Goal: Task Accomplishment & Management: Manage account settings

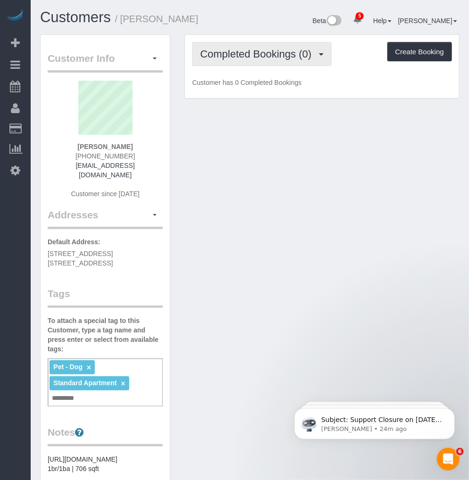
click at [245, 50] on span "Completed Bookings (0)" at bounding box center [258, 54] width 116 height 12
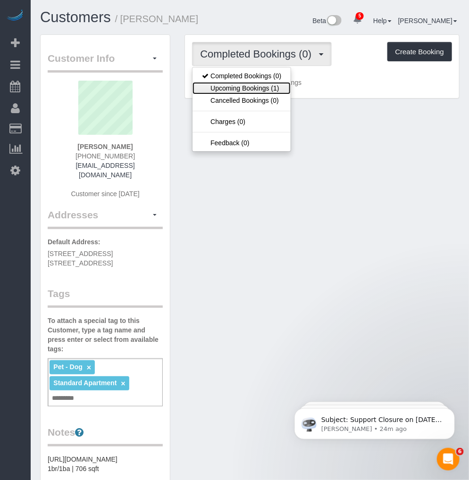
click at [229, 88] on link "Upcoming Bookings (1)" at bounding box center [241, 88] width 98 height 12
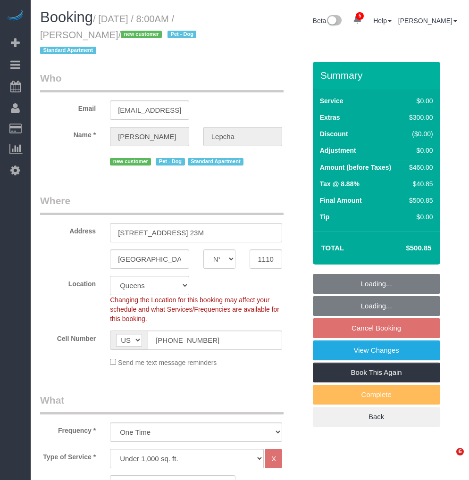
select select "NY"
select select "1"
select select "number:89"
select select "number:72"
select select "number:13"
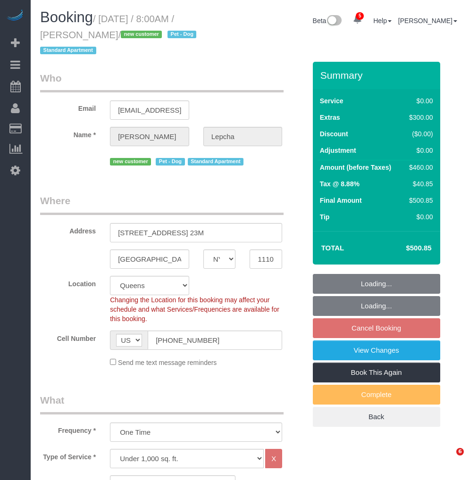
select select "number:5"
select select "spot1"
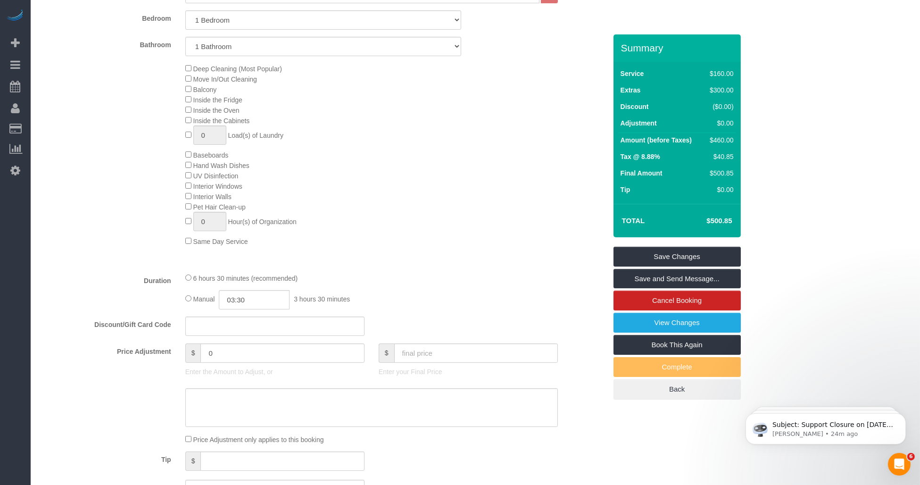
scroll to position [576, 0]
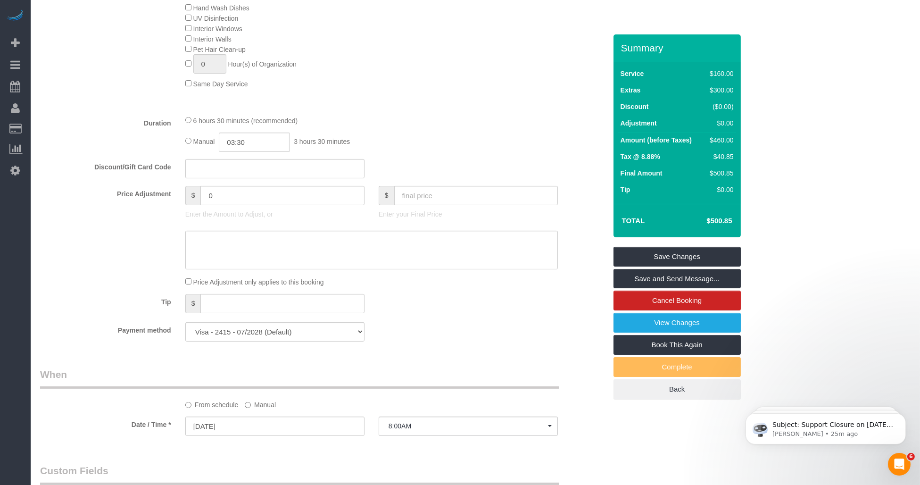
click at [468, 341] on div "Payment method Visa - 2415 - 07/2028 (Default) Add Credit Card ─────────────── …" at bounding box center [323, 331] width 580 height 19
click at [468, 348] on fieldset "What Frequency * One Time Weekly (20% Off) - 20.00% Every 2 Weeks (15% Off) - 1…" at bounding box center [323, 60] width 566 height 578
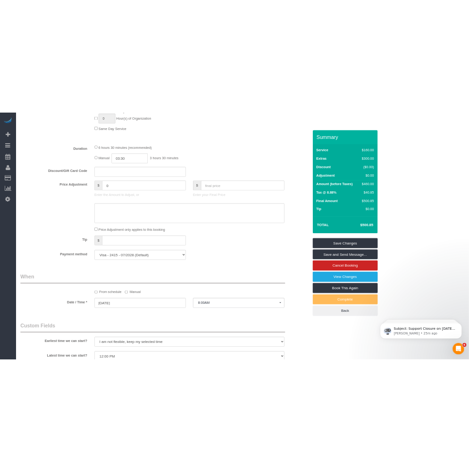
scroll to position [681, 0]
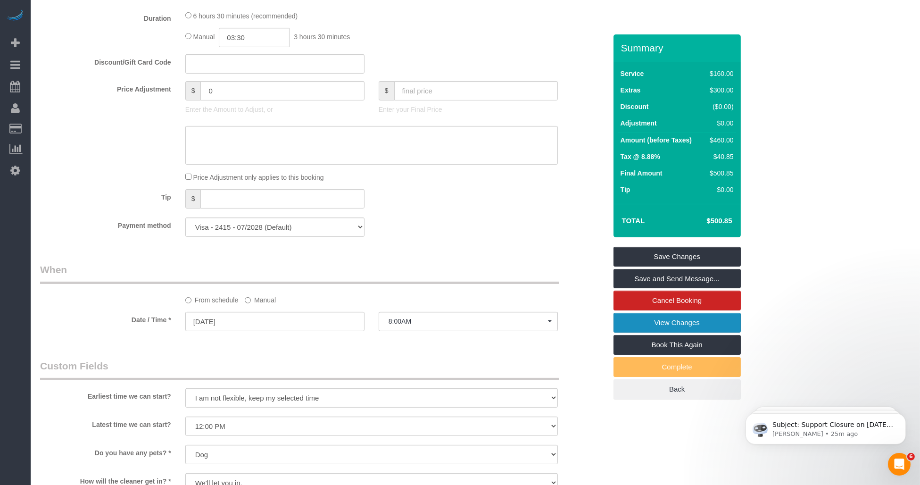
click at [468, 320] on link "View Changes" at bounding box center [676, 323] width 127 height 20
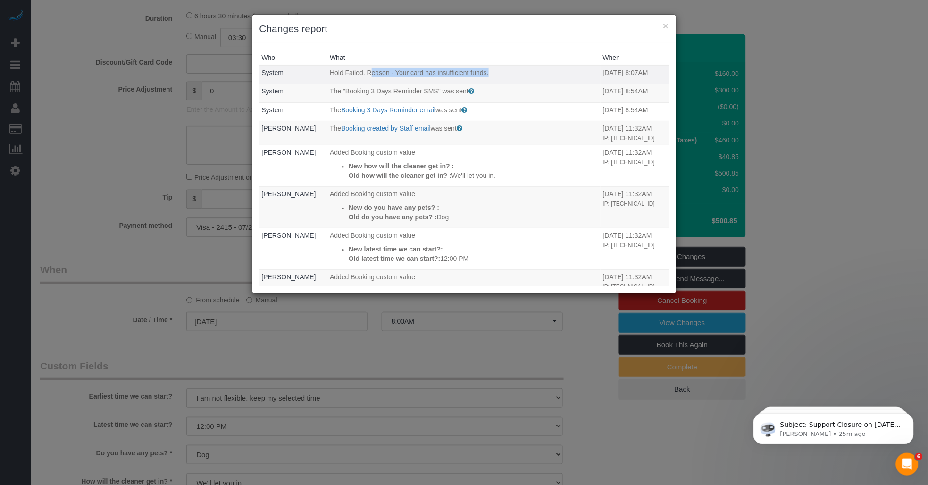
drag, startPoint x: 372, startPoint y: 72, endPoint x: 493, endPoint y: 71, distance: 121.2
click at [468, 71] on p "Hold Failed. Reason - Your card has insufficient funds." at bounding box center [464, 72] width 268 height 9
drag, startPoint x: 493, startPoint y: 71, endPoint x: 478, endPoint y: 73, distance: 14.7
click at [468, 73] on span "Hold Failed. Reason - Your card has insufficient funds." at bounding box center [409, 73] width 159 height 8
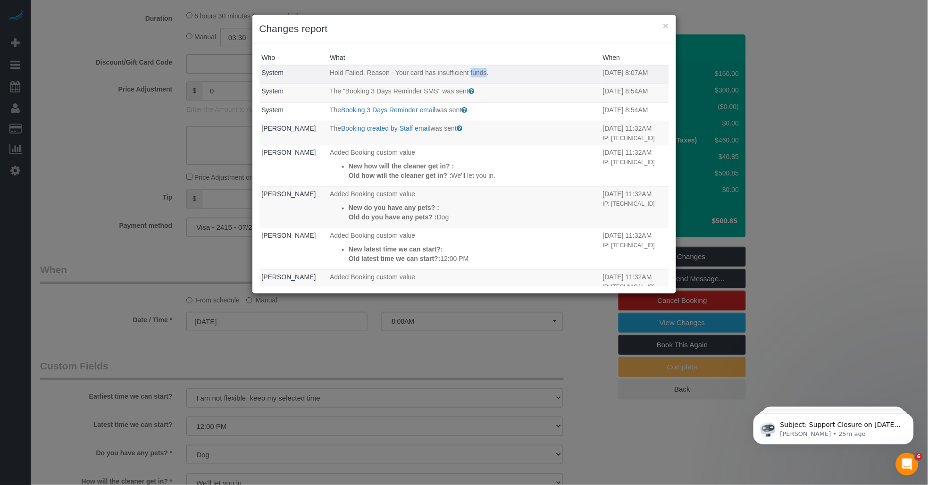
click at [468, 73] on span "Hold Failed. Reason - Your card has insufficient funds." at bounding box center [409, 73] width 159 height 8
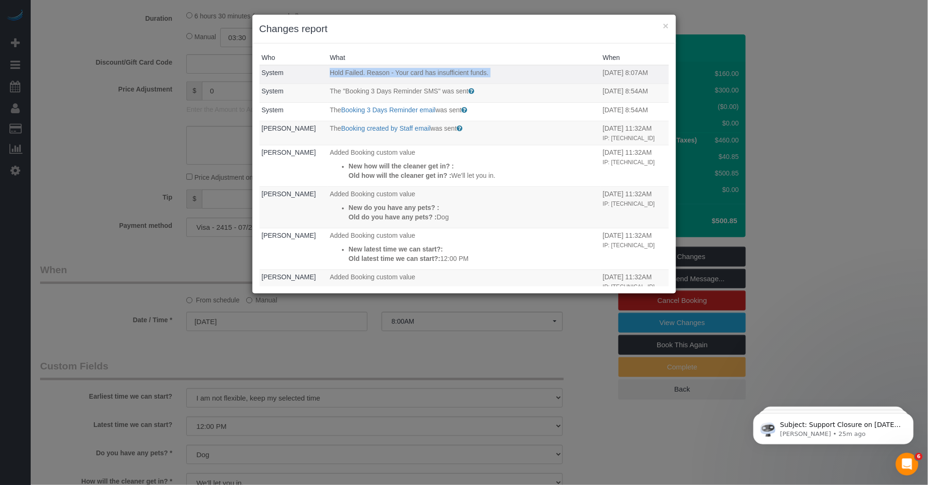
drag, startPoint x: 472, startPoint y: 73, endPoint x: 592, endPoint y: 72, distance: 119.3
click at [468, 72] on td "Hold Failed. Reason - Your card has insufficient funds." at bounding box center [463, 74] width 273 height 19
drag, startPoint x: 592, startPoint y: 72, endPoint x: 626, endPoint y: 72, distance: 34.0
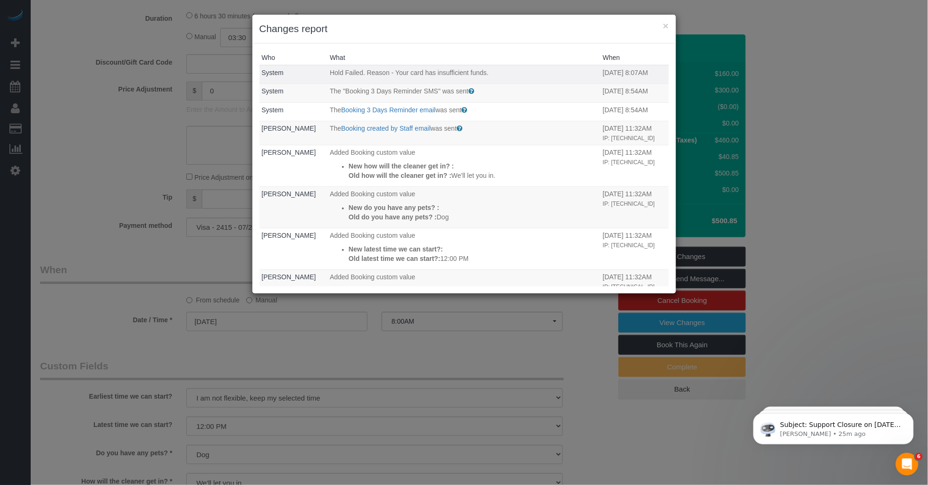
click at [468, 72] on td "08/28/2025 8:07AM" at bounding box center [634, 74] width 68 height 19
click at [468, 24] on button "×" at bounding box center [666, 26] width 6 height 10
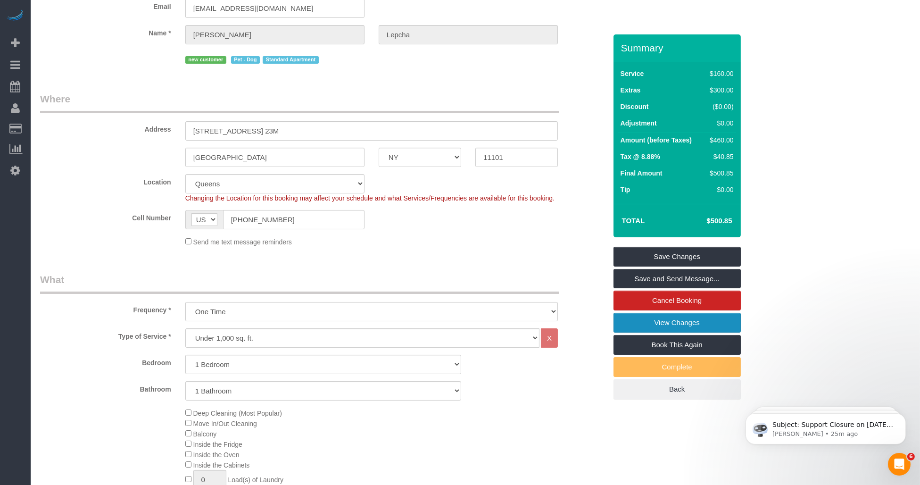
scroll to position [0, 0]
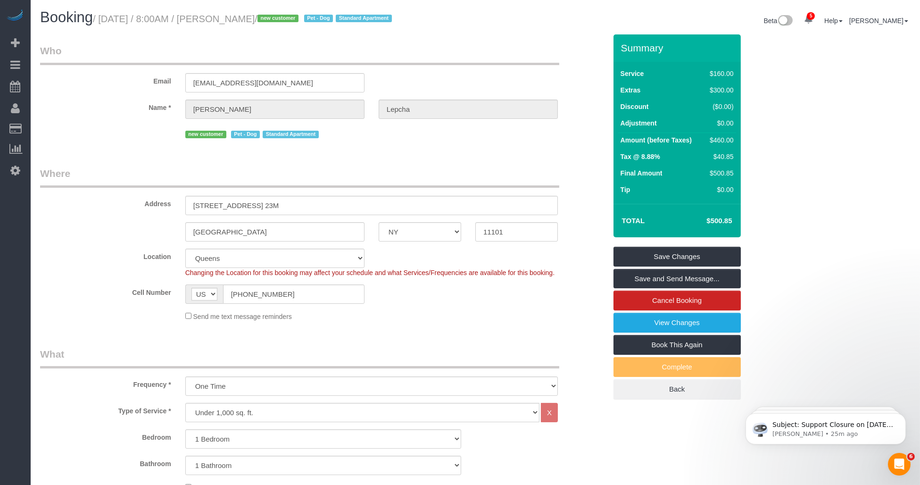
drag, startPoint x: 219, startPoint y: 17, endPoint x: 274, endPoint y: 20, distance: 54.8
click at [274, 20] on small "/ August 30, 2025 / 8:00AM / Katie Lepcha / new customer Pet - Dog Standard Apa…" at bounding box center [244, 19] width 302 height 10
copy small "Katie Lepcha"
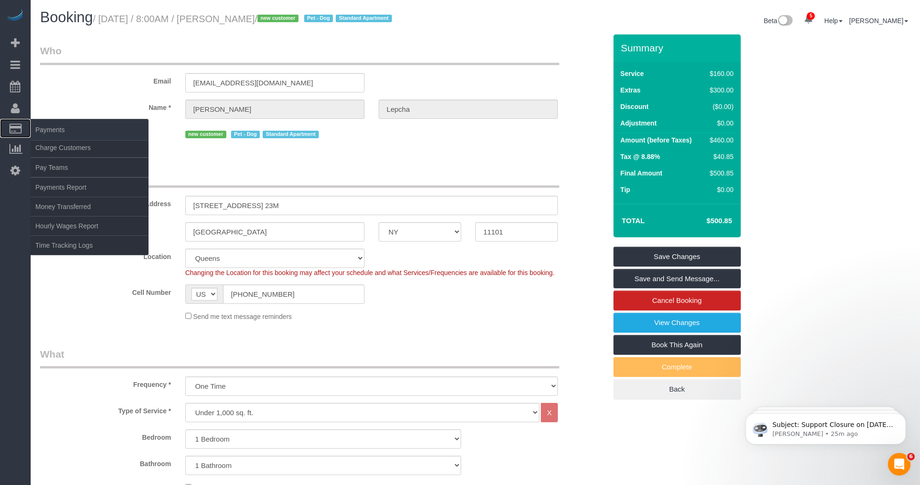
click at [47, 127] on span "Payments" at bounding box center [90, 130] width 118 height 22
click at [46, 129] on span "Payments" at bounding box center [90, 130] width 118 height 22
click at [54, 149] on link "Charge Customers" at bounding box center [90, 147] width 118 height 19
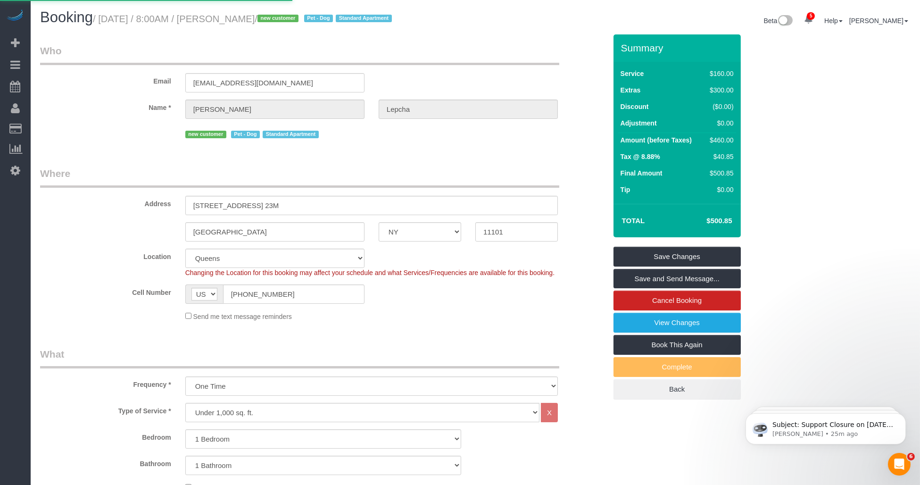
select select
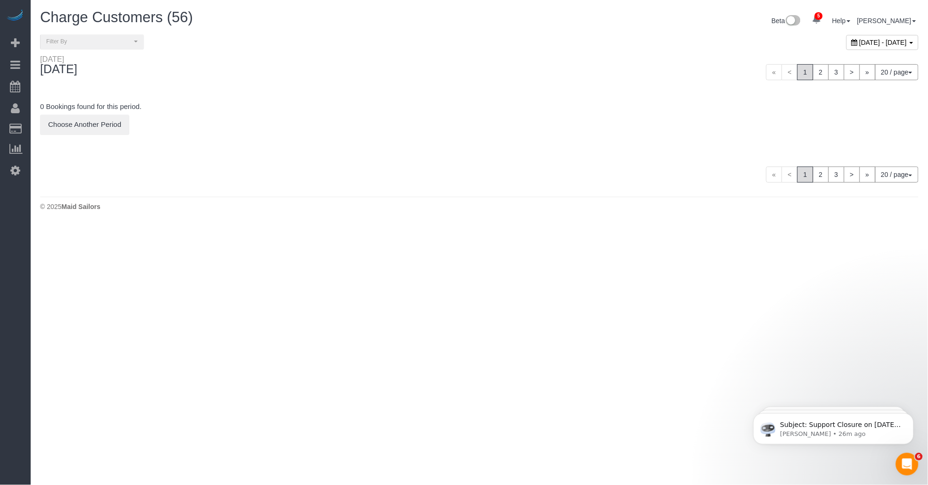
click at [468, 41] on span "August 28, 2025 - August 28, 2025" at bounding box center [883, 43] width 48 height 8
type input "**********"
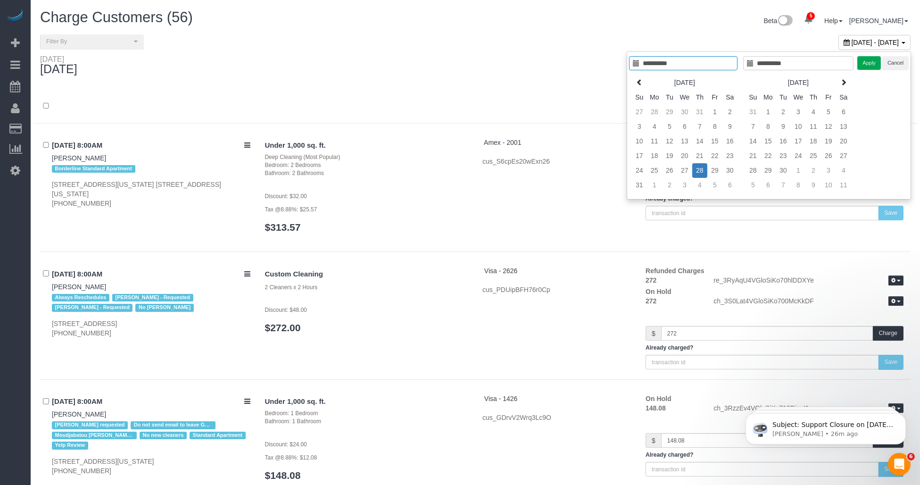
click at [468, 168] on div "Aug 2025 Su Mo Tu We Th Fr Sa 27 28 29 30 31 1 2 3 4 5 6 7 8 9 10 11 12 13 14 1…" at bounding box center [686, 134] width 114 height 122
type input "**********"
click at [468, 171] on td "30" at bounding box center [729, 170] width 15 height 15
type input "**********"
click at [468, 171] on td "30" at bounding box center [729, 170] width 15 height 15
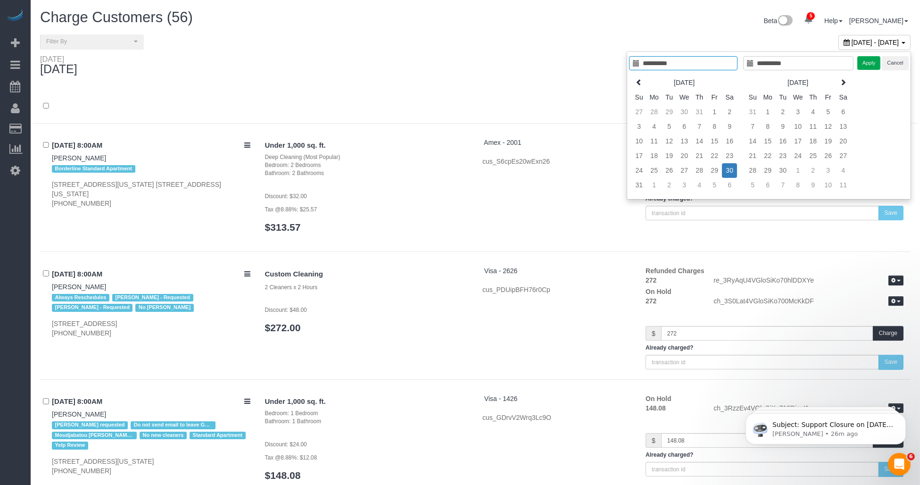
type input "**********"
click at [468, 65] on button "Apply" at bounding box center [869, 63] width 24 height 14
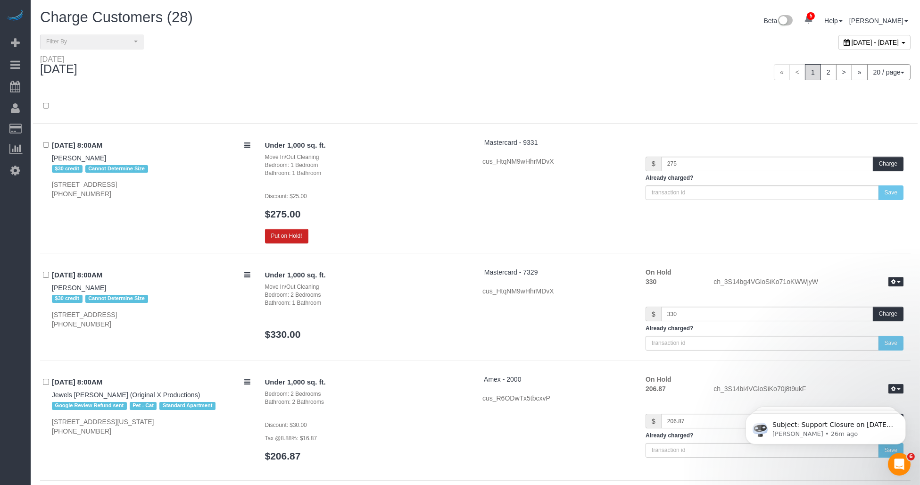
click at [468, 86] on div "« < 1 2 > » 20 / page 10 / page 20 / page 30 / page 40 / page 50 / page 100 / p…" at bounding box center [696, 72] width 442 height 35
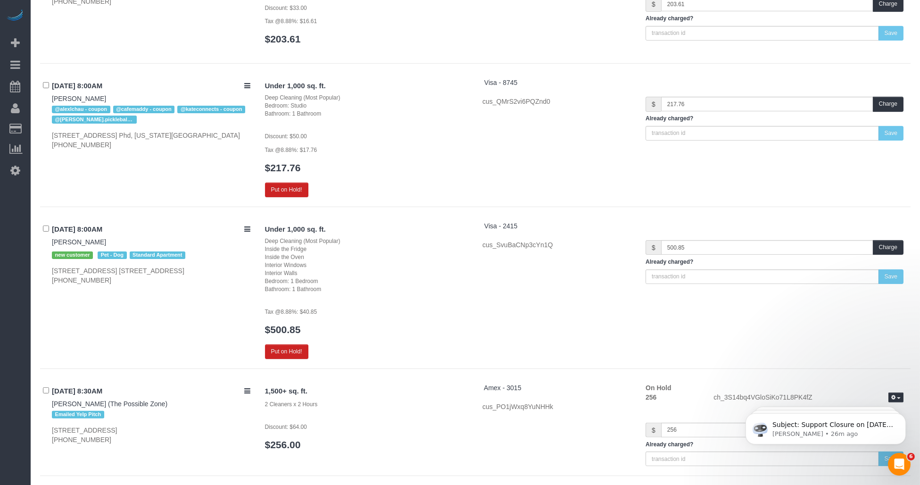
click at [412, 325] on h3 "$500.85" at bounding box center [367, 329] width 204 height 11
click at [468, 304] on div "Under 1,000 sq. ft. Deep Cleaning (Most Popular) Inside the Fridge Inside the O…" at bounding box center [584, 290] width 653 height 138
click at [442, 316] on p "Tax @8.88%: $40.85" at bounding box center [367, 311] width 204 height 9
click at [435, 318] on div "Under 1,000 sq. ft. Deep Cleaning (Most Popular) Inside the Fridge Inside the O…" at bounding box center [367, 290] width 218 height 138
click at [440, 325] on h3 "$500.85" at bounding box center [367, 329] width 204 height 11
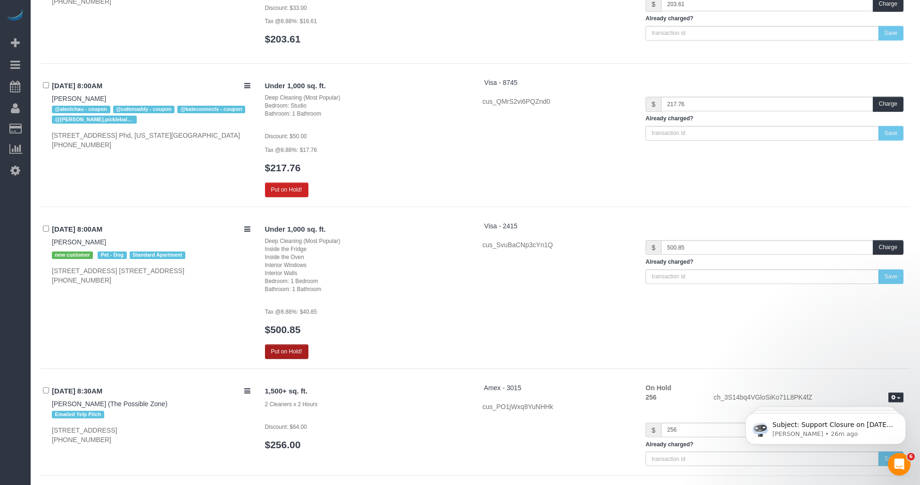
click at [285, 356] on button "Put on Hold!" at bounding box center [286, 351] width 43 height 15
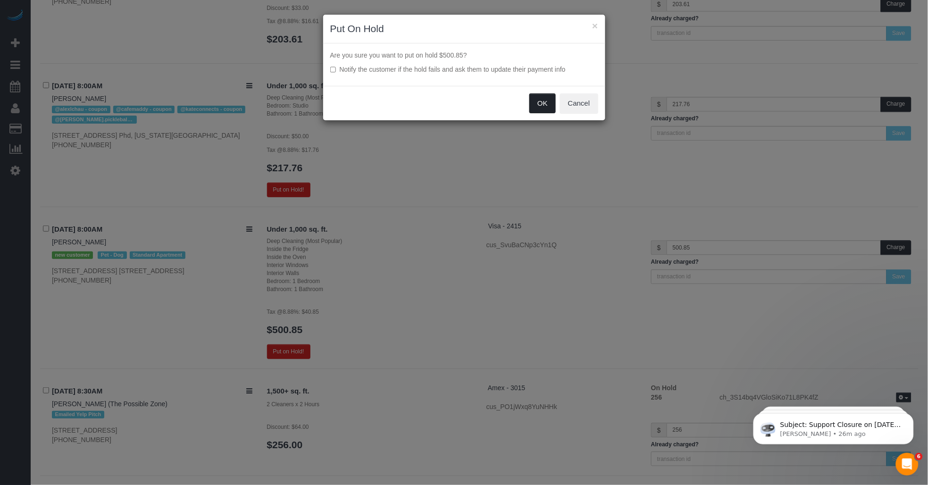
click at [468, 101] on button "OK" at bounding box center [542, 103] width 26 height 20
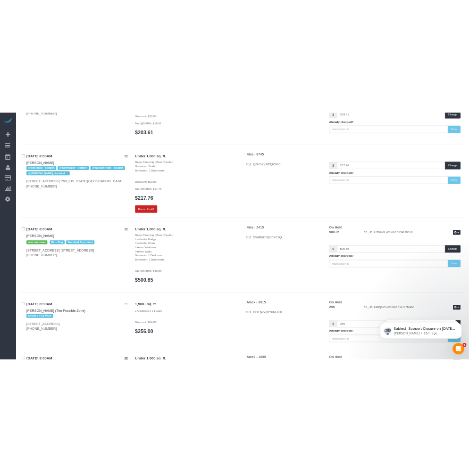
scroll to position [673, 0]
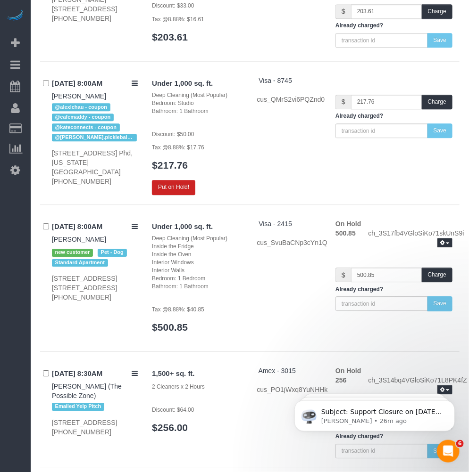
drag, startPoint x: 106, startPoint y: 241, endPoint x: 48, endPoint y: 245, distance: 57.7
click at [48, 245] on div "08/30/2025 8:00AM Katie Lepcha new customer Pet - Dog Standard Apartment 2-01 5…" at bounding box center [92, 260] width 105 height 83
copy link "Katie Lepcha"
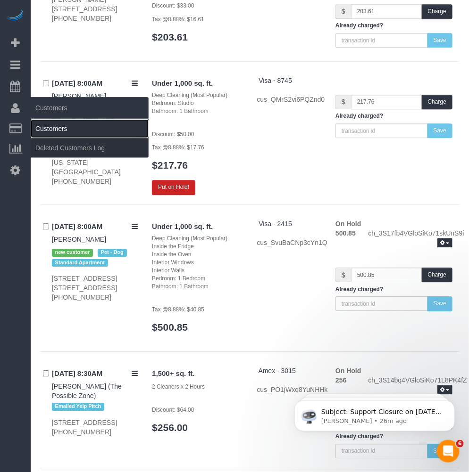
drag, startPoint x: 38, startPoint y: 126, endPoint x: 91, endPoint y: 66, distance: 79.8
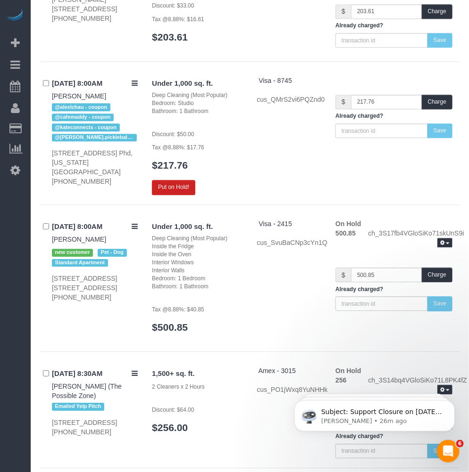
click at [38, 126] on link "Customers" at bounding box center [90, 128] width 118 height 19
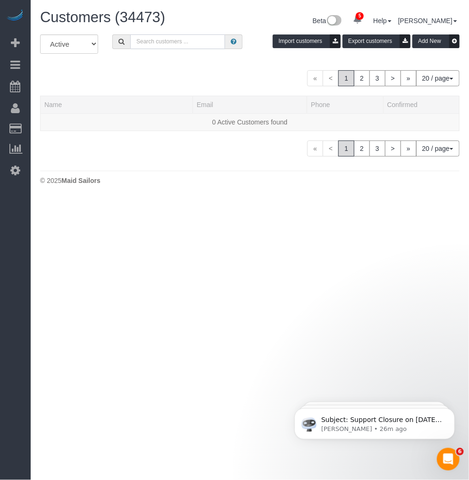
click at [168, 44] on input "text" at bounding box center [177, 41] width 95 height 15
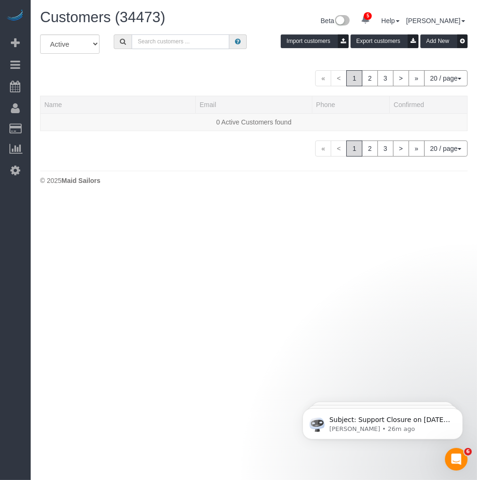
type input "v"
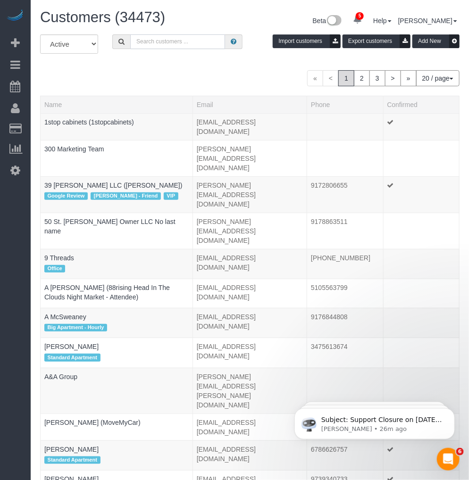
paste input "Katie Lepcha"
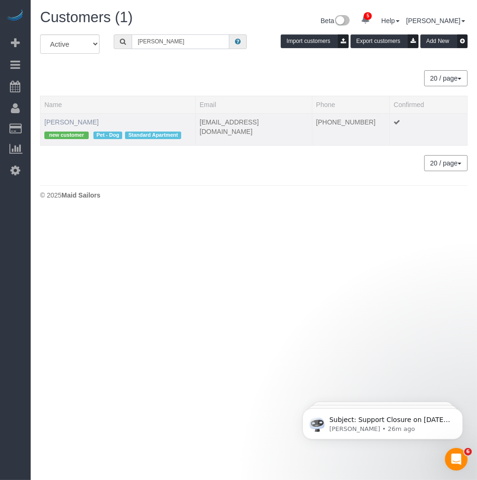
type input "Katie Lepcha"
click at [64, 122] on link "Katie Lepcha" at bounding box center [71, 122] width 54 height 8
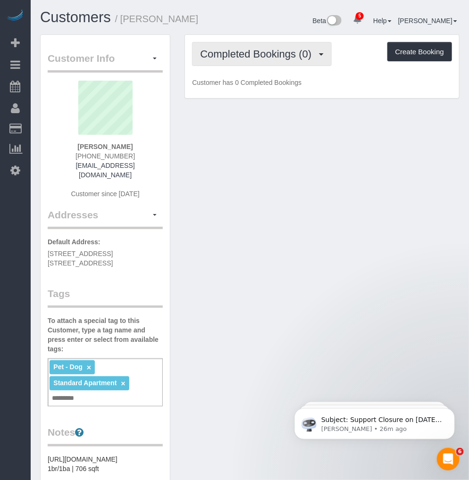
click at [248, 59] on span "Completed Bookings (0)" at bounding box center [258, 54] width 116 height 12
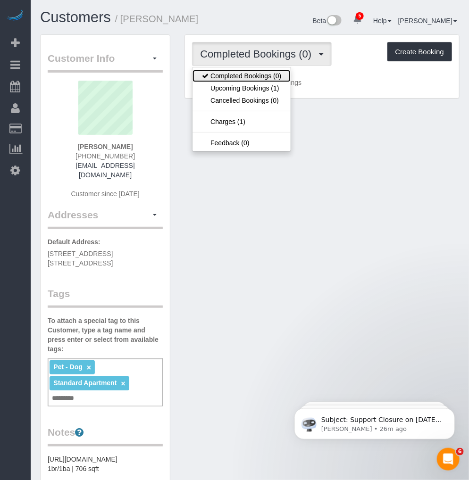
click at [261, 81] on link "Completed Bookings (0)" at bounding box center [241, 76] width 98 height 12
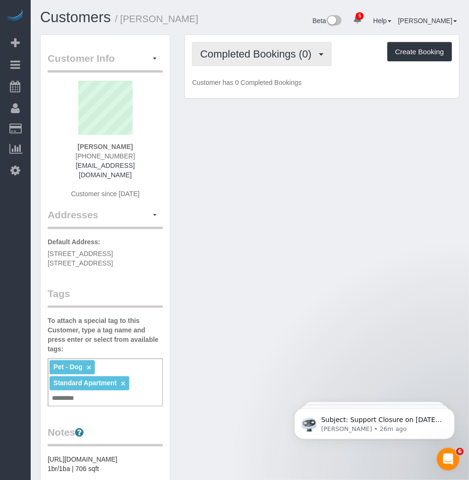
drag, startPoint x: 256, startPoint y: 60, endPoint x: 242, endPoint y: 82, distance: 25.6
click at [255, 60] on button "Completed Bookings (0)" at bounding box center [262, 54] width 140 height 24
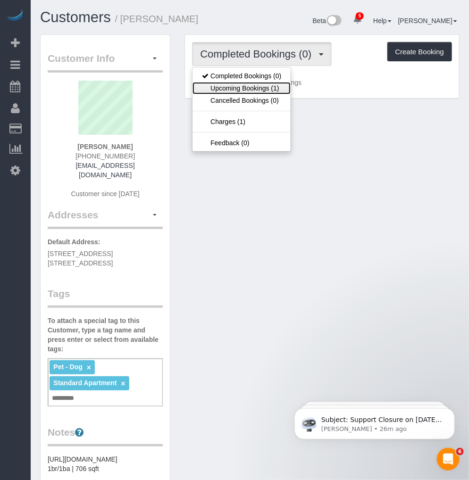
click at [238, 86] on link "Upcoming Bookings (1)" at bounding box center [241, 88] width 98 height 12
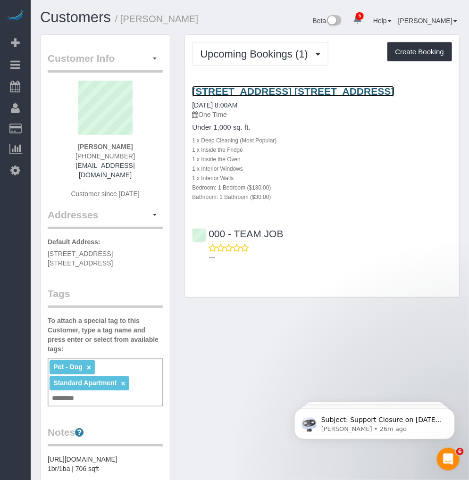
click at [321, 94] on link "2-01 50th Avenue, Apt. 23m, Long Island City, NY 11101" at bounding box center [293, 91] width 202 height 11
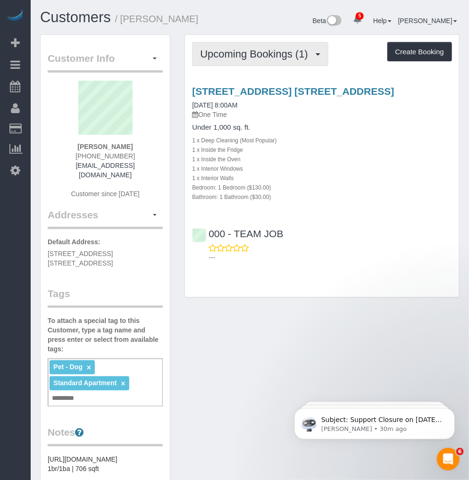
click at [255, 55] on span "Upcoming Bookings (1)" at bounding box center [256, 54] width 113 height 12
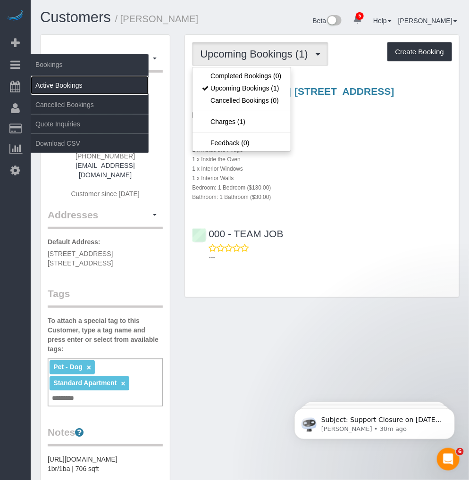
click at [54, 88] on link "Active Bookings" at bounding box center [90, 85] width 118 height 19
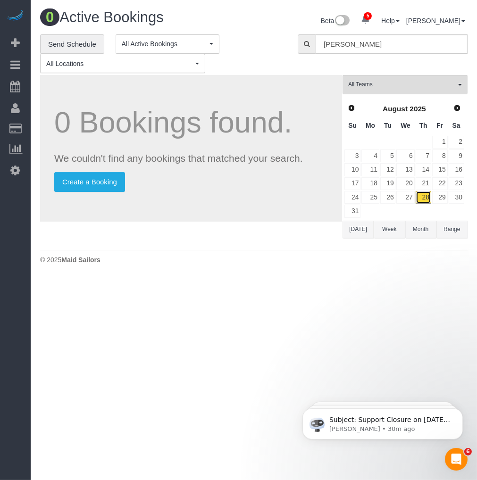
click at [423, 199] on link "28" at bounding box center [423, 197] width 16 height 13
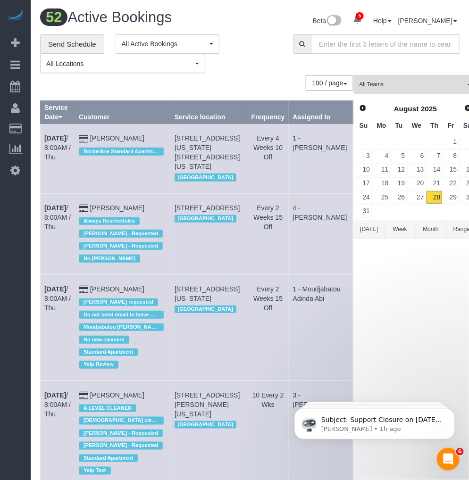
scroll to position [1148, 0]
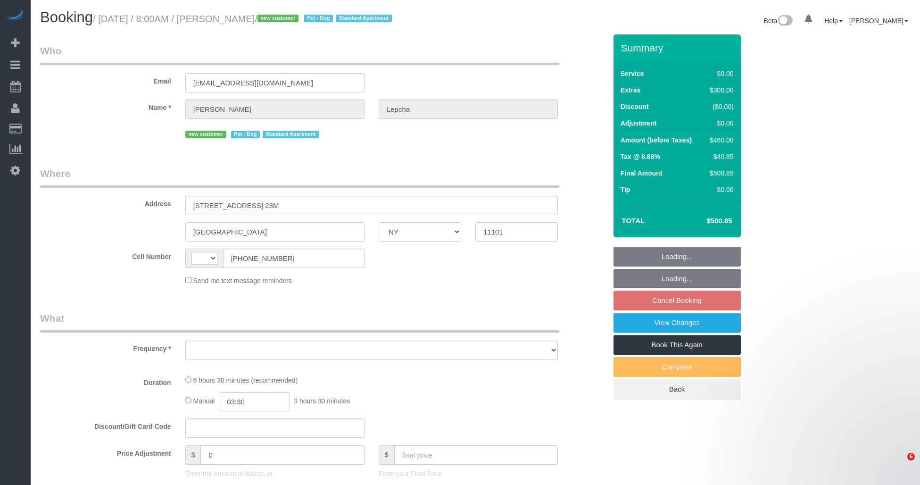
select select "NY"
select select "object:426"
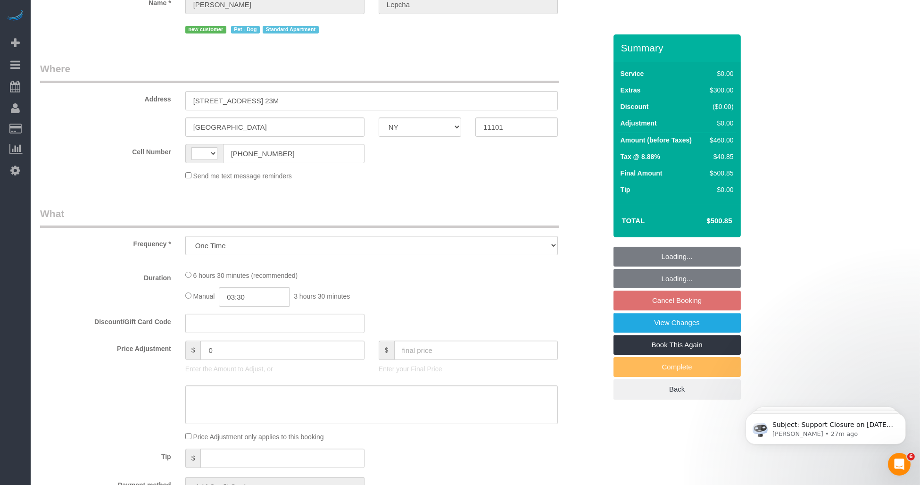
select select "string:US"
select select "string:stripe-pm_1S02NV4VGloSiKo7uPmBjRI5"
select select "1"
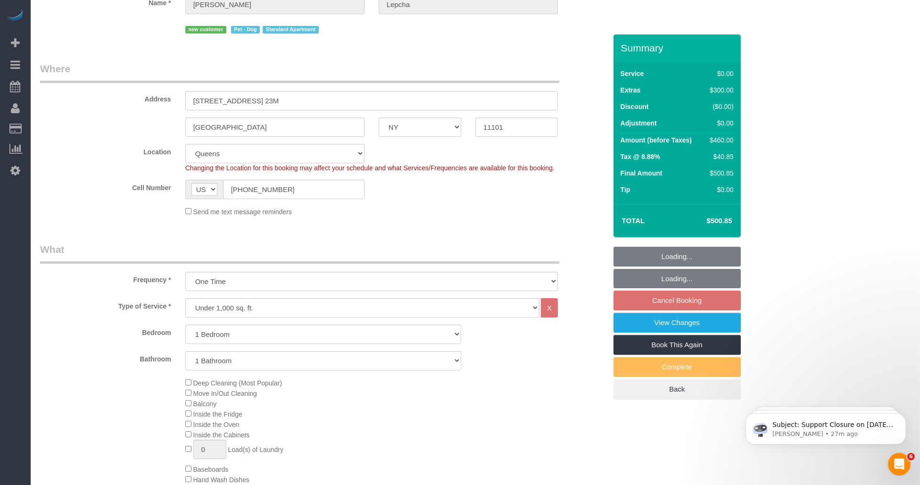
select select "spot1"
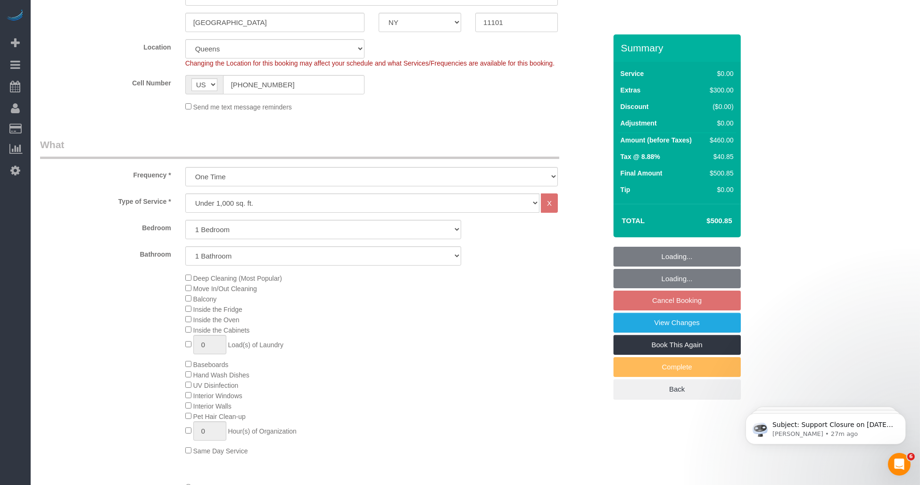
select select "object:1160"
select select "number:89"
select select "number:72"
select select "number:13"
select select "number:5"
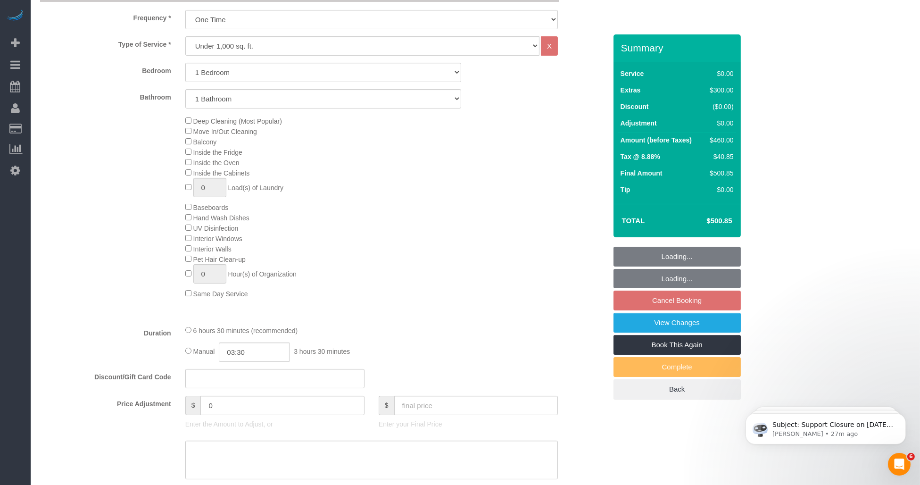
select select "1"
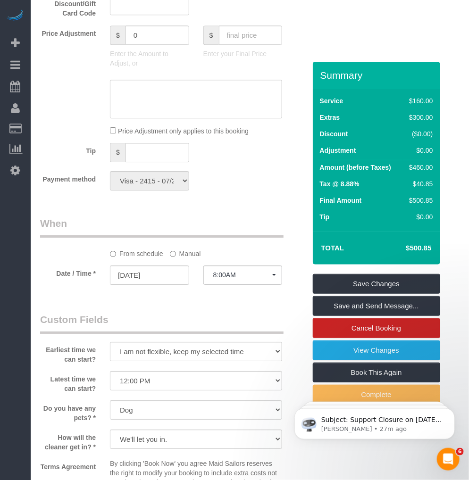
scroll to position [890, 0]
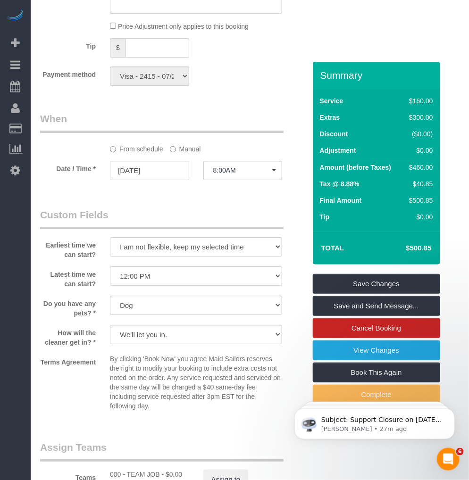
click at [157, 275] on select "I am not flexible, keep my selected time 8:00 AM 9:00 AM 10:00 AM 11:00 AM 12:0…" at bounding box center [196, 275] width 172 height 19
select select "number:70"
click at [110, 266] on select "I am not flexible, keep my selected time 8:00 AM 9:00 AM 10:00 AM 11:00 AM 12:0…" at bounding box center [196, 275] width 172 height 19
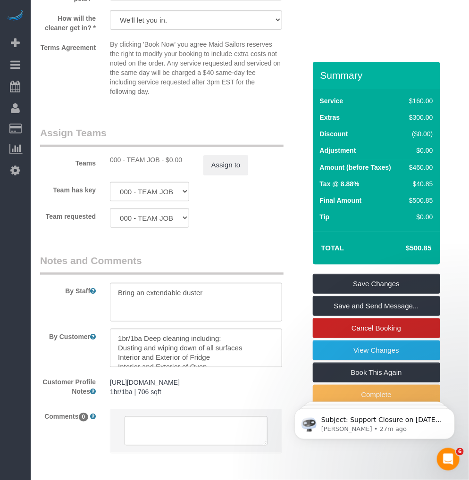
scroll to position [1251, 0]
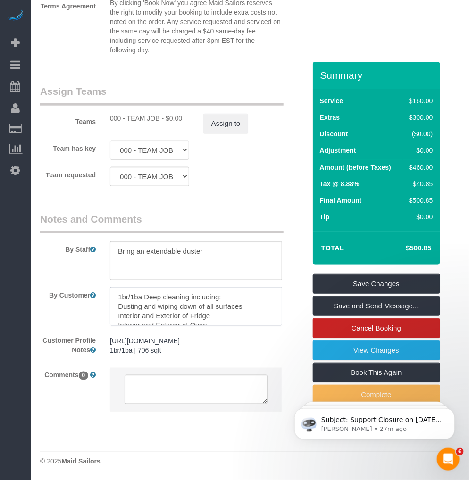
click at [234, 297] on textarea at bounding box center [196, 306] width 172 height 39
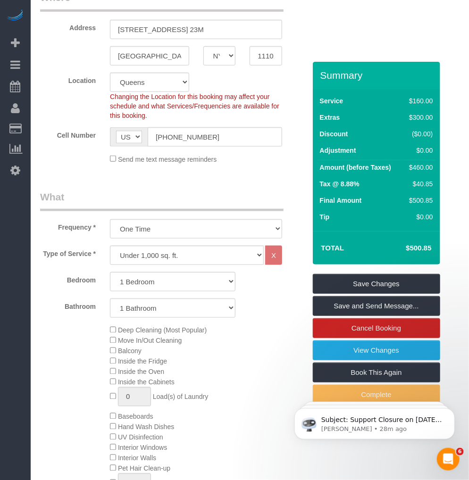
scroll to position [0, 0]
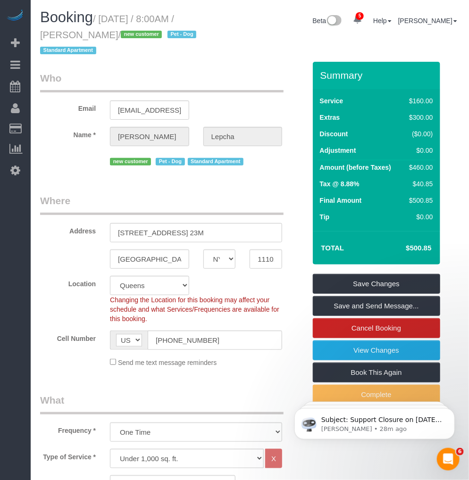
drag, startPoint x: 104, startPoint y: 17, endPoint x: 69, endPoint y: 37, distance: 40.4
click at [69, 37] on small "/ August 30, 2025 / 8:00AM / Katie Lepcha / new customer Pet - Dog Standard Apa…" at bounding box center [119, 35] width 159 height 42
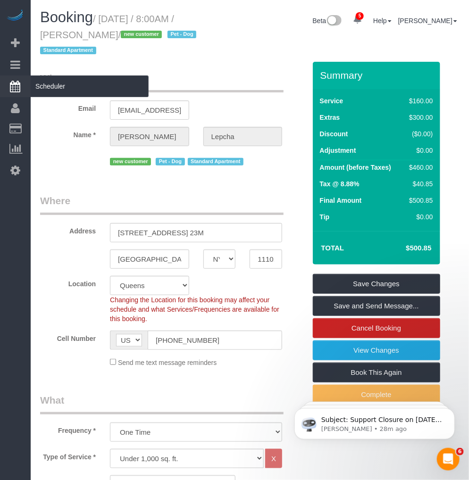
copy small "August 30, 2025 / 8:00AM / Katie Lepcha"
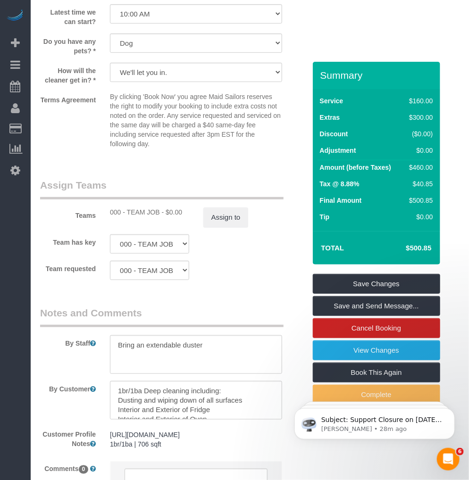
scroll to position [1251, 0]
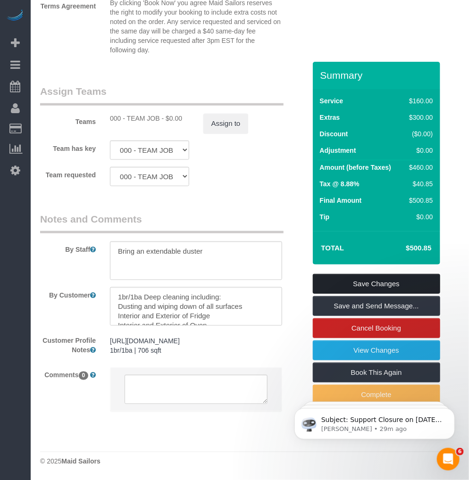
click at [369, 274] on link "Save Changes" at bounding box center [376, 284] width 127 height 20
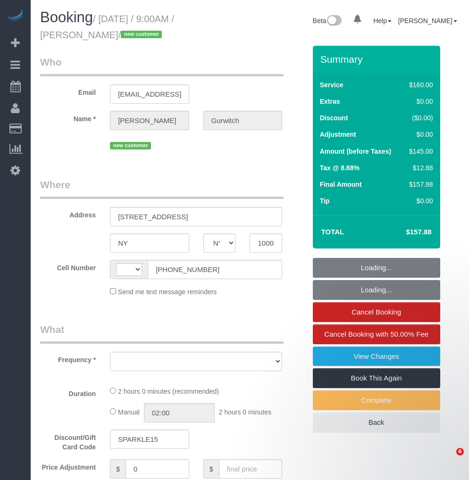
select select "NY"
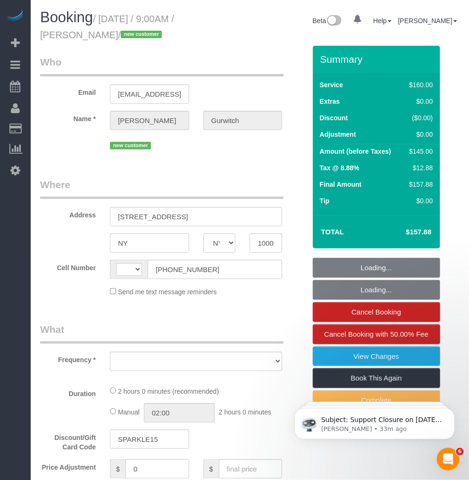
select select "string:US"
select select "object:669"
select select "number:56"
select select "number:73"
select select "number:15"
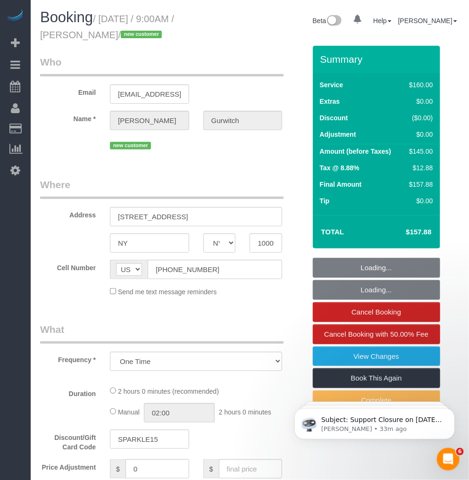
select select "number:5"
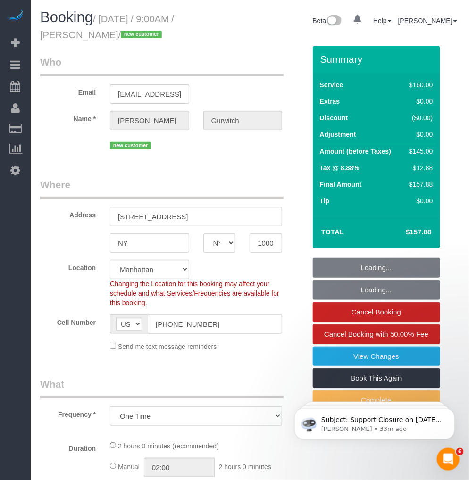
select select "spot1"
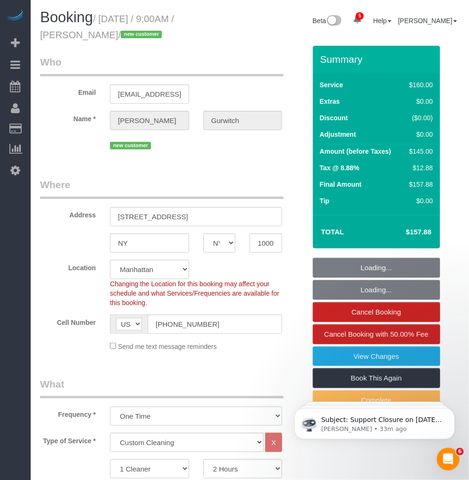
select select "string:stripe-pm_1S0k2z4VGloSiKo7qXcb9v0M"
select select "object:954"
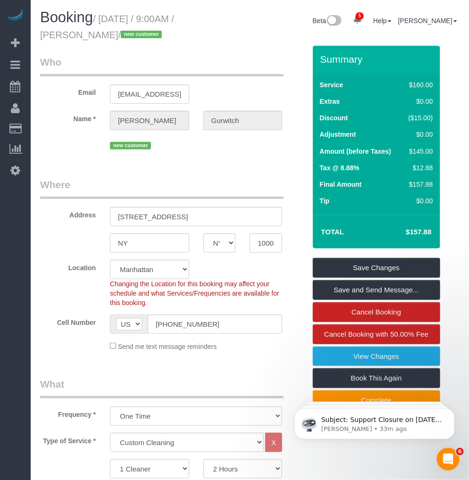
drag, startPoint x: 110, startPoint y: 36, endPoint x: 38, endPoint y: 38, distance: 72.2
click at [38, 38] on div "Booking / August 28, 2025 / 9:00AM / Jeremy Gurwitch / new customer" at bounding box center [141, 27] width 217 height 36
click at [112, 15] on small "/ August 28, 2025 / 9:00AM / Jeremy Gurwitch / new customer" at bounding box center [107, 27] width 134 height 26
drag, startPoint x: 104, startPoint y: 16, endPoint x: 112, endPoint y: 32, distance: 18.1
click at [112, 32] on small "/ August 28, 2025 / 9:00AM / Jeremy Gurwitch / new customer" at bounding box center [107, 27] width 134 height 26
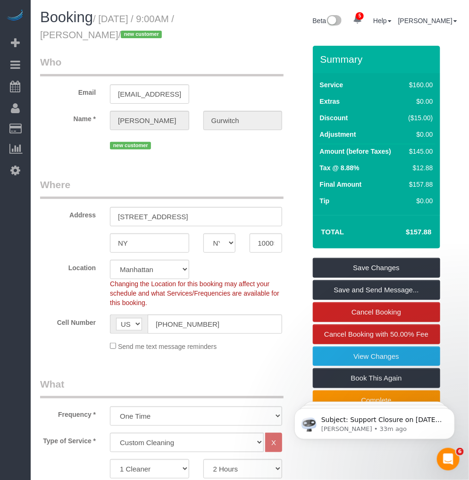
copy small "August 28, 2025 / 9:00AM / Jeremy Gurwitch"
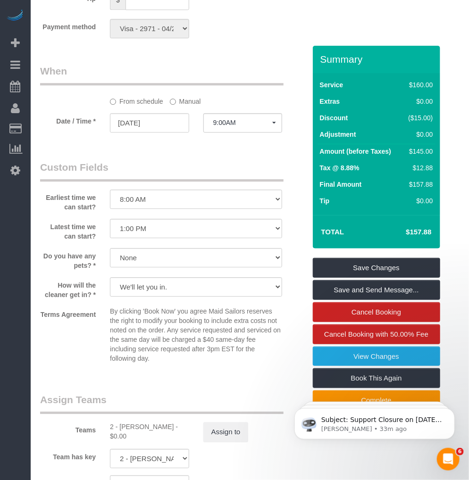
scroll to position [890, 0]
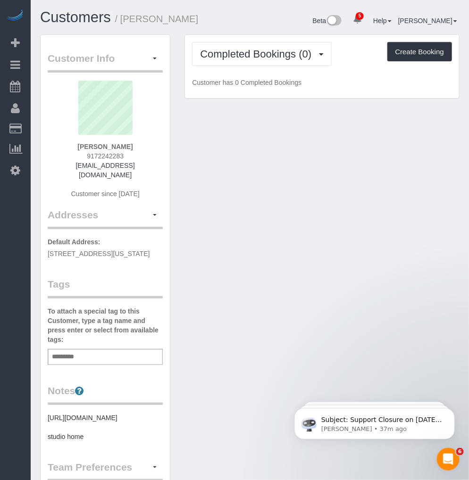
drag, startPoint x: 125, startPoint y: 19, endPoint x: 197, endPoint y: 19, distance: 71.7
click at [197, 19] on h1 "Customers / [PERSON_NAME]" at bounding box center [141, 17] width 203 height 16
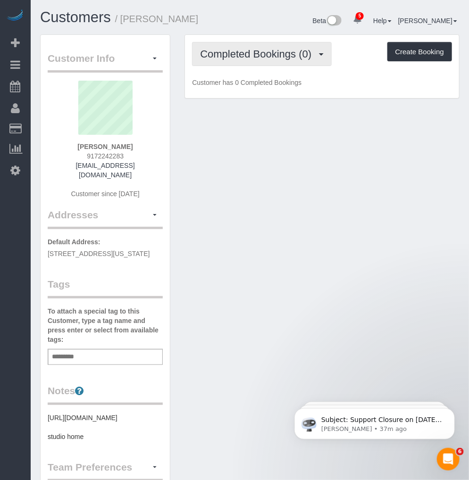
copy small "[PERSON_NAME]"
click at [251, 58] on span "Completed Bookings (0)" at bounding box center [258, 54] width 116 height 12
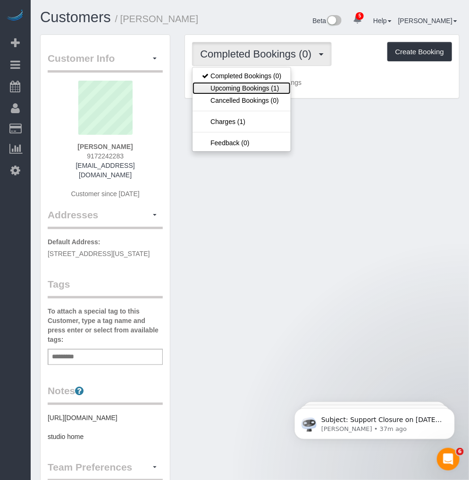
click at [241, 87] on link "Upcoming Bookings (1)" at bounding box center [241, 88] width 98 height 12
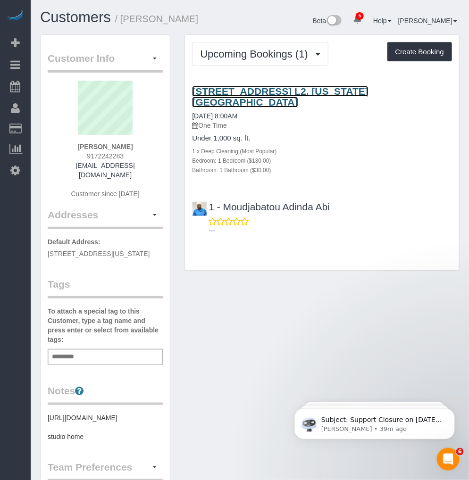
click at [237, 92] on link "[STREET_ADDRESS] L2, [US_STATE][GEOGRAPHIC_DATA]" at bounding box center [280, 97] width 176 height 22
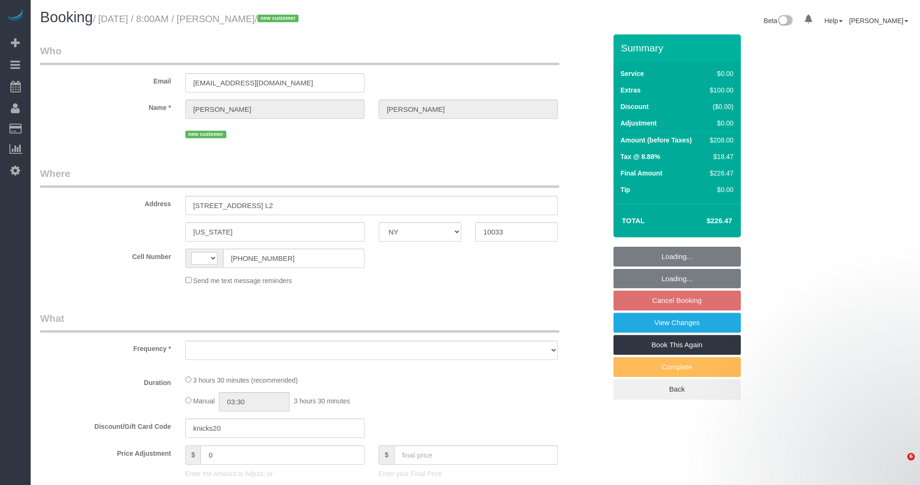
select select "NY"
select select "string:US"
select select "object:665"
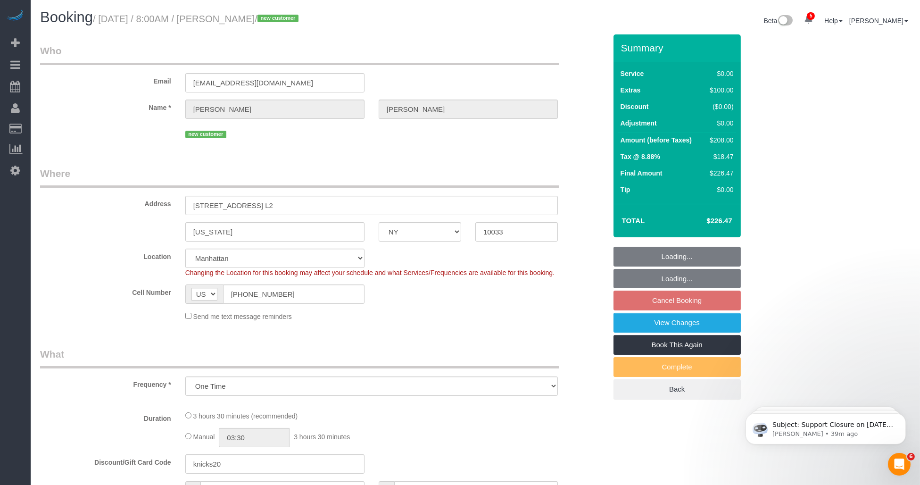
select select "spot1"
select select "number:58"
select select "number:73"
select select "number:15"
select select "number:5"
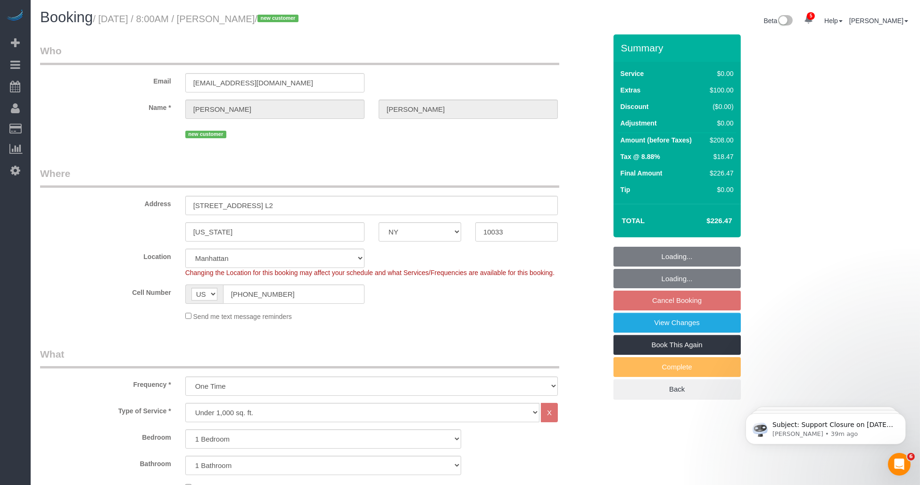
select select "object:1317"
select select "string:stripe-pm_1RwSZ34VGloSiKo7lxjxQ5IQ"
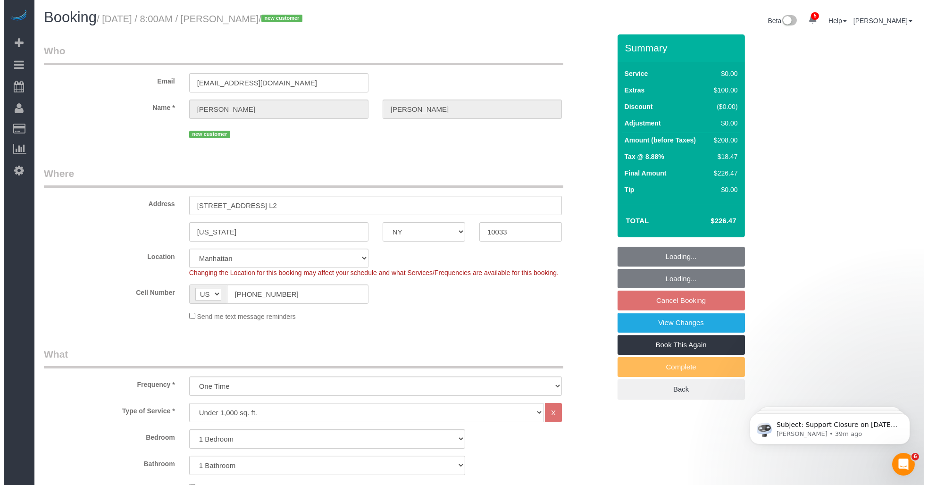
scroll to position [105, 0]
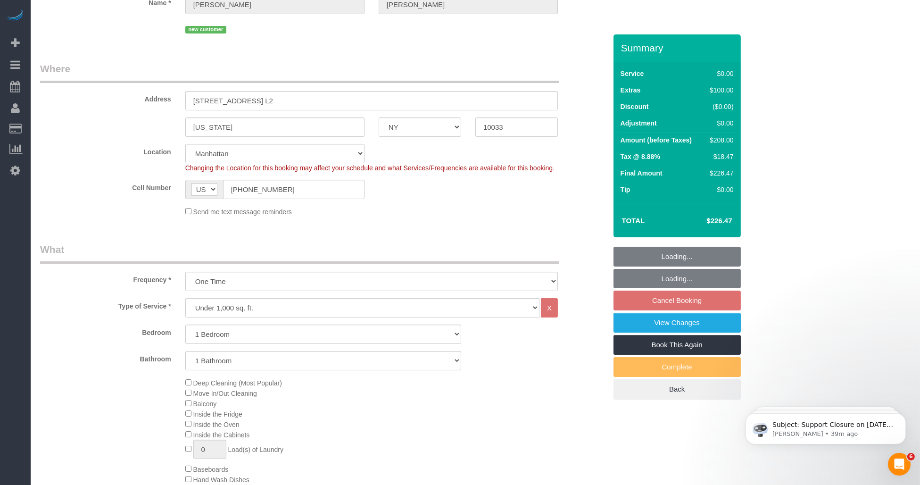
select select "1"
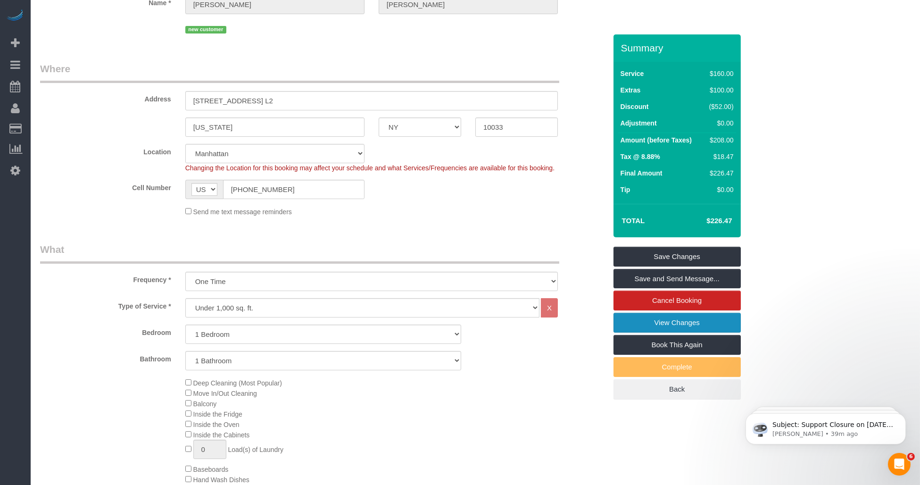
click at [652, 326] on link "View Changes" at bounding box center [676, 323] width 127 height 20
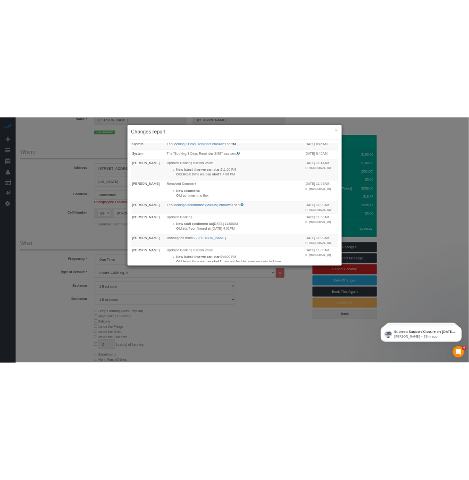
scroll to position [366, 0]
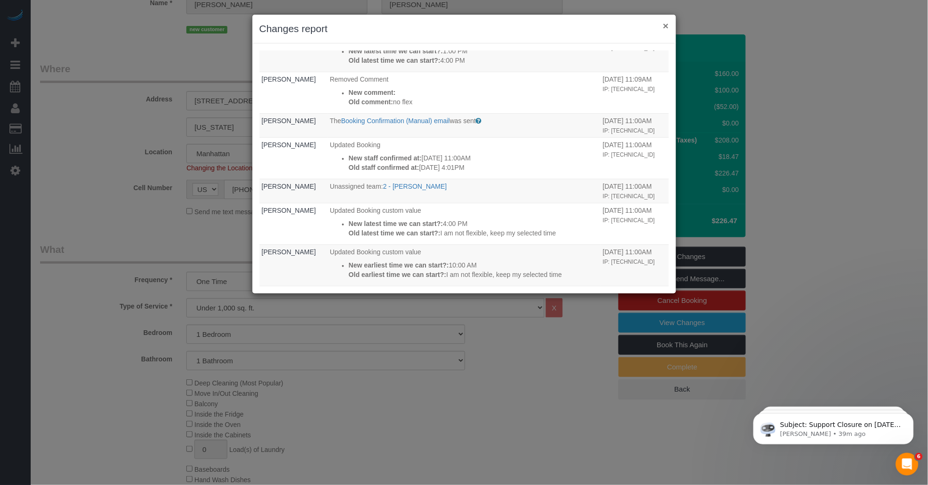
click at [663, 24] on button "×" at bounding box center [666, 26] width 6 height 10
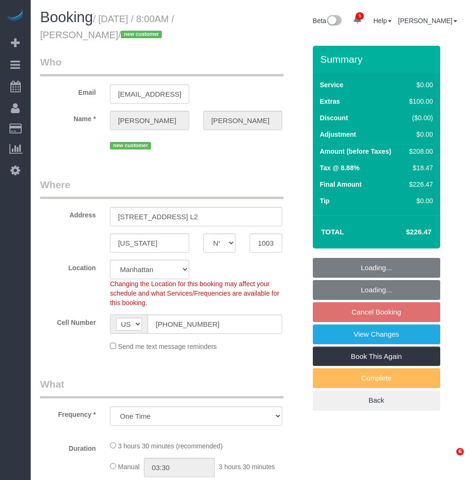
select select "NY"
select select "number:58"
select select "number:73"
select select "number:15"
select select "number:5"
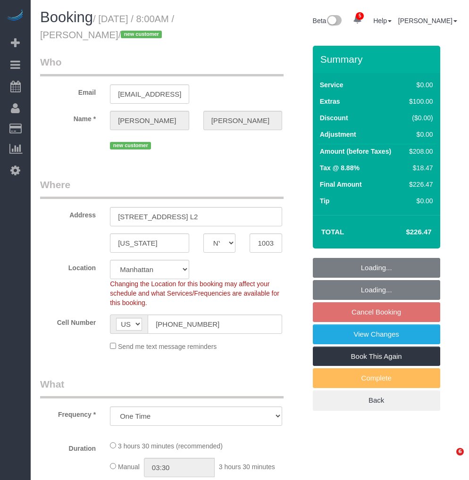
select select "object:816"
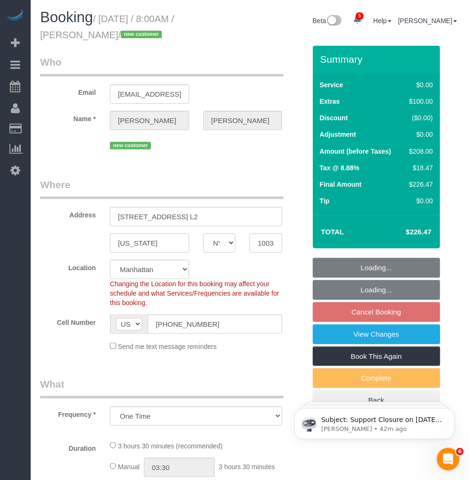
select select "spot1"
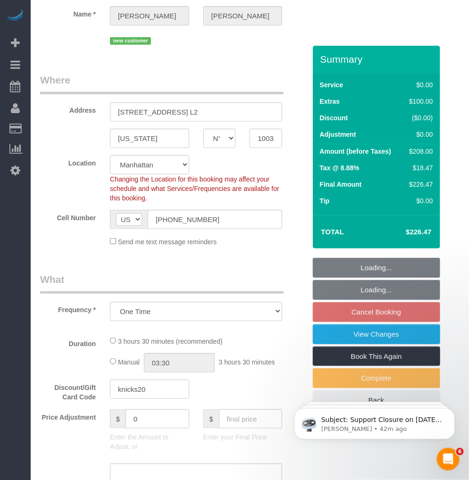
select select "1"
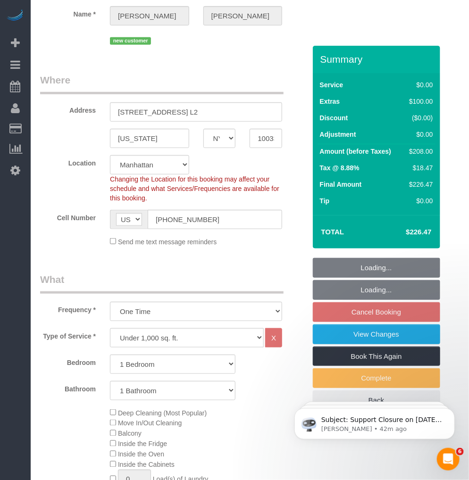
select select "1"
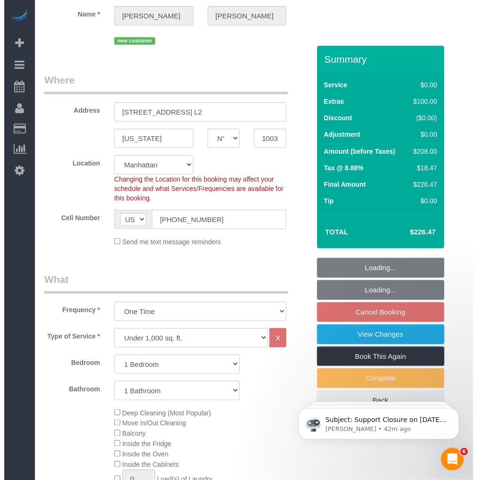
scroll to position [157, 0]
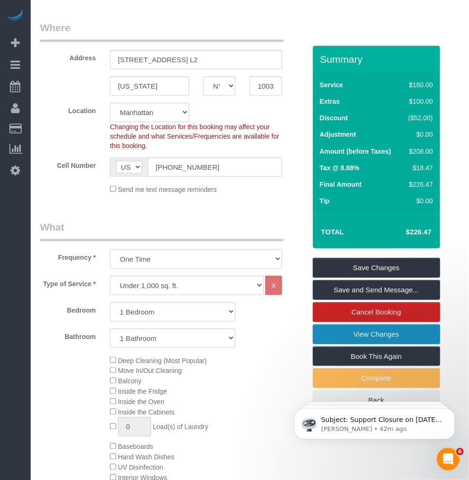
click at [373, 338] on link "View Changes" at bounding box center [376, 334] width 127 height 20
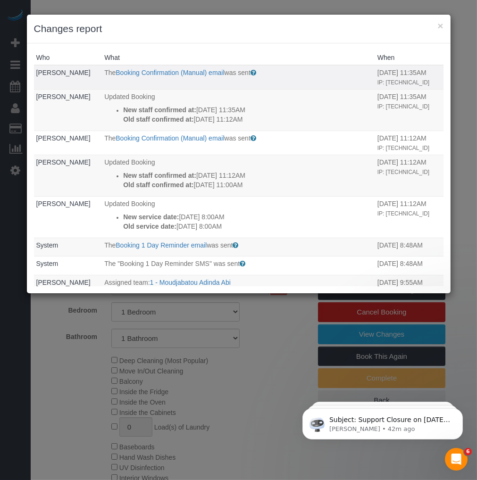
drag, startPoint x: 369, startPoint y: 71, endPoint x: 404, endPoint y: 75, distance: 35.2
click at [404, 75] on td "[DATE] 11:35AM IP: [TECHNICAL_ID]" at bounding box center [409, 77] width 68 height 24
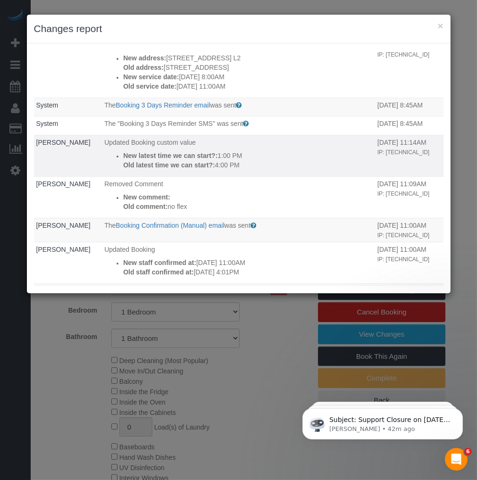
scroll to position [314, 0]
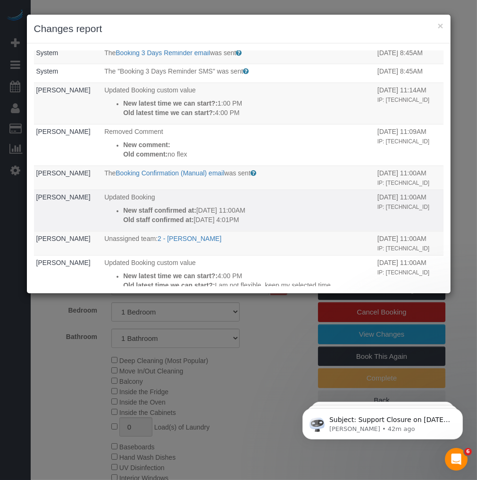
drag, startPoint x: 204, startPoint y: 220, endPoint x: 223, endPoint y: 220, distance: 19.3
click at [223, 220] on p "Old staff confirmed at: 08/15/2025 4:01PM" at bounding box center [247, 219] width 249 height 9
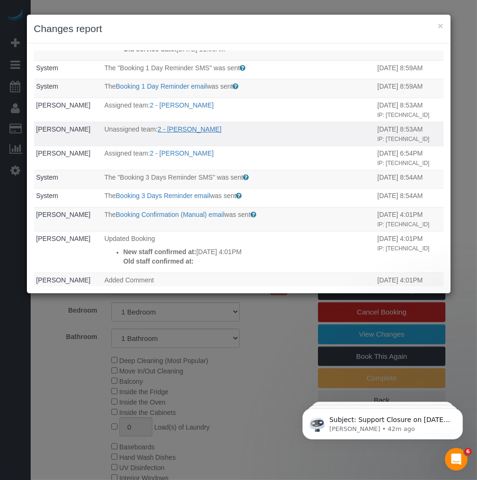
scroll to position [618, 0]
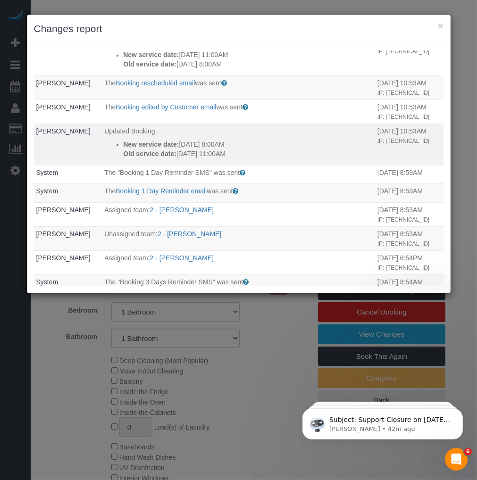
drag, startPoint x: 175, startPoint y: 164, endPoint x: 197, endPoint y: 163, distance: 21.2
click at [197, 149] on p "New service date: 08/29/2025 8:00AM" at bounding box center [247, 144] width 249 height 9
drag, startPoint x: 197, startPoint y: 163, endPoint x: 191, endPoint y: 165, distance: 5.5
click at [191, 149] on p "New service date: 08/29/2025 8:00AM" at bounding box center [247, 144] width 249 height 9
drag, startPoint x: 173, startPoint y: 161, endPoint x: 205, endPoint y: 159, distance: 32.6
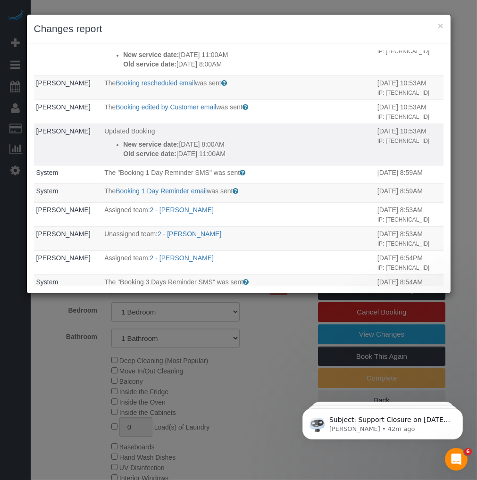
click at [205, 149] on p "New service date: 08/29/2025 8:00AM" at bounding box center [247, 144] width 249 height 9
drag, startPoint x: 205, startPoint y: 159, endPoint x: 172, endPoint y: 160, distance: 33.5
click at [172, 148] on strong "New service date:" at bounding box center [151, 145] width 56 height 8
drag, startPoint x: 172, startPoint y: 160, endPoint x: 199, endPoint y: 161, distance: 27.4
click at [199, 149] on p "New service date: 08/29/2025 8:00AM" at bounding box center [247, 144] width 249 height 9
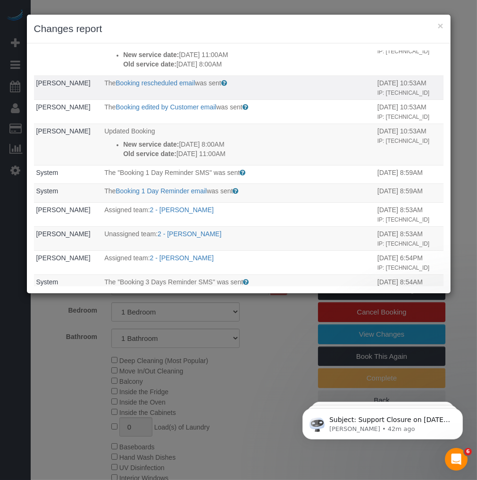
scroll to position [566, 0]
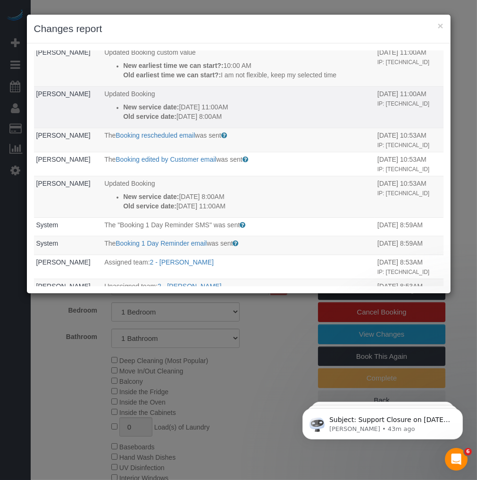
drag, startPoint x: 185, startPoint y: 123, endPoint x: 213, endPoint y: 123, distance: 27.8
click at [213, 112] on p "New service date: 08/29/2025 11:00AM" at bounding box center [247, 106] width 249 height 9
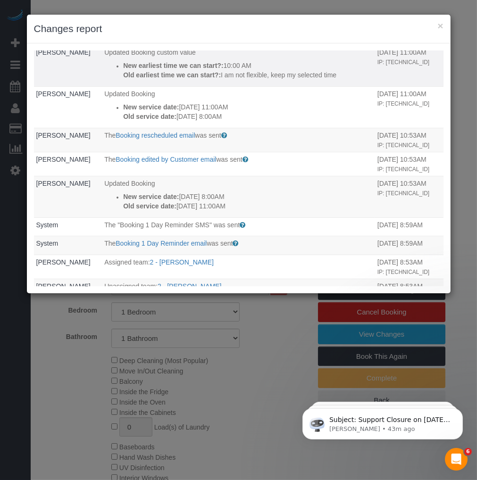
scroll to position [513, 0]
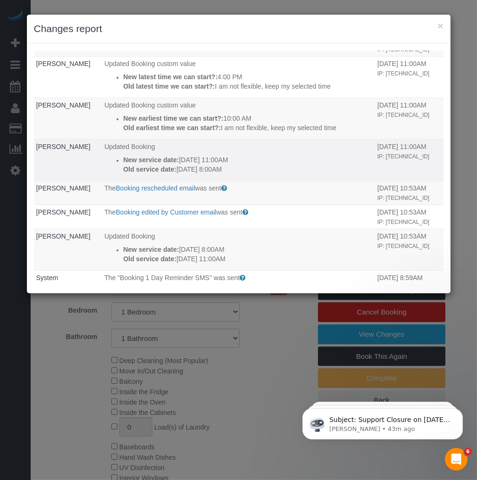
click at [181, 165] on p "New service date: 08/29/2025 11:00AM" at bounding box center [247, 159] width 249 height 9
drag, startPoint x: 173, startPoint y: 178, endPoint x: 245, endPoint y: 180, distance: 72.2
click at [245, 165] on p "New service date: 08/29/2025 11:00AM" at bounding box center [247, 159] width 249 height 9
drag, startPoint x: 245, startPoint y: 180, endPoint x: 174, endPoint y: 183, distance: 71.8
click at [174, 174] on p "Old service date: 08/29/2025 8:00AM" at bounding box center [247, 169] width 249 height 9
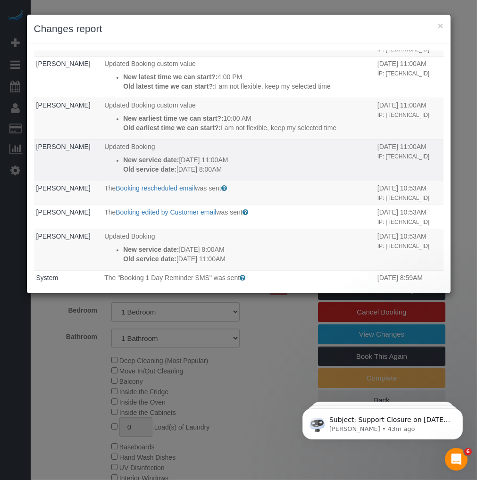
drag, startPoint x: 178, startPoint y: 181, endPoint x: 188, endPoint y: 180, distance: 9.5
click at [188, 165] on p "New service date: 08/29/2025 11:00AM" at bounding box center [247, 159] width 249 height 9
drag, startPoint x: 188, startPoint y: 180, endPoint x: 178, endPoint y: 180, distance: 9.4
click at [178, 165] on p "New service date: 08/29/2025 11:00AM" at bounding box center [247, 159] width 249 height 9
drag, startPoint x: 174, startPoint y: 180, endPoint x: 191, endPoint y: 178, distance: 17.0
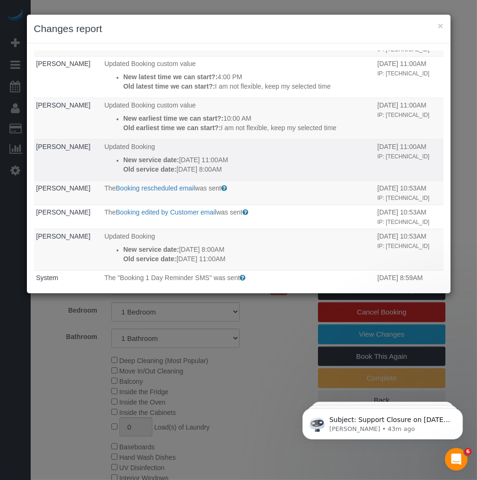
click at [191, 165] on p "New service date: 08/29/2025 11:00AM" at bounding box center [247, 159] width 249 height 9
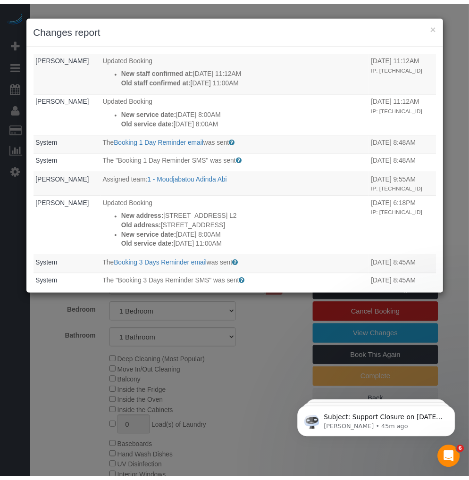
scroll to position [0, 0]
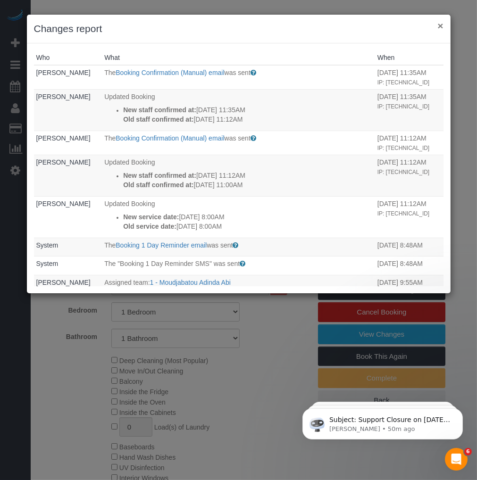
drag, startPoint x: 437, startPoint y: 24, endPoint x: 430, endPoint y: 27, distance: 8.2
click at [437, 25] on button "×" at bounding box center [440, 26] width 6 height 10
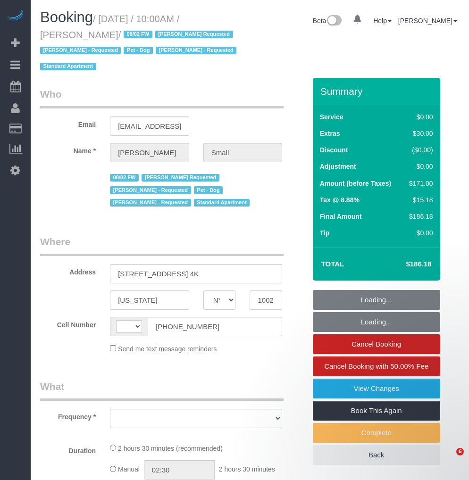
select select "NY"
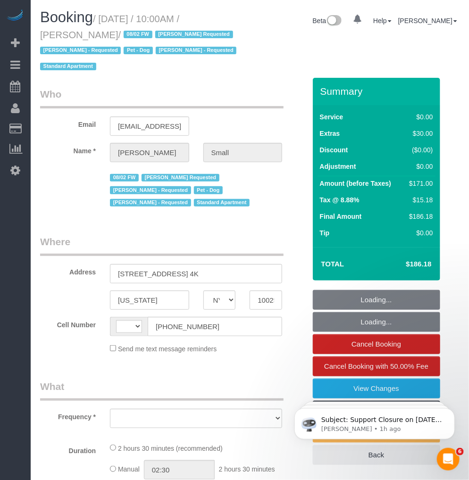
select select "string:[GEOGRAPHIC_DATA]"
select select "object:830"
select select "string:stripe-pm_1R02004VGloSiKo7MC8wQRCy"
select select "number:89"
select select "number:90"
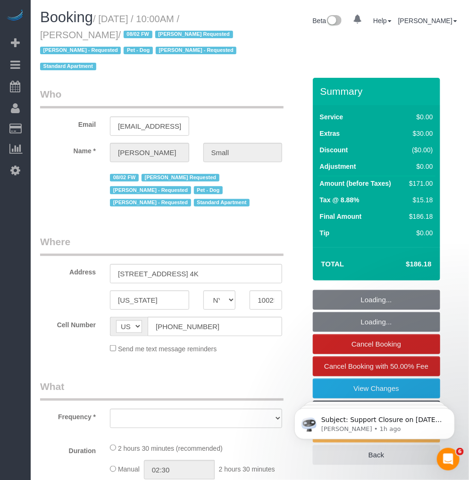
select select "number:13"
select select "number:5"
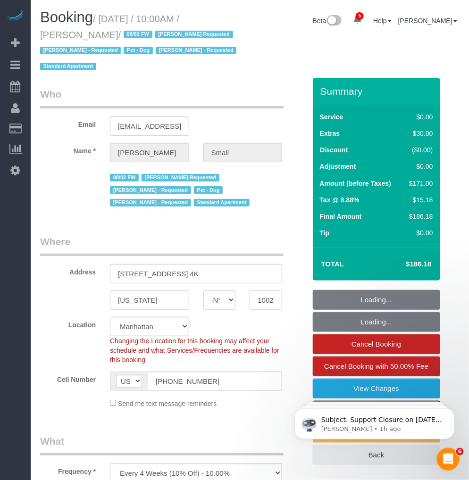
select select "1"
select select "spot1"
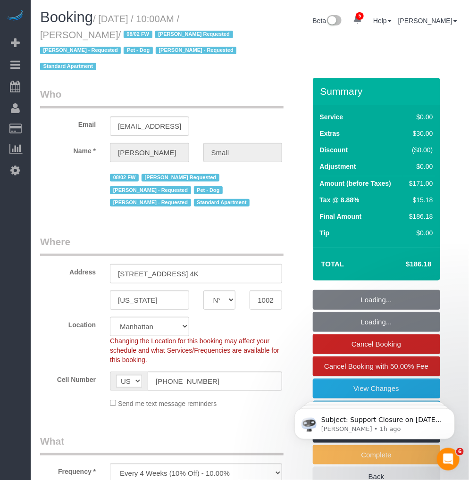
select select "object:1338"
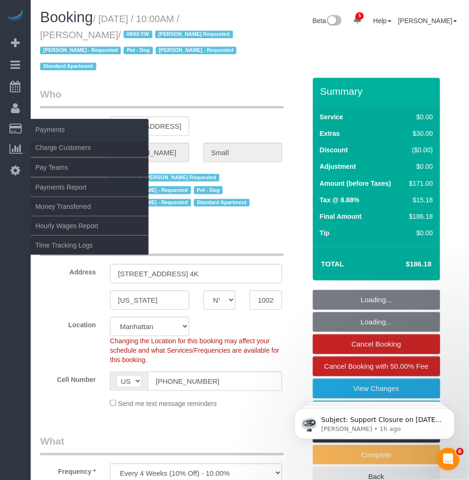
select select "1"
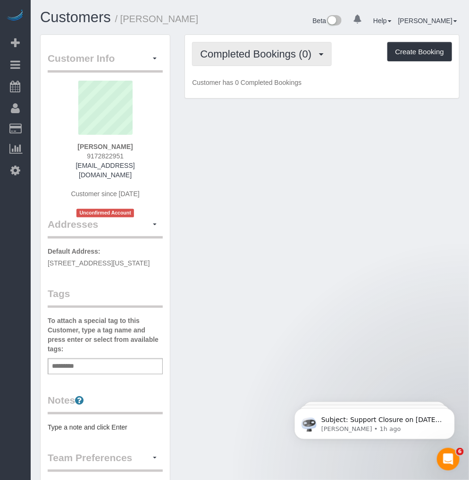
click at [279, 53] on span "Completed Bookings (0)" at bounding box center [258, 54] width 116 height 12
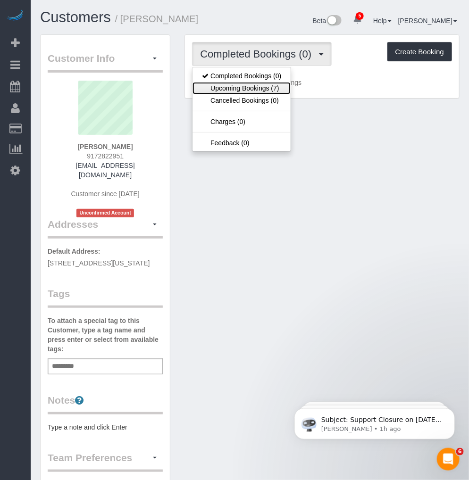
click at [247, 90] on link "Upcoming Bookings (7)" at bounding box center [241, 88] width 98 height 12
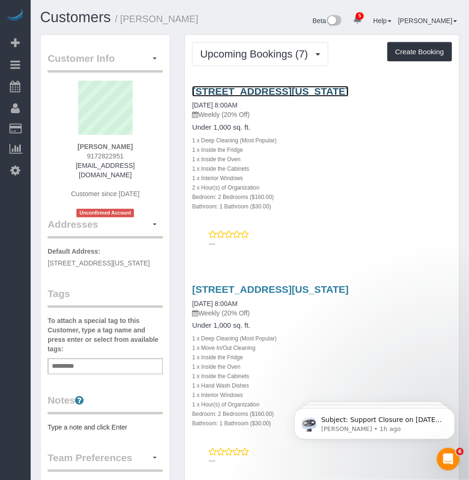
click at [250, 93] on link "400 E 58th St, 15c, New York, NY 10022" at bounding box center [270, 91] width 157 height 11
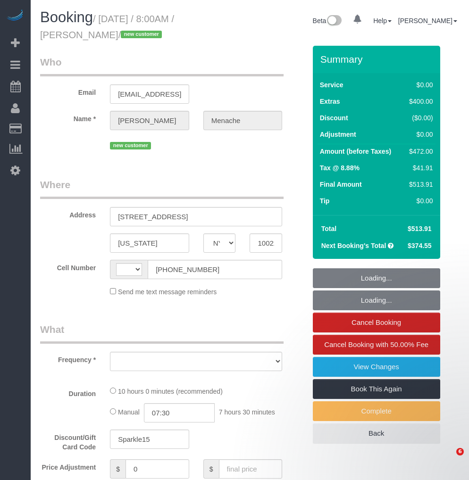
select select "NY"
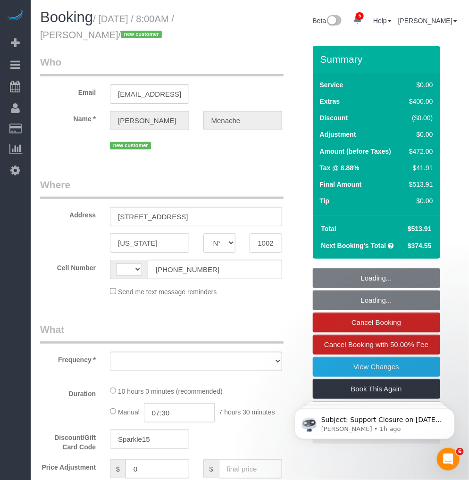
select select "string:[GEOGRAPHIC_DATA]"
select select "object:666"
select select "number:56"
select select "number:70"
select select "number:15"
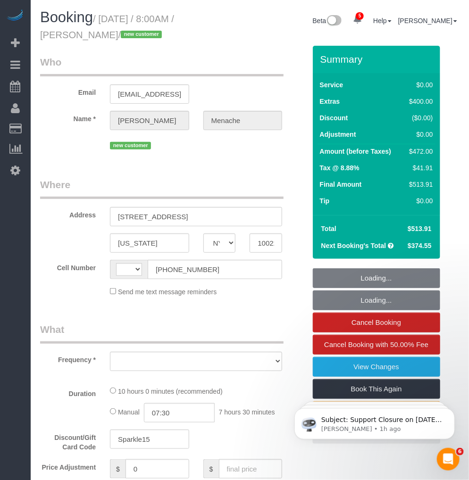
select select "number:5"
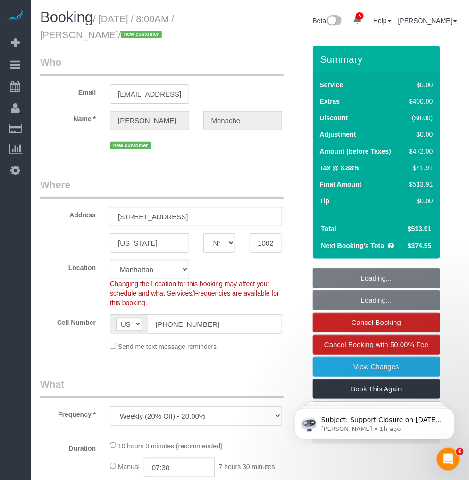
select select "string:stripe-pm_1S14GQ4VGloSiKo7FtdT7e7N"
select select "spot1"
select select "2"
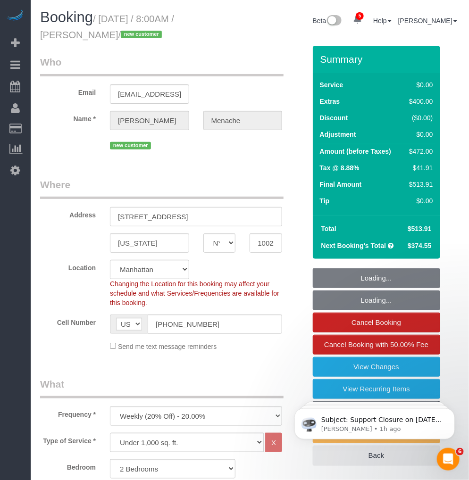
select select "object:1321"
select select "2"
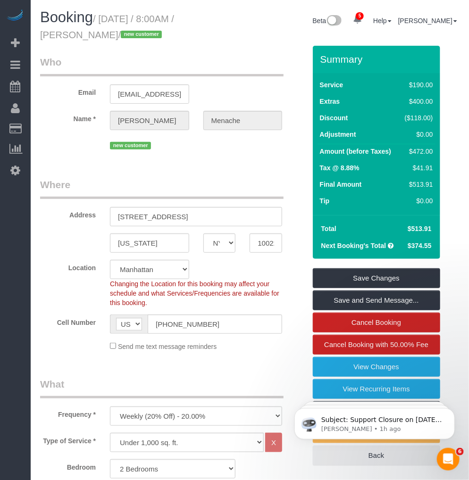
drag, startPoint x: 115, startPoint y: 32, endPoint x: 40, endPoint y: 39, distance: 75.3
click at [40, 39] on small "/ August 29, 2025 / 8:00AM / Daniele Menache / new customer" at bounding box center [107, 27] width 134 height 26
copy small "Daniele Menache"
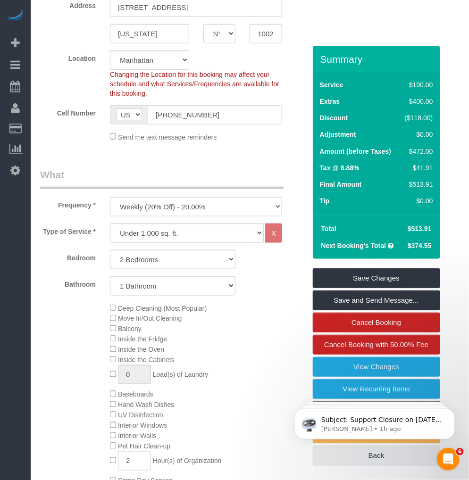
scroll to position [314, 0]
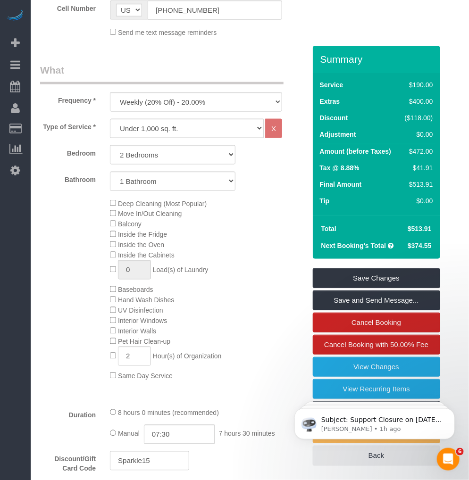
click at [63, 281] on div "Deep Cleaning (Most Popular) Move In/Out Cleaning Balcony Inside the Fridge Ins…" at bounding box center [173, 289] width 280 height 183
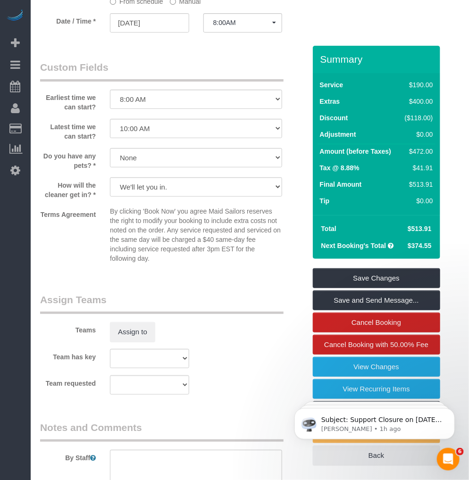
scroll to position [1257, 0]
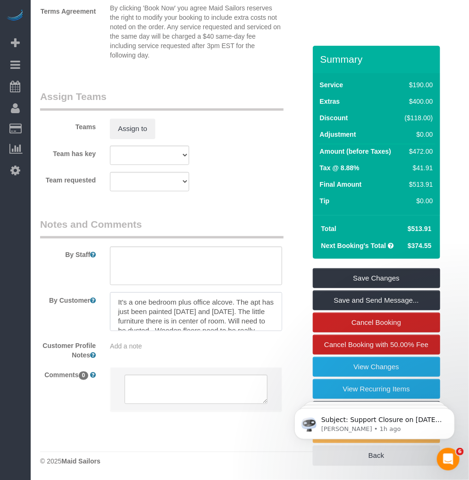
drag, startPoint x: 186, startPoint y: 312, endPoint x: 192, endPoint y: 312, distance: 6.6
click at [189, 312] on textarea at bounding box center [196, 311] width 172 height 39
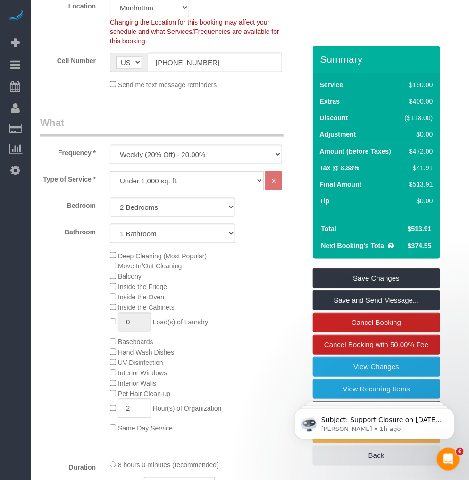
scroll to position [314, 0]
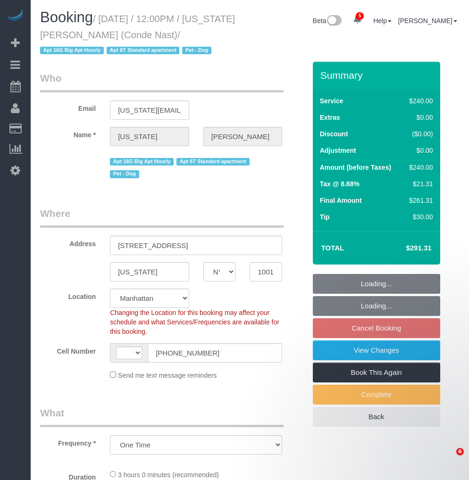
select select "NY"
select select "number:58"
select select "number:72"
select select "number:13"
select select "number:6"
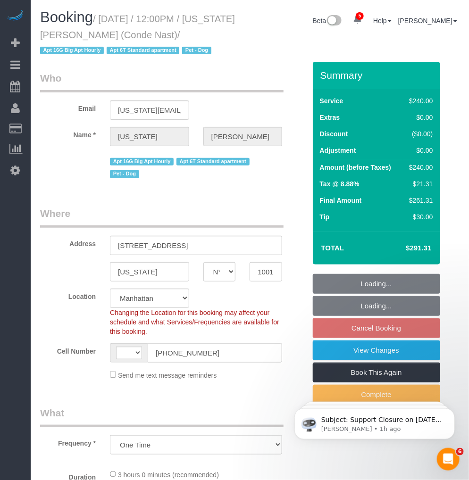
select select "string:stripe-pm_1R4ht54VGloSiKo72HDr2sM7"
select select "object:571"
select select "string:[GEOGRAPHIC_DATA]"
select select "spot5"
select select "180"
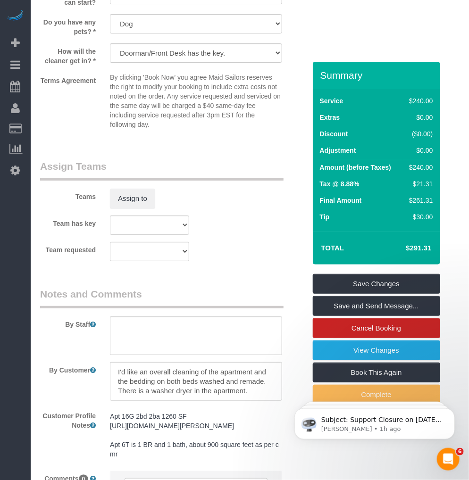
scroll to position [1100, 0]
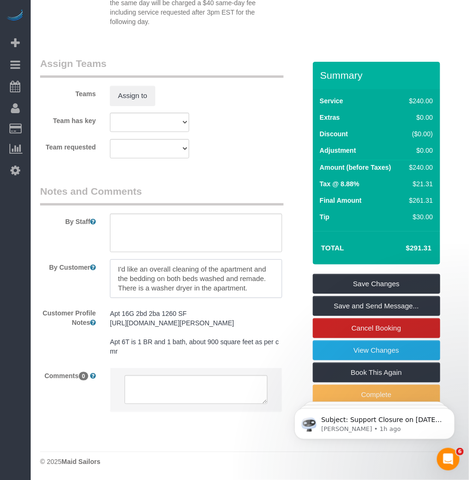
click at [203, 266] on textarea at bounding box center [196, 278] width 172 height 39
click at [355, 347] on link "View Changes" at bounding box center [376, 350] width 127 height 20
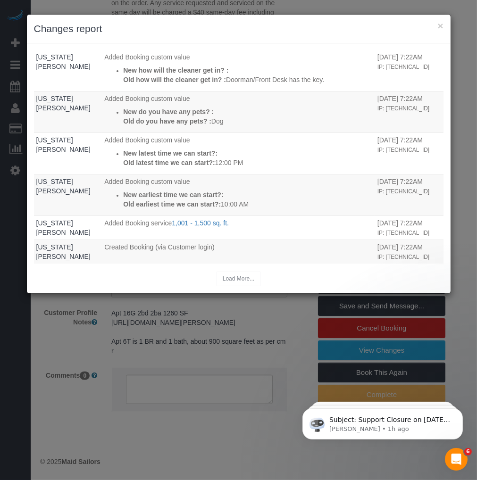
scroll to position [213, 0]
click at [440, 25] on button "×" at bounding box center [440, 26] width 6 height 10
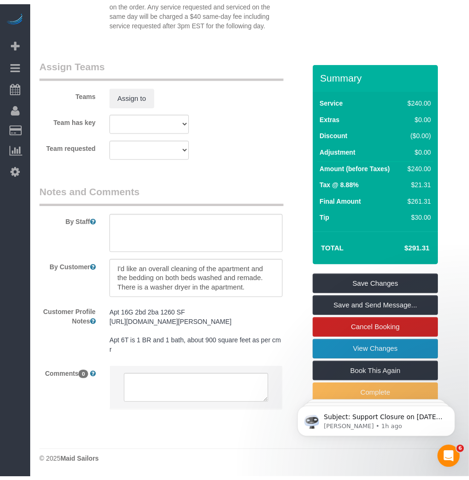
scroll to position [1100, 0]
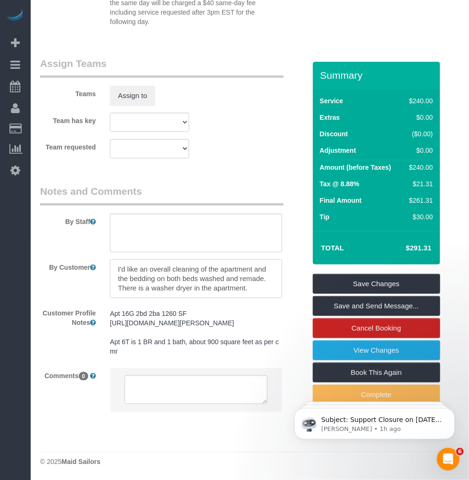
click at [157, 279] on textarea at bounding box center [196, 278] width 172 height 39
drag, startPoint x: 185, startPoint y: 279, endPoint x: 227, endPoint y: 280, distance: 41.5
click at [187, 279] on textarea at bounding box center [196, 278] width 172 height 39
click at [242, 282] on textarea at bounding box center [196, 278] width 172 height 39
click at [257, 286] on textarea at bounding box center [196, 278] width 172 height 39
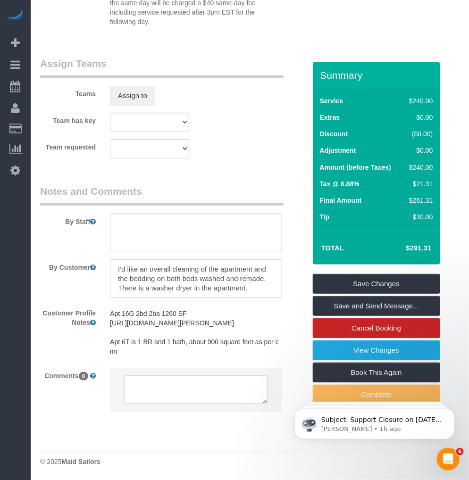
click at [68, 285] on div "By Customer" at bounding box center [173, 278] width 280 height 39
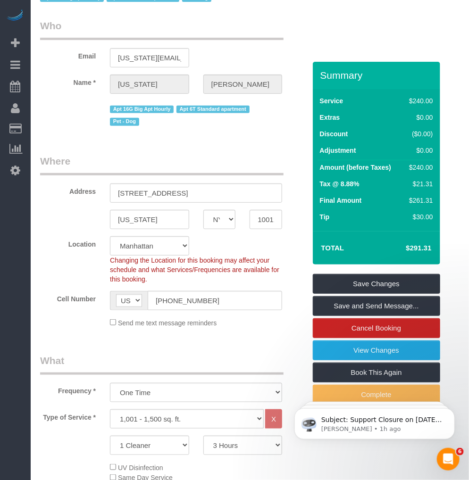
scroll to position [0, 0]
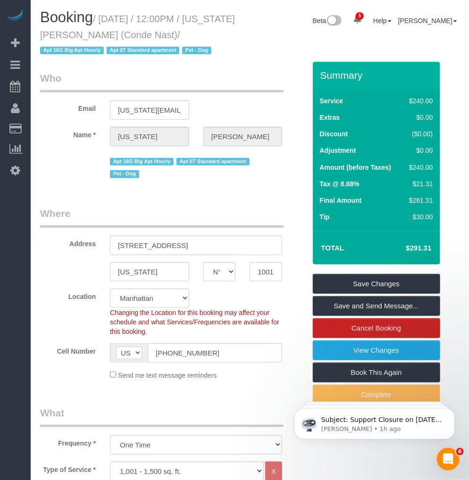
click at [184, 244] on input "535 West 23rd Street, N5P" at bounding box center [196, 245] width 172 height 19
click at [265, 272] on input "10011" at bounding box center [265, 271] width 33 height 19
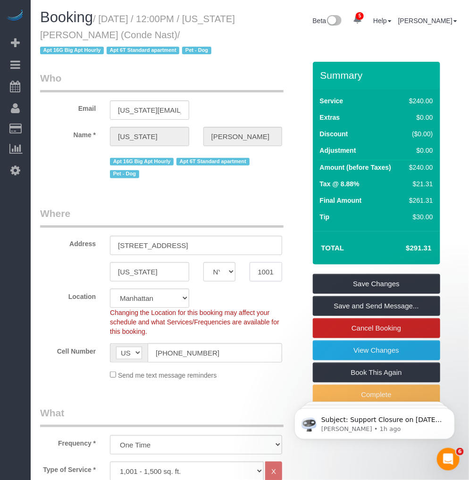
click at [265, 272] on input "10011" at bounding box center [265, 271] width 33 height 19
drag, startPoint x: 98, startPoint y: 34, endPoint x: 38, endPoint y: 34, distance: 60.4
click at [38, 34] on div "Booking / August 31, 2025 / 12:00PM / Virginia Smith (Conde Nast) / Apt 16G Big…" at bounding box center [141, 35] width 217 height 52
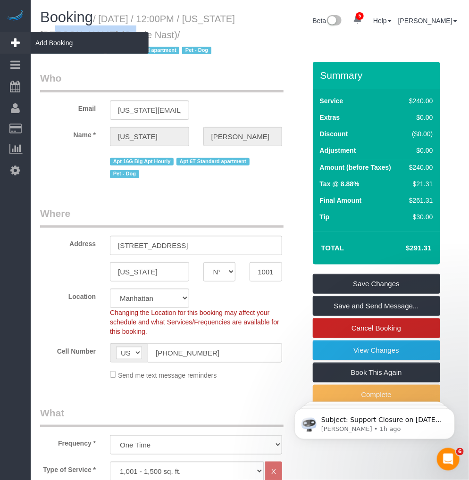
copy small "Virginia Smith"
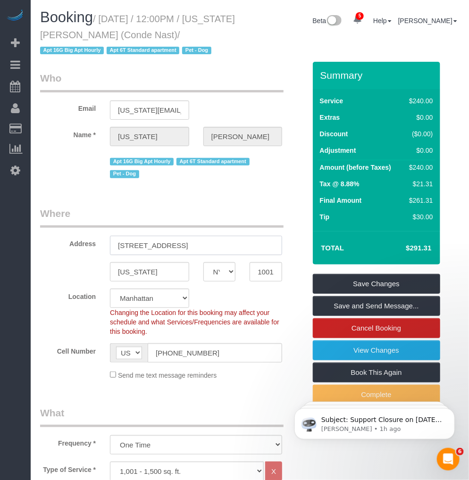
click at [189, 252] on input "535 West 23rd Street, N5P" at bounding box center [196, 245] width 172 height 19
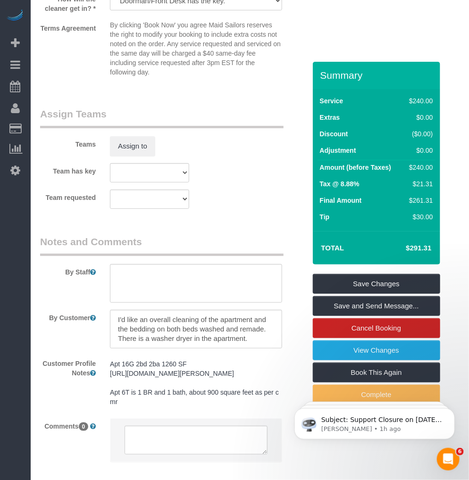
scroll to position [1100, 0]
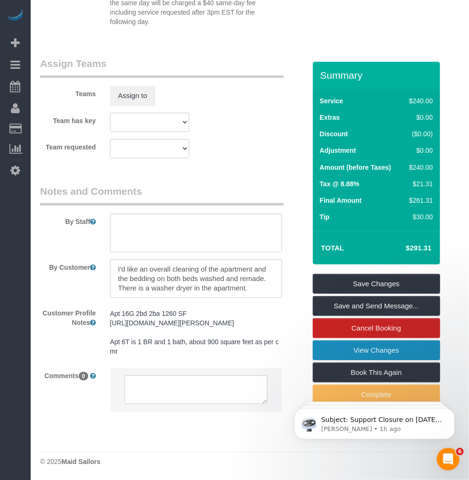
click at [375, 354] on link "View Changes" at bounding box center [376, 350] width 127 height 20
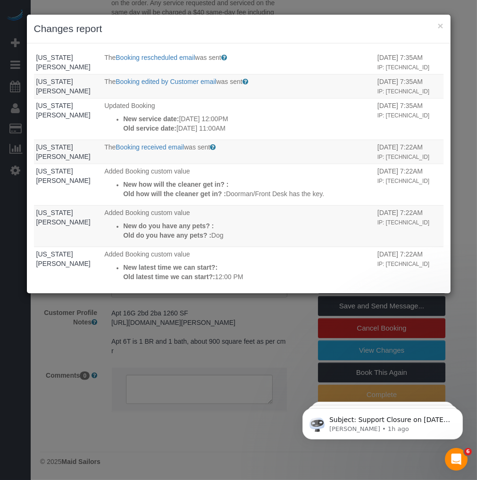
scroll to position [0, 0]
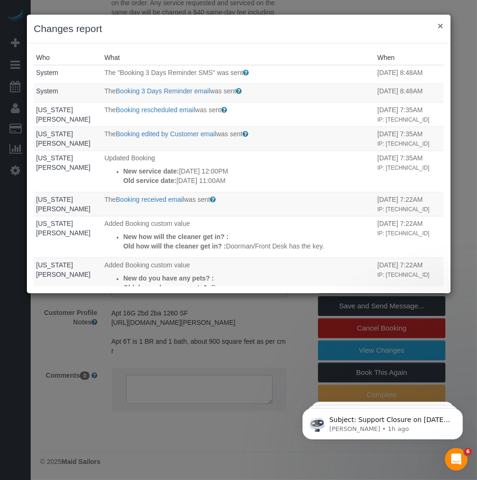
click at [438, 26] on button "×" at bounding box center [440, 26] width 6 height 10
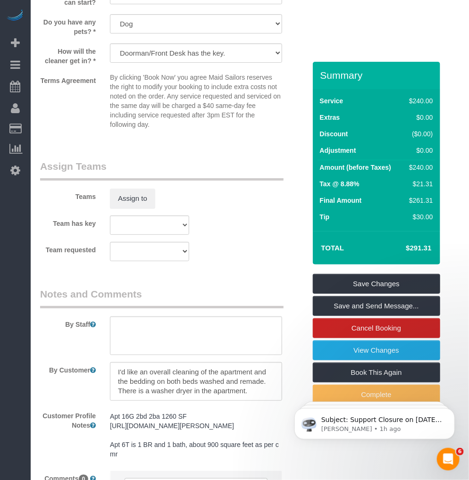
scroll to position [1100, 0]
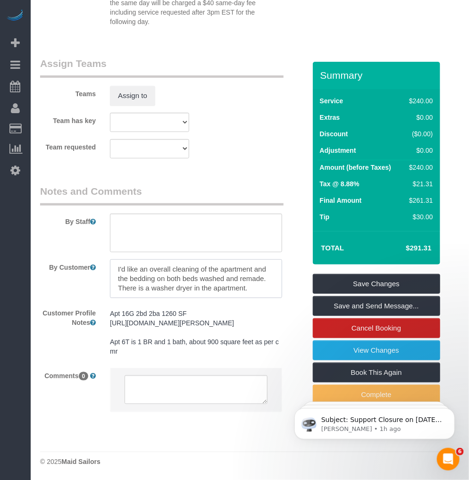
click at [187, 275] on textarea at bounding box center [196, 278] width 172 height 39
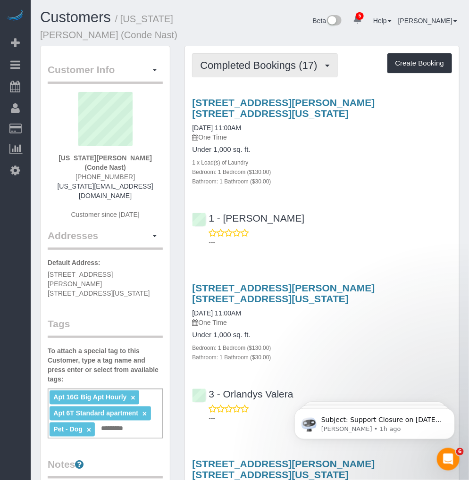
click at [291, 63] on button "Completed Bookings (17)" at bounding box center [264, 65] width 145 height 24
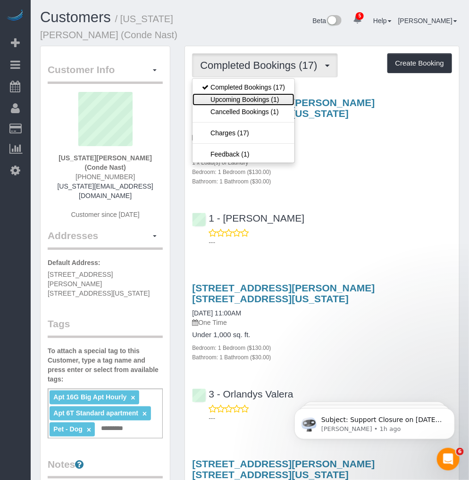
drag, startPoint x: 241, startPoint y: 90, endPoint x: 260, endPoint y: 61, distance: 34.4
click at [242, 93] on link "Upcoming Bookings (1)" at bounding box center [243, 99] width 102 height 12
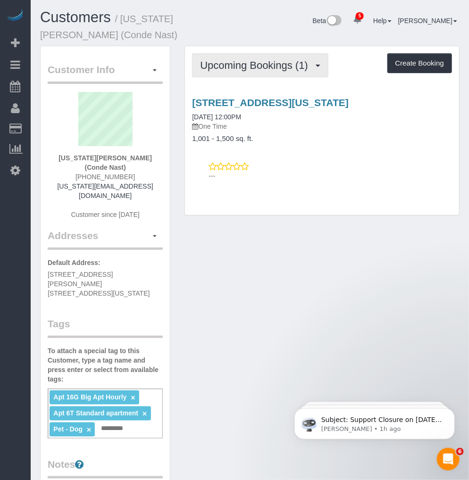
click at [262, 59] on span "Upcoming Bookings (1)" at bounding box center [256, 65] width 113 height 12
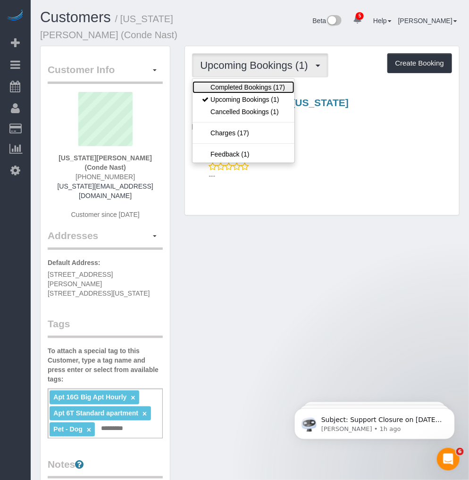
click at [247, 81] on link "Completed Bookings (17)" at bounding box center [243, 87] width 102 height 12
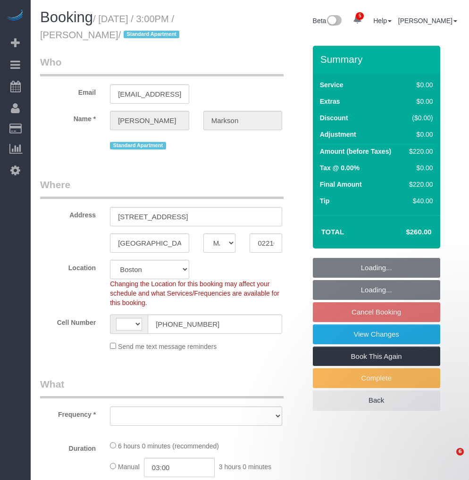
select select "MA"
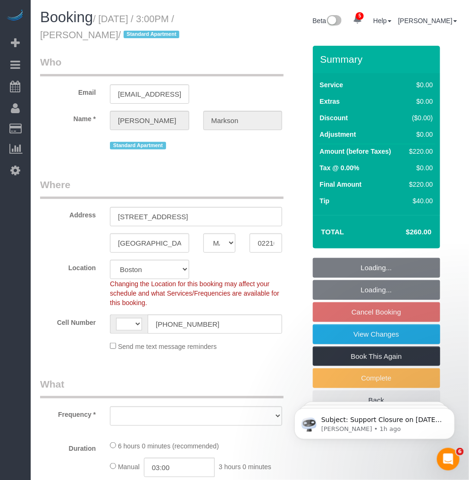
select select "string:[GEOGRAPHIC_DATA]"
select select "string:stripe-pm_1MAOVx4VGloSiKo7fukt4Ol8"
select select "2"
select select "spot8"
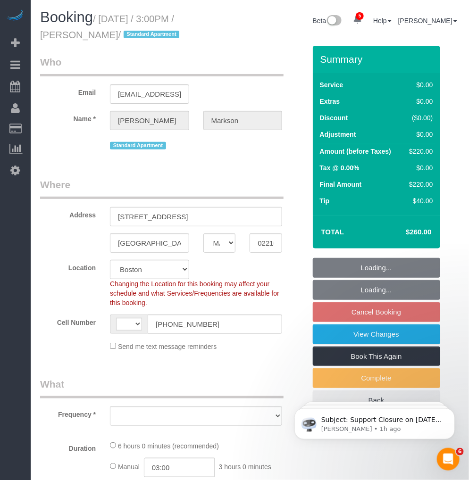
select select "number:63"
select select "number:90"
select select "number:14"
select select "number:5"
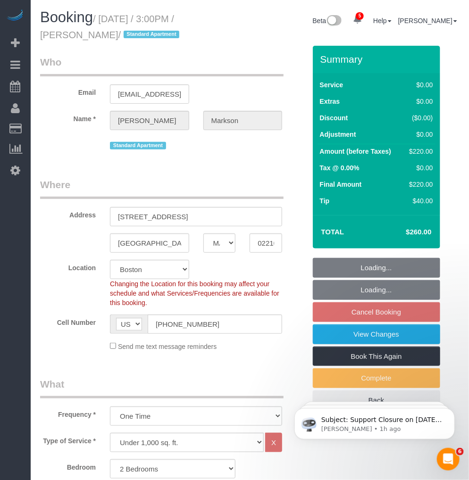
select select "object:969"
select select "2"
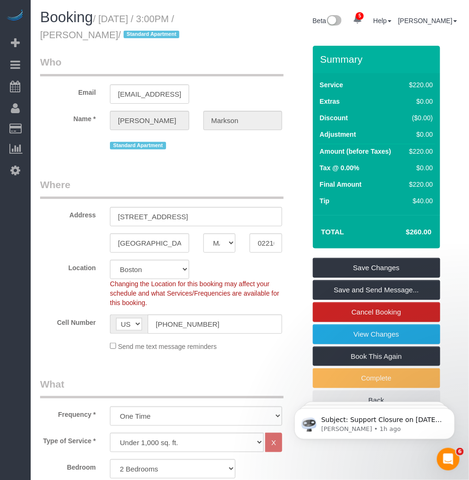
drag, startPoint x: 108, startPoint y: 34, endPoint x: 41, endPoint y: 34, distance: 67.0
click at [41, 34] on small "/ September 05, 2025 / 3:00PM / Ashley Markson / Standard Apartment" at bounding box center [111, 27] width 142 height 26
copy small "[PERSON_NAME]"
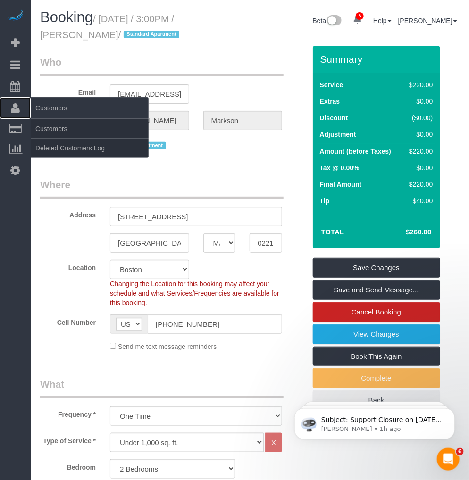
click at [46, 106] on span "Customers" at bounding box center [90, 108] width 118 height 22
click at [55, 109] on span "Customers" at bounding box center [90, 108] width 118 height 22
click at [54, 107] on span "Customers" at bounding box center [90, 108] width 118 height 22
click at [59, 131] on link "Customers" at bounding box center [90, 128] width 118 height 19
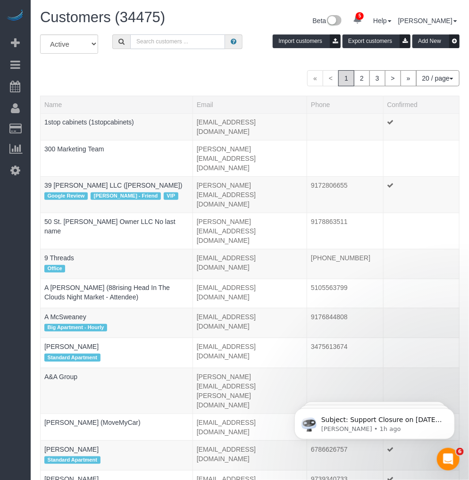
click at [163, 46] on input "text" at bounding box center [177, 41] width 95 height 15
click at [182, 44] on input "text" at bounding box center [177, 41] width 95 height 15
click at [178, 44] on input "text" at bounding box center [177, 41] width 95 height 15
paste input "Ashley Markson"
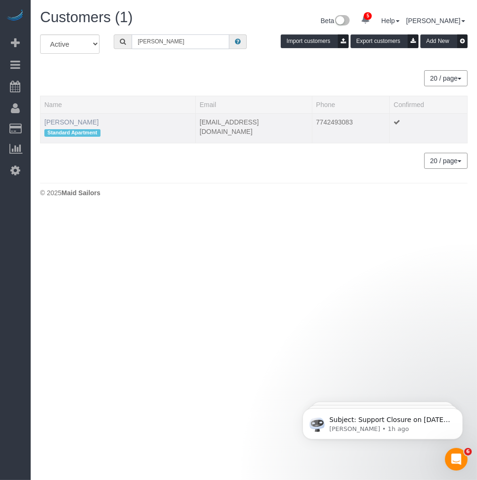
type input "Ashley Markson"
click at [67, 122] on link "Ashley Markson" at bounding box center [71, 122] width 54 height 8
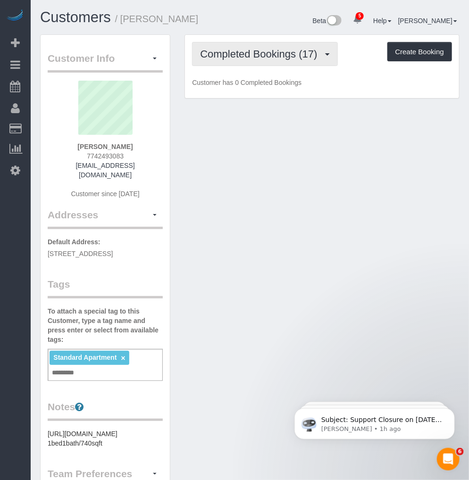
click at [250, 63] on button "Completed Bookings (17)" at bounding box center [264, 54] width 145 height 24
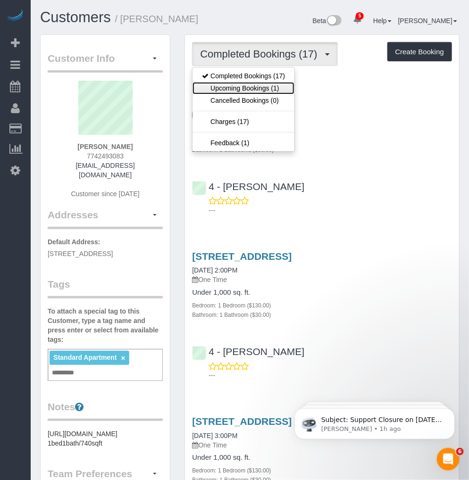
click at [240, 85] on link "Upcoming Bookings (1)" at bounding box center [243, 88] width 102 height 12
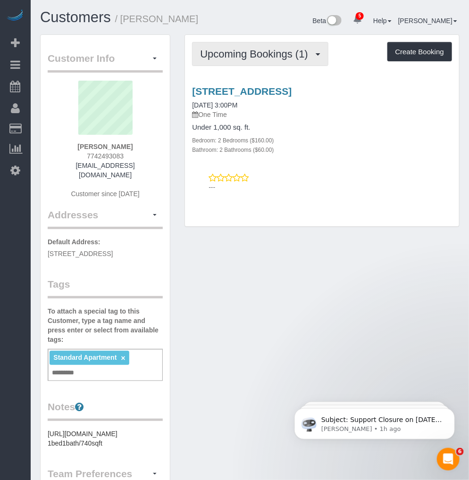
click at [266, 60] on button "Upcoming Bookings (1)" at bounding box center [260, 54] width 136 height 24
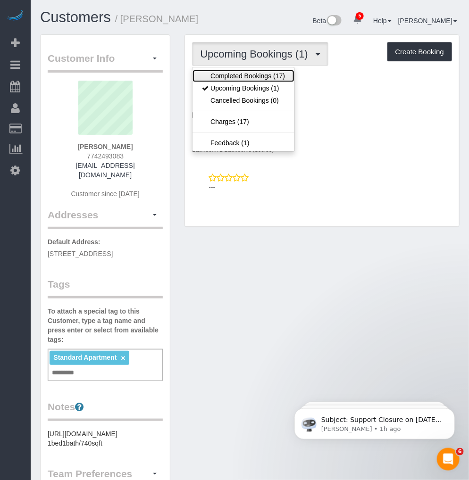
click at [239, 79] on link "Completed Bookings (17)" at bounding box center [243, 76] width 102 height 12
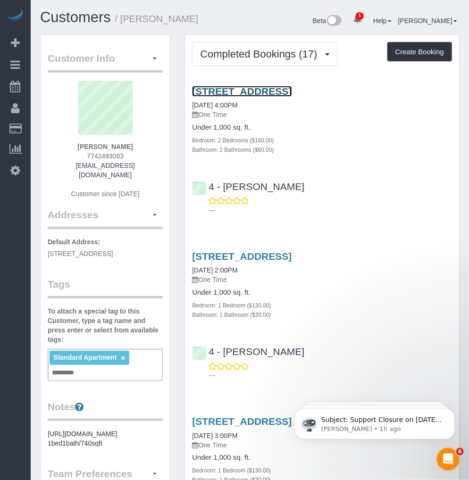
click at [281, 91] on link "25 Northern Avenue, Apt. 809, Boston, MA 02210" at bounding box center [241, 91] width 99 height 11
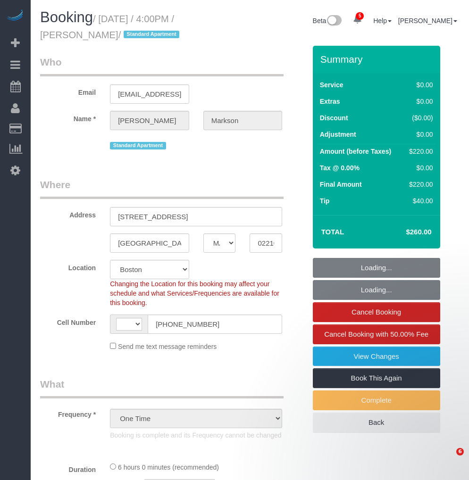
select select "MA"
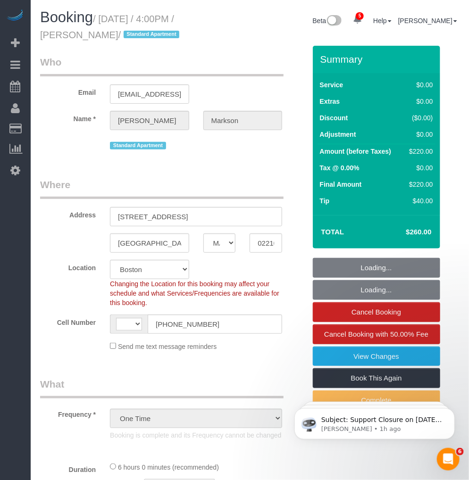
select select "object:433"
select select "string:[GEOGRAPHIC_DATA]"
select select "string:stripe-pm_1MAOVx4VGloSiKo7fukt4Ol8"
select select "spot1"
select select "number:64"
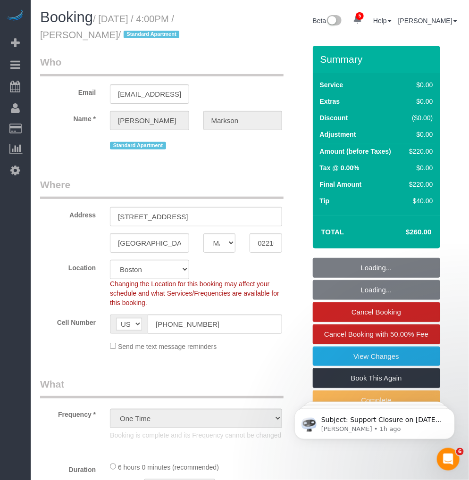
select select "number:90"
select select "number:14"
select select "number:5"
select select "2"
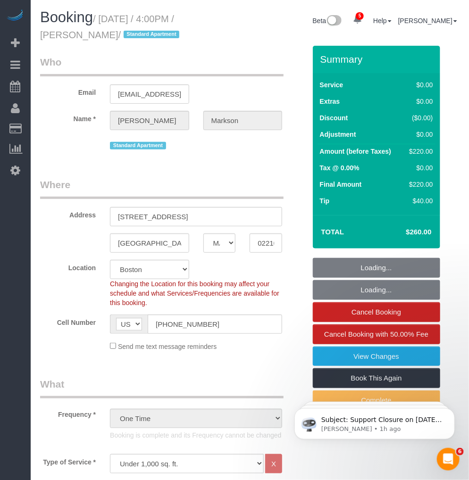
select select "2"
drag, startPoint x: 107, startPoint y: 35, endPoint x: 41, endPoint y: 38, distance: 66.1
click at [41, 38] on small "/ [DATE] / 4:00PM / [PERSON_NAME] / Standard Apartment" at bounding box center [111, 27] width 142 height 26
copy small "[PERSON_NAME]"
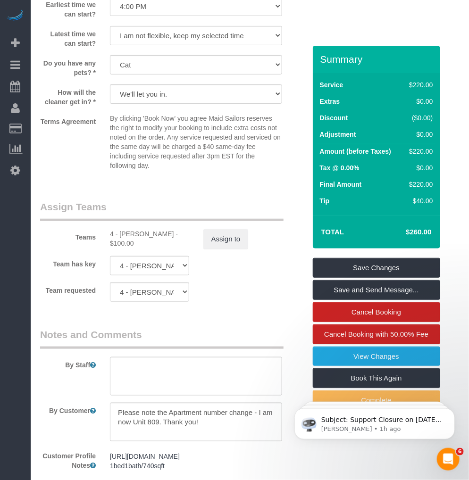
scroll to position [1257, 0]
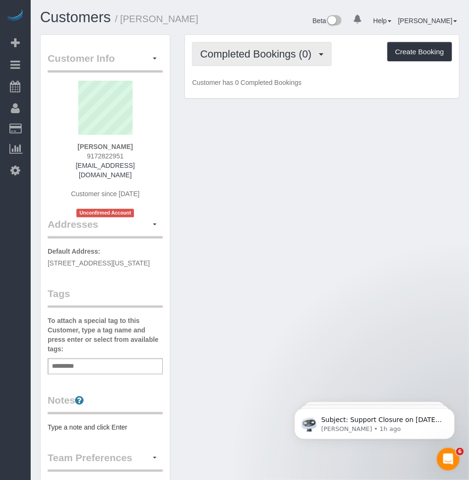
click at [256, 54] on span "Completed Bookings (0)" at bounding box center [258, 54] width 116 height 12
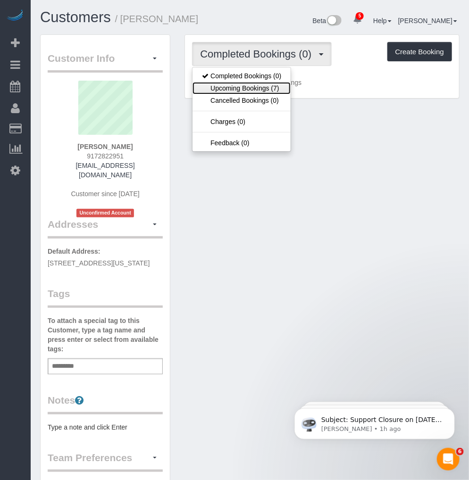
drag, startPoint x: 241, startPoint y: 83, endPoint x: 252, endPoint y: 84, distance: 10.4
click at [241, 84] on link "Upcoming Bookings (7)" at bounding box center [241, 88] width 98 height 12
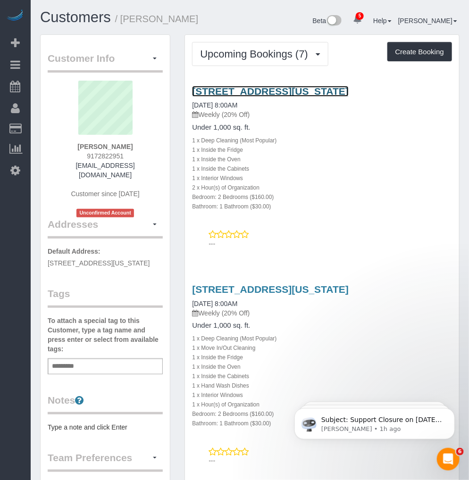
click at [250, 88] on link "400 E 58th St, 15c, New York, NY 10022" at bounding box center [270, 91] width 157 height 11
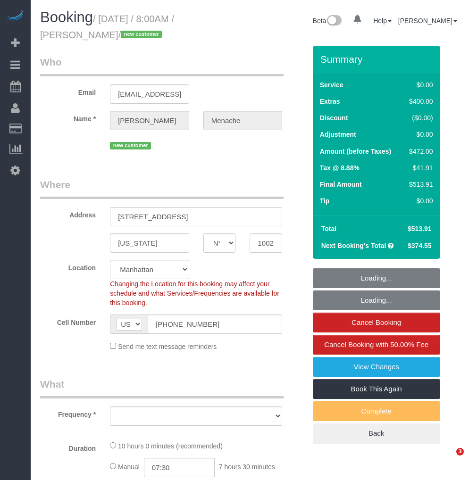
select select "NY"
select select "number:56"
select select "number:70"
select select "number:15"
select select "number:5"
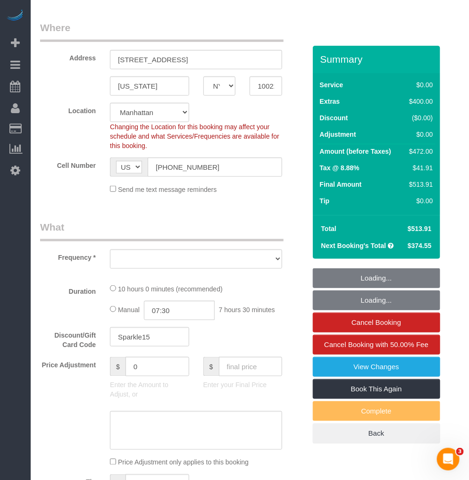
select select "string:stripe-pm_1S14GQ4VGloSiKo7FtdT7e7N"
select select "2"
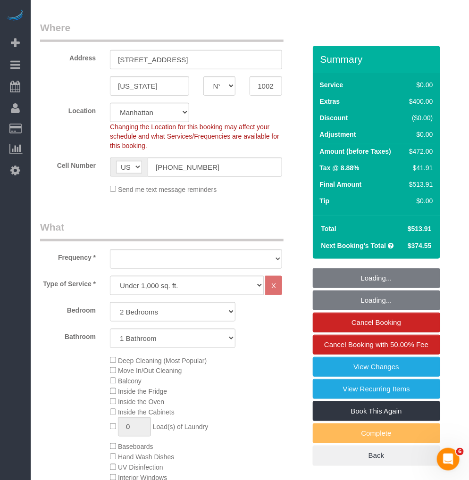
select select "object:1357"
select select "spot1"
select select "2"
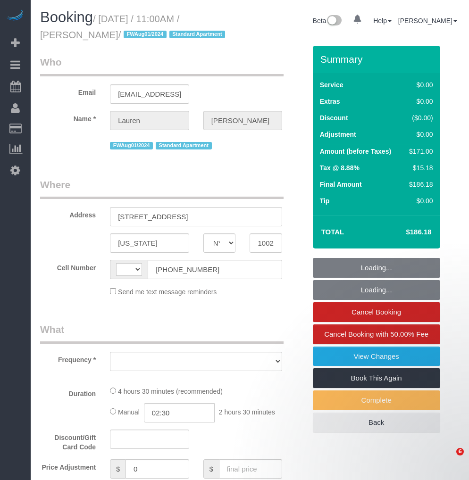
select select "NY"
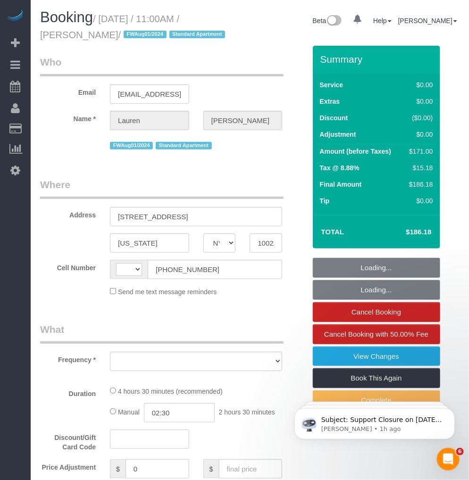
select select "string:[GEOGRAPHIC_DATA]"
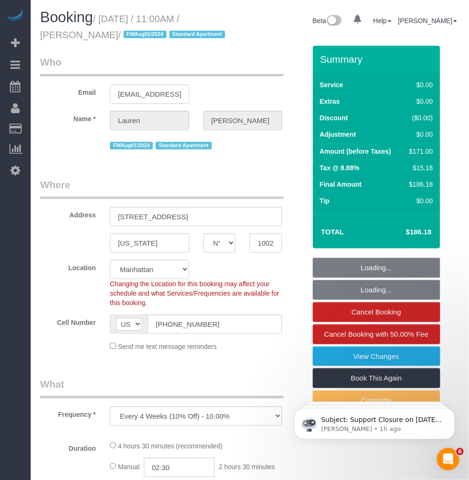
select select "object:828"
select select "string:stripe-pm_1Phkqp4VGloSiKo75Mp2gtBu"
select select "spot1"
select select "number:59"
select select "number:79"
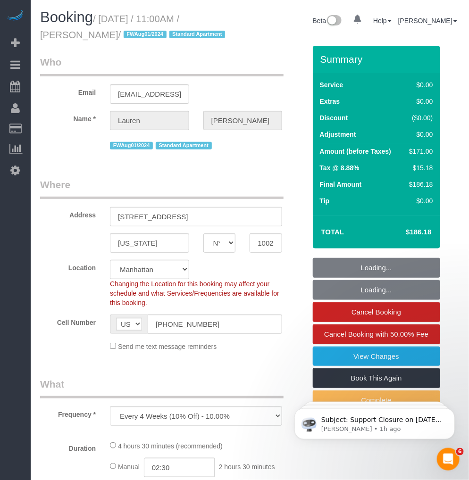
select select "number:15"
select select "number:5"
select select "2"
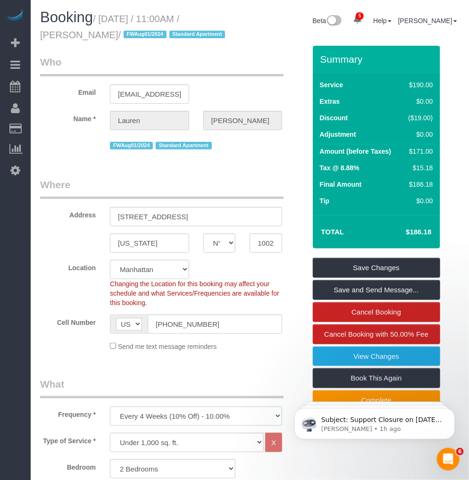
click at [84, 29] on h1 "Booking / [DATE] / 11:00AM / [PERSON_NAME] / FWAug01/2024 Standard Apartment" at bounding box center [141, 25] width 203 height 32
drag, startPoint x: 45, startPoint y: 30, endPoint x: 36, endPoint y: 31, distance: 9.1
click at [36, 31] on div "Booking / [DATE] / 11:00AM / [PERSON_NAME] / FWAug01/2024 Standard Apartment" at bounding box center [141, 27] width 217 height 36
copy small "[PERSON_NAME]"
click at [102, 15] on small "/ August 28, 2025 / 11:00AM / Lauren Beck / FWAug01/2024 Standard Apartment" at bounding box center [134, 27] width 188 height 26
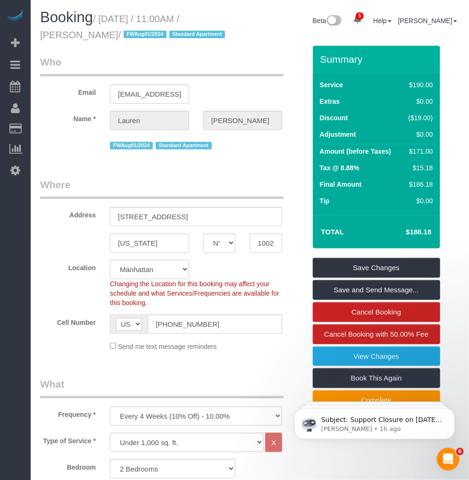
drag, startPoint x: 102, startPoint y: 15, endPoint x: 92, endPoint y: 31, distance: 18.7
click at [92, 31] on small "/ August 28, 2025 / 11:00AM / Lauren Beck / FWAug01/2024 Standard Apartment" at bounding box center [134, 27] width 188 height 26
copy small "August 28, 2025 / 11:00AM / Lauren Beck"
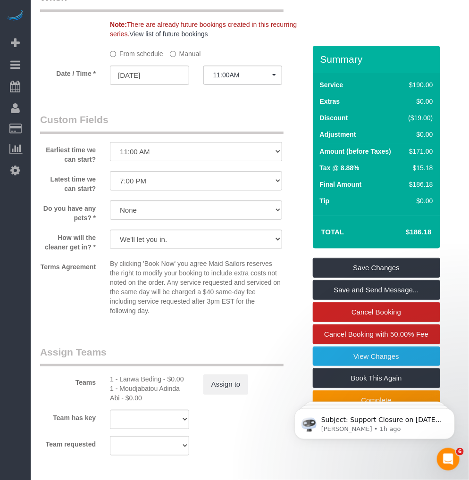
scroll to position [1048, 0]
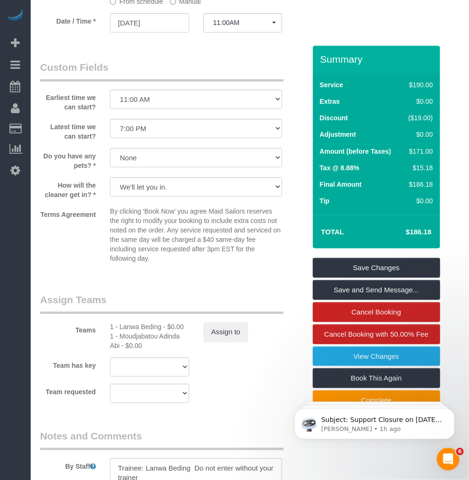
click at [129, 331] on div "1 - Lanwa Beding - $0.00" at bounding box center [149, 326] width 79 height 9
copy div "Lanwa"
drag, startPoint x: 157, startPoint y: 306, endPoint x: 125, endPoint y: 346, distance: 52.0
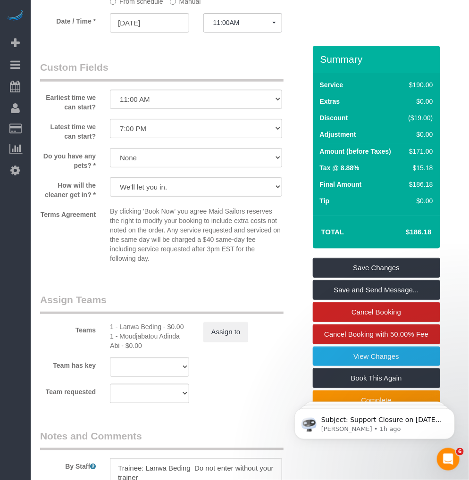
click at [125, 346] on div "1 - Moudjabatou Adinda Abi - $0.00" at bounding box center [149, 340] width 79 height 19
copy div "Moudjabatou"
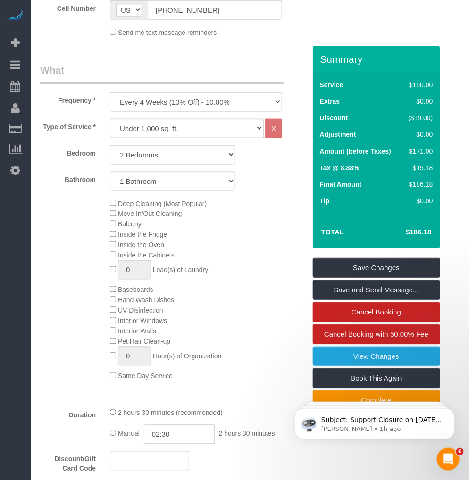
scroll to position [262, 0]
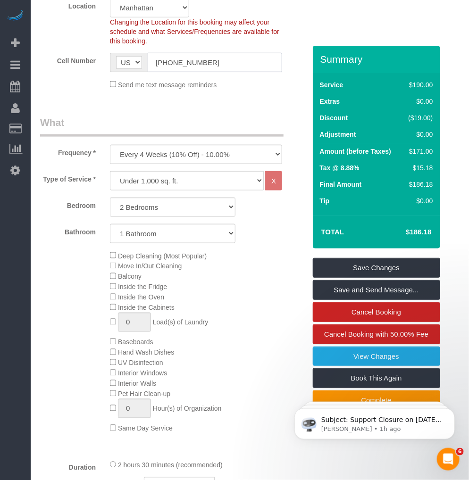
click at [174, 67] on input "(925) 389-8941" at bounding box center [215, 62] width 134 height 19
click at [217, 278] on div "Deep Cleaning (Most Popular) Move In/Out Cleaning Balcony Inside the Fridge Ins…" at bounding box center [207, 341] width 209 height 183
click at [66, 265] on div "Deep Cleaning (Most Popular) Move In/Out Cleaning Balcony Inside the Fridge Ins…" at bounding box center [173, 341] width 280 height 183
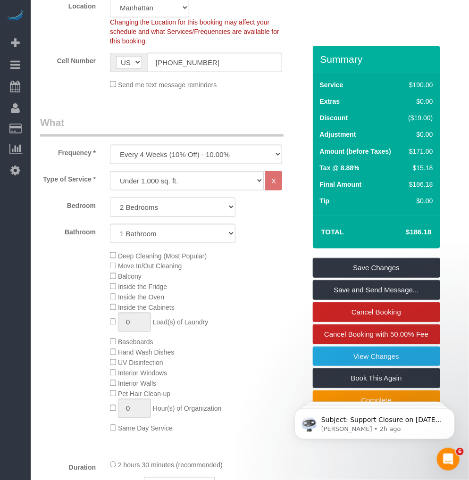
click at [201, 207] on select "Studio 1 Bedroom 2 Bedrooms 3 Bedrooms" at bounding box center [172, 207] width 125 height 19
select select "1"
click at [110, 198] on select "Studio 1 Bedroom 2 Bedrooms 3 Bedrooms" at bounding box center [172, 207] width 125 height 19
click at [55, 270] on div "Deep Cleaning (Most Popular) Move In/Out Cleaning Balcony Inside the Fridge Ins…" at bounding box center [173, 341] width 280 height 183
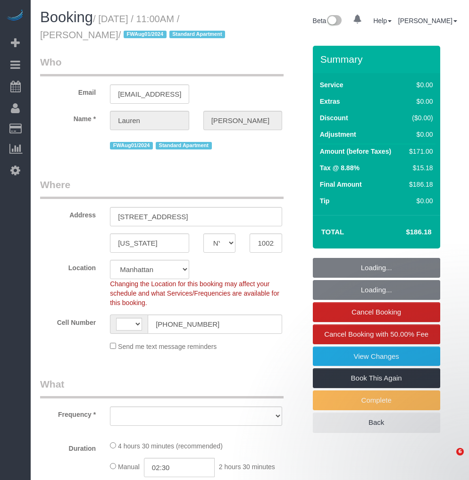
select select "NY"
select select "number:59"
select select "number:79"
select select "number:15"
select select "number:5"
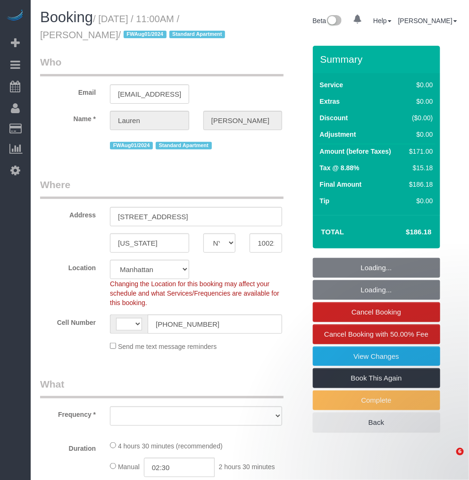
select select "string:[GEOGRAPHIC_DATA]"
select select "string:stripe-pm_1Phkqp4VGloSiKo75Mp2gtBu"
select select "spot1"
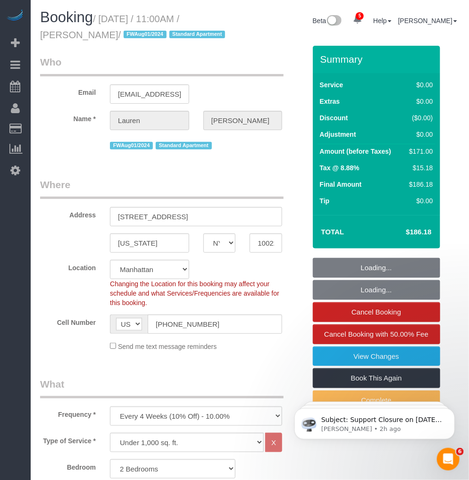
select select "object:939"
select select "2"
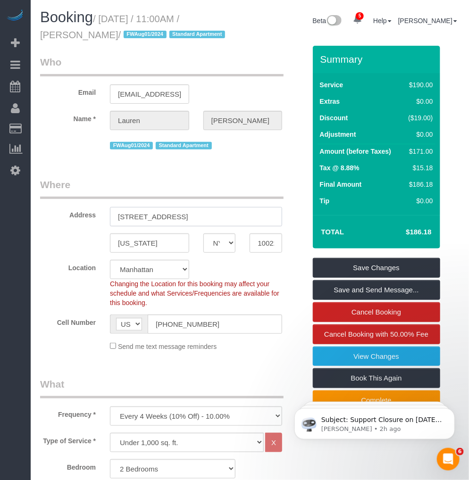
click at [227, 211] on input "[STREET_ADDRESS]" at bounding box center [196, 216] width 172 height 19
drag, startPoint x: 91, startPoint y: 34, endPoint x: 34, endPoint y: 35, distance: 57.1
click at [34, 35] on div "Booking / August 28, 2025 / 11:00AM / Lauren Beck / FWAug01/2024 Standard Apart…" at bounding box center [141, 27] width 217 height 36
copy small "Lauren Beck"
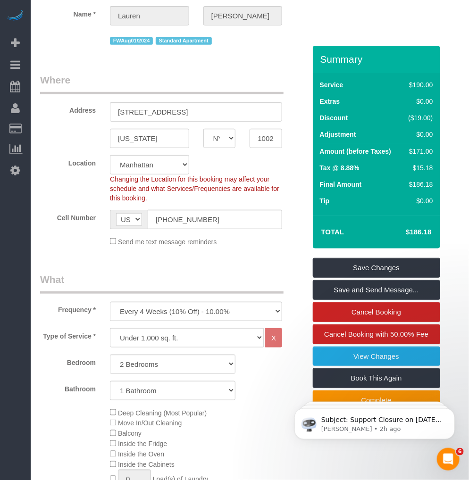
scroll to position [314, 0]
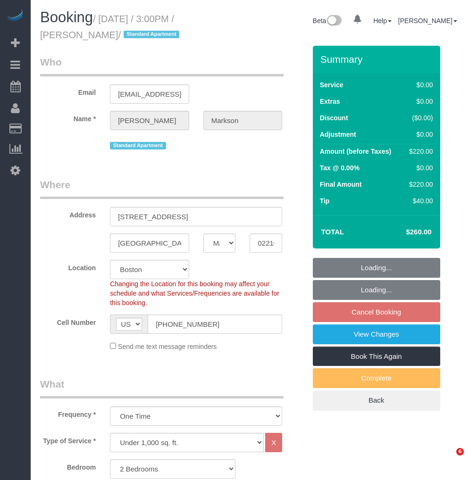
select select "MA"
select select "2"
select select "spot8"
select select "number:63"
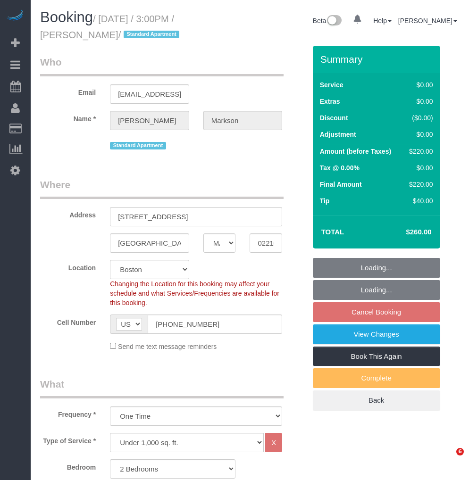
select select "number:90"
select select "number:14"
select select "number:5"
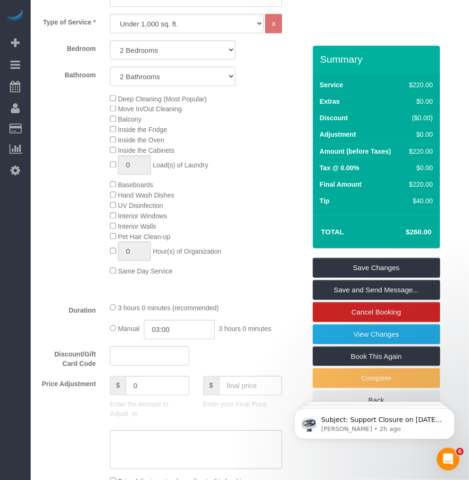
scroll to position [262, 0]
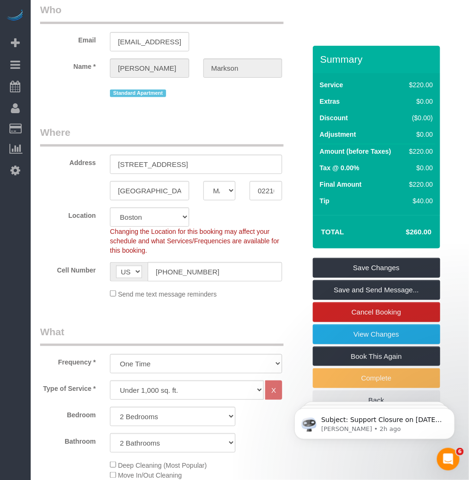
scroll to position [0, 0]
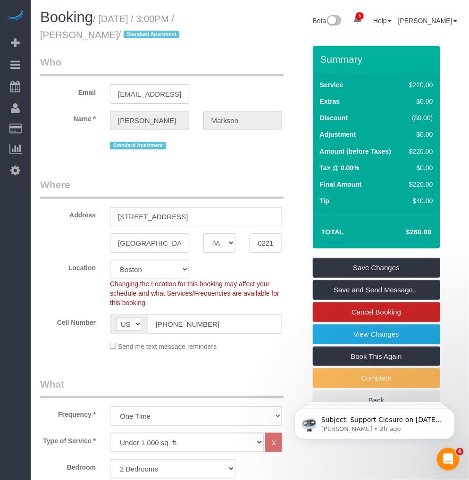
drag, startPoint x: 106, startPoint y: 32, endPoint x: 33, endPoint y: 33, distance: 72.2
click at [33, 33] on div "Booking / September 05, 2025 / 3:00PM / Ashley Markson / Standard Apartment" at bounding box center [141, 27] width 217 height 36
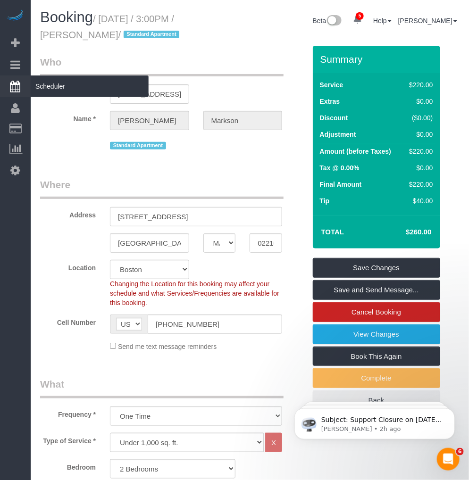
copy small "Ashley Markson"
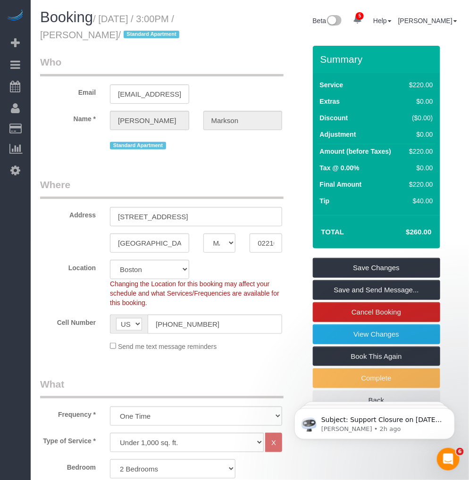
drag, startPoint x: 90, startPoint y: 34, endPoint x: 97, endPoint y: 33, distance: 7.6
click at [91, 33] on small "/ September 05, 2025 / 3:00PM / Ashley Markson / Standard Apartment" at bounding box center [111, 27] width 142 height 26
click at [104, 34] on small "/ September 05, 2025 / 3:00PM / Ashley Markson / Standard Apartment" at bounding box center [111, 27] width 142 height 26
click at [105, 34] on small "/ September 05, 2025 / 3:00PM / Ashley Markson / Standard Apartment" at bounding box center [111, 27] width 142 height 26
drag, startPoint x: 108, startPoint y: 38, endPoint x: 41, endPoint y: 38, distance: 67.0
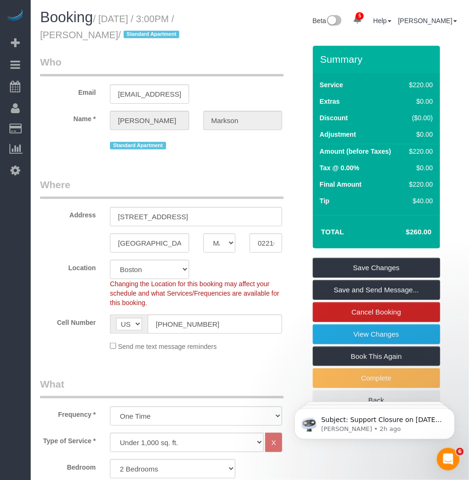
click at [41, 38] on small "/ September 05, 2025 / 3:00PM / Ashley Markson / Standard Apartment" at bounding box center [111, 27] width 142 height 26
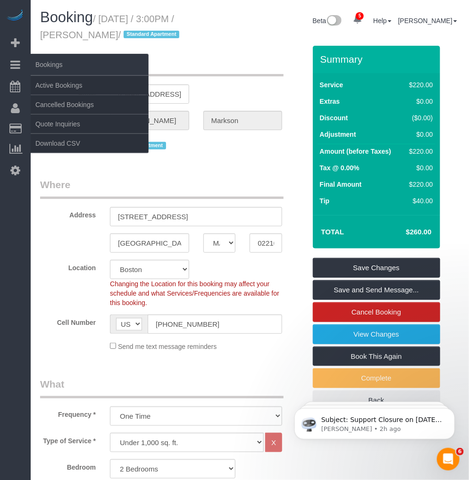
copy small "Ashley Markson"
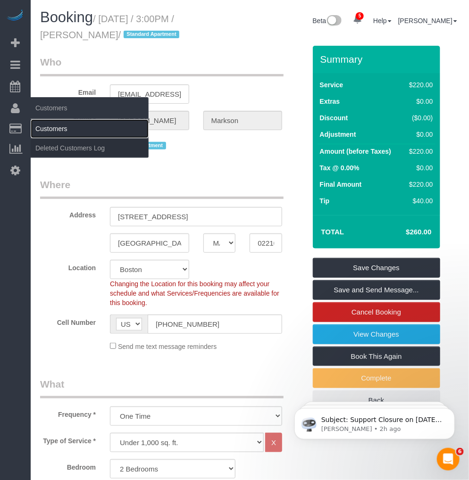
click at [55, 128] on link "Customers" at bounding box center [90, 128] width 118 height 19
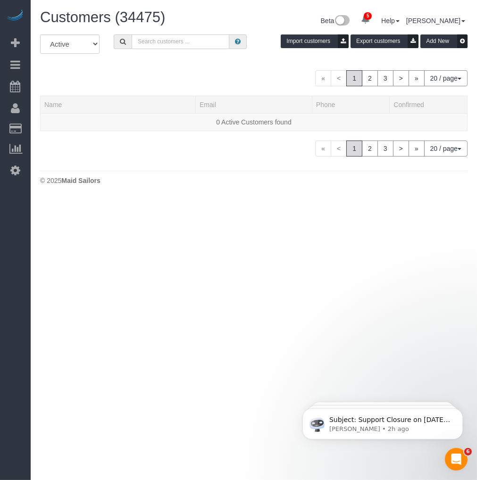
click at [161, 44] on input "text" at bounding box center [181, 41] width 98 height 15
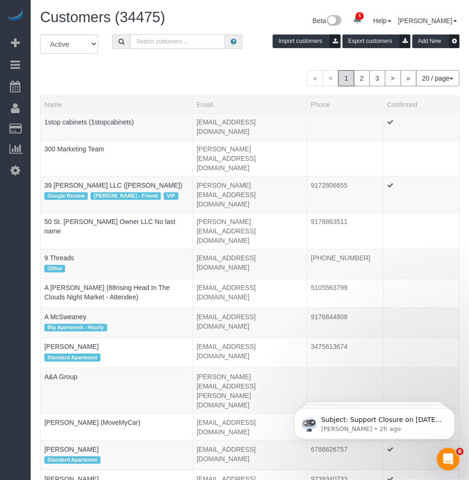
paste input "Ashley Markson"
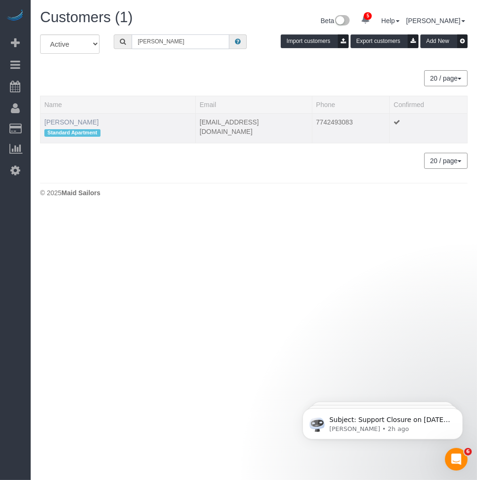
type input "Ashley Markson"
click at [57, 122] on link "Ashley Markson" at bounding box center [71, 122] width 54 height 8
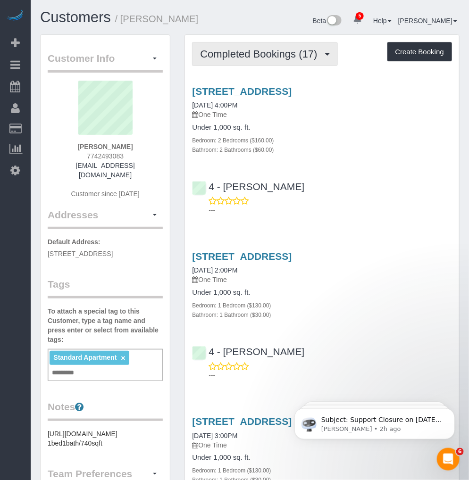
click at [284, 57] on span "Completed Bookings (17)" at bounding box center [261, 54] width 122 height 12
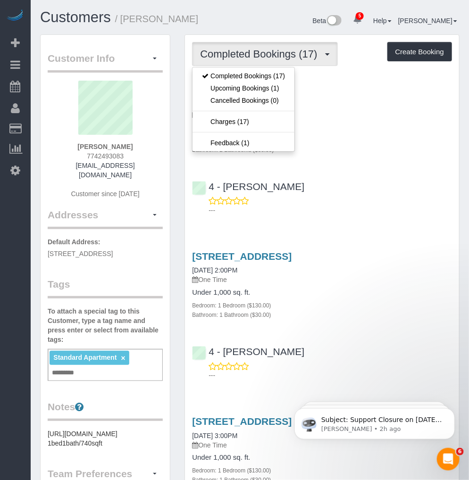
click at [380, 150] on div "Bathroom: 2 Bathrooms ($60.00)" at bounding box center [322, 149] width 260 height 9
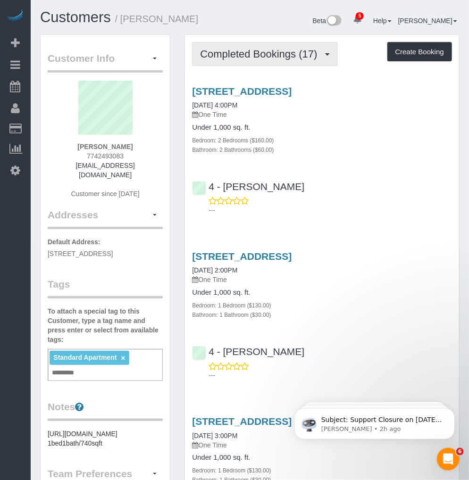
click at [246, 62] on button "Completed Bookings (17)" at bounding box center [264, 54] width 145 height 24
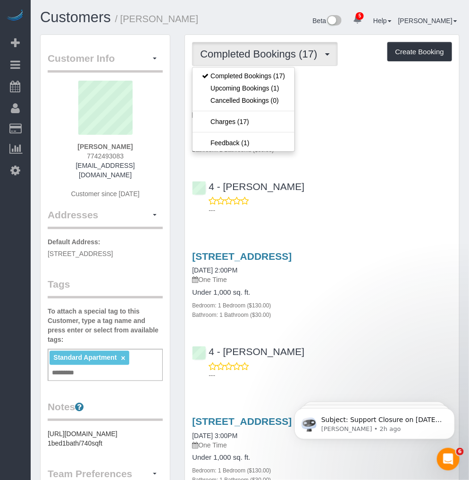
click at [388, 126] on h4 "Under 1,000 sq. ft." at bounding box center [322, 128] width 260 height 8
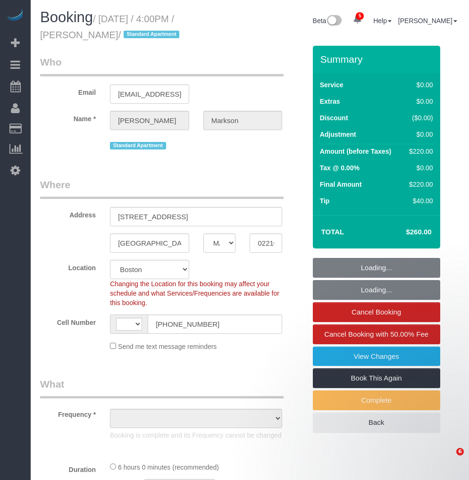
select select "MA"
select select "number:64"
select select "number:90"
select select "number:14"
select select "number:5"
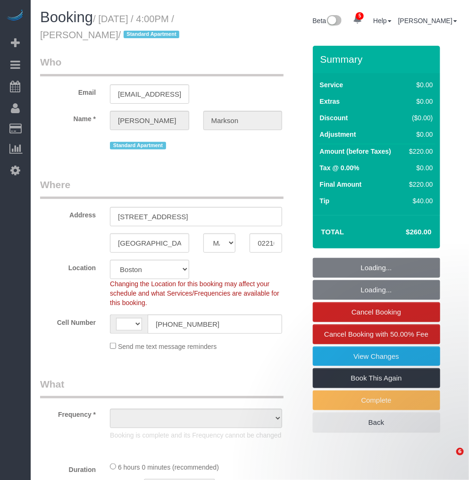
select select "spot1"
select select "string:[GEOGRAPHIC_DATA]"
select select "object:881"
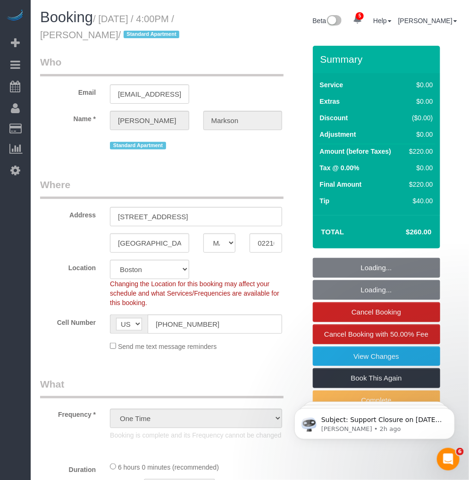
select select "2"
select select "object:988"
select select "2"
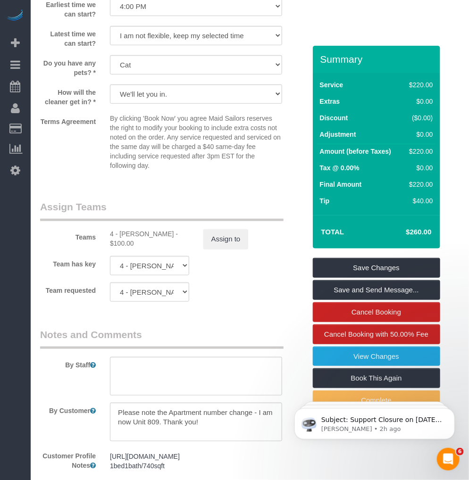
scroll to position [1289, 0]
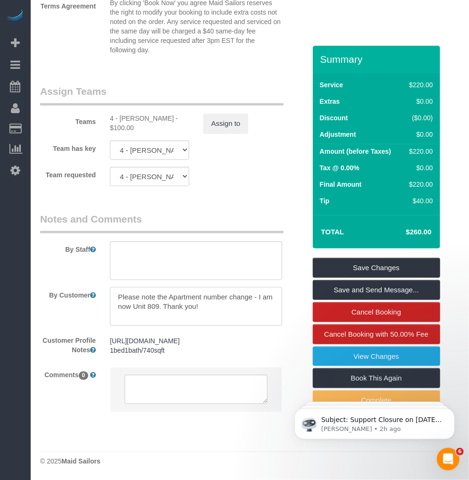
click at [213, 296] on textarea at bounding box center [196, 306] width 172 height 39
click at [163, 343] on pre "https://www.realtor.com/realestateandhomes-detail/25-Northern-Ave-Unit-1418_Bos…" at bounding box center [196, 346] width 172 height 19
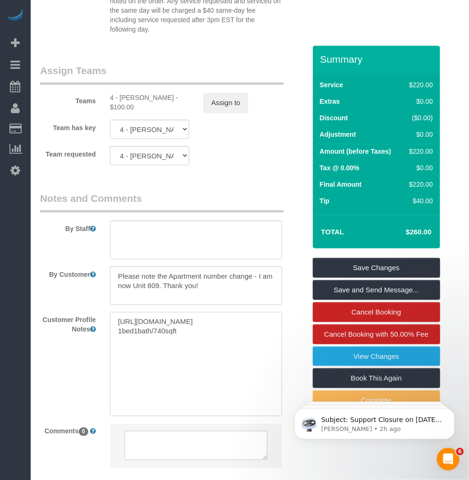
click at [163, 343] on textarea "https://www.realtor.com/realestateandhomes-detail/25-Northern-Ave-Unit-1418_Bos…" at bounding box center [196, 364] width 172 height 104
click at [168, 343] on textarea "https://www.realtor.com/realestateandhomes-detail/25-Northern-Ave-Unit-1418_Bos…" at bounding box center [196, 364] width 172 height 104
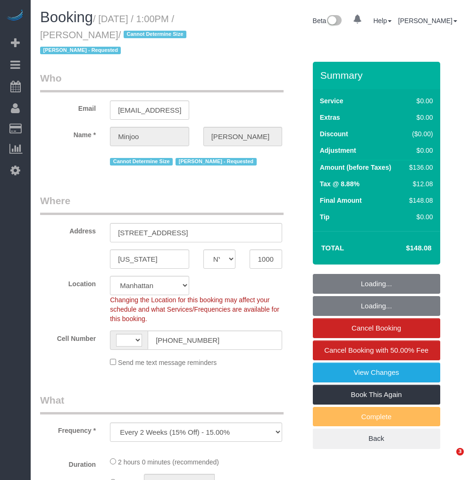
select select "NY"
select select "object:426"
select select "string:[GEOGRAPHIC_DATA]"
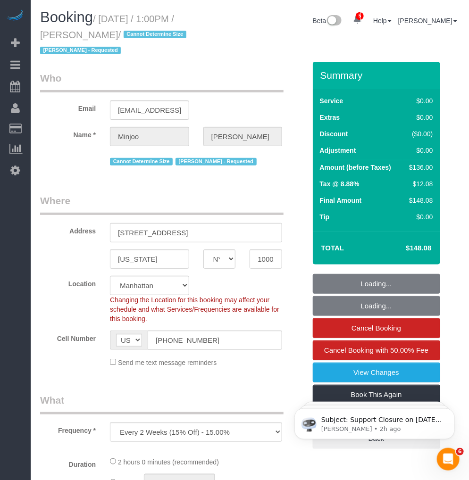
select select "spot1"
select select "number:89"
select select "number:90"
select select "number:15"
select select "number:5"
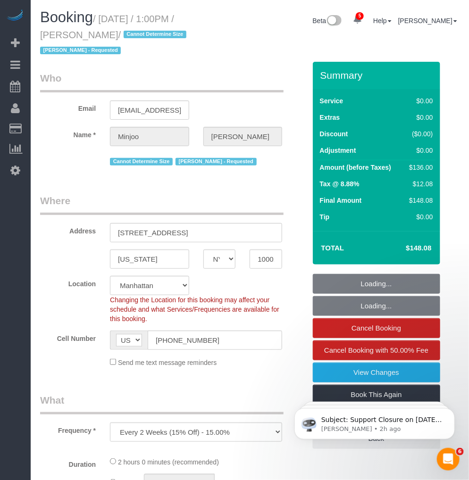
select select "string:stripe-pm_1S195S4VGloSiKo7MwvOt8Nb"
select select "1"
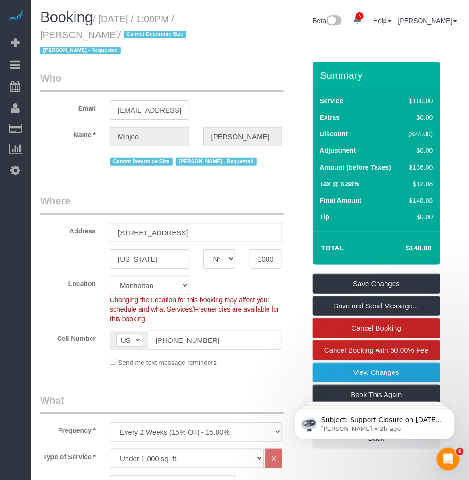
drag, startPoint x: 71, startPoint y: 34, endPoint x: 35, endPoint y: 34, distance: 36.3
click at [35, 34] on div "Booking / [DATE] / 1:00PM / [PERSON_NAME] / Cannot Determine Size [PERSON_NAME]…" at bounding box center [141, 35] width 217 height 52
drag, startPoint x: 98, startPoint y: 199, endPoint x: 2, endPoint y: 230, distance: 100.7
click at [97, 199] on legend "Where" at bounding box center [161, 204] width 243 height 21
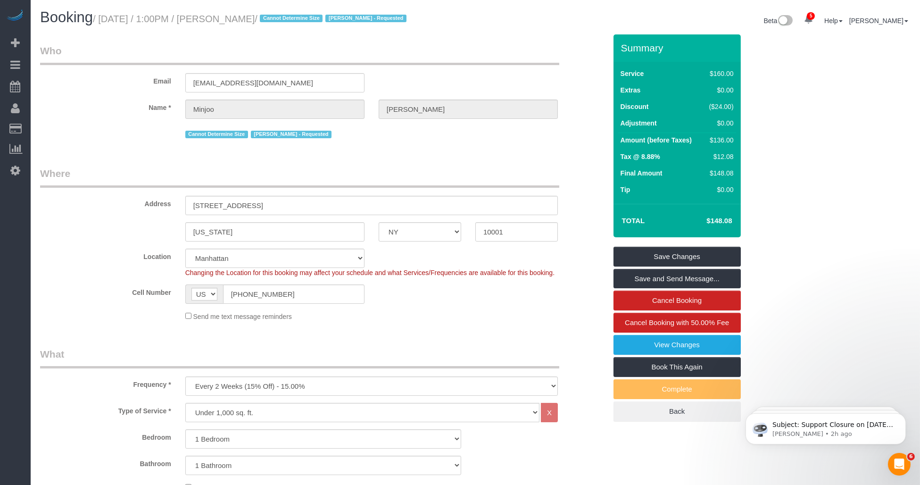
click at [382, 173] on legend "Where" at bounding box center [299, 176] width 519 height 21
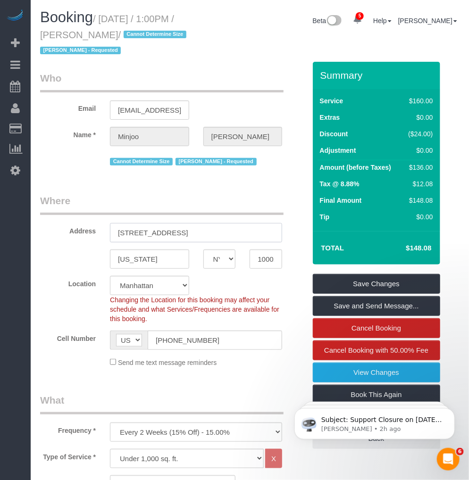
click at [131, 225] on input "[STREET_ADDRESS]" at bounding box center [196, 232] width 172 height 19
click at [133, 263] on input "[US_STATE]" at bounding box center [149, 258] width 79 height 19
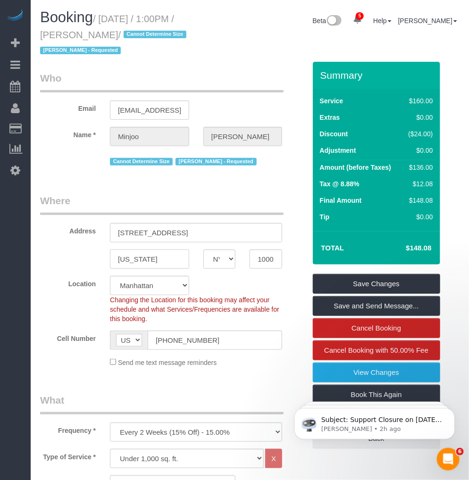
click at [133, 263] on input "[US_STATE]" at bounding box center [149, 258] width 79 height 19
click at [264, 257] on input "10001" at bounding box center [265, 258] width 33 height 19
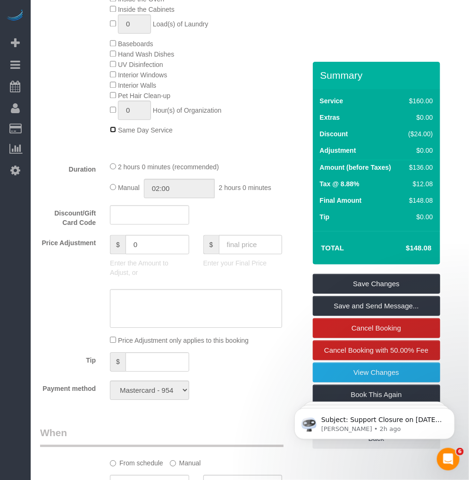
scroll to position [786, 0]
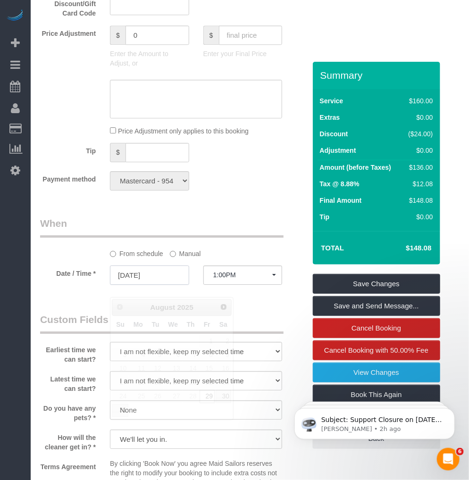
click at [158, 285] on input "[DATE]" at bounding box center [149, 274] width 79 height 19
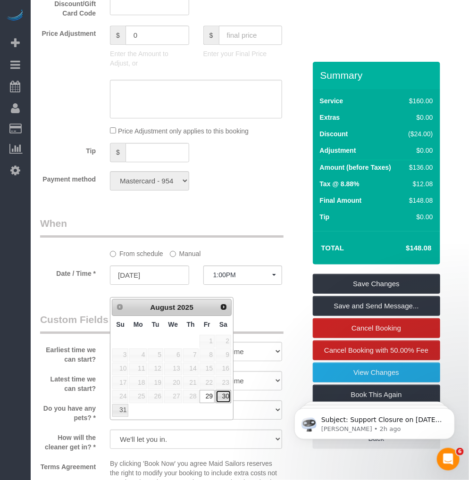
click at [226, 392] on link "30" at bounding box center [223, 396] width 16 height 13
type input "[DATE]"
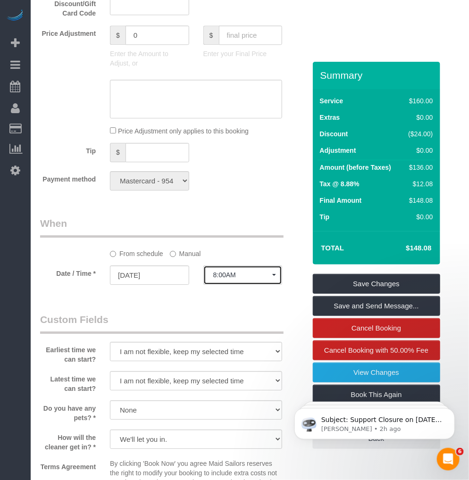
click at [235, 279] on span "8:00AM" at bounding box center [242, 275] width 59 height 8
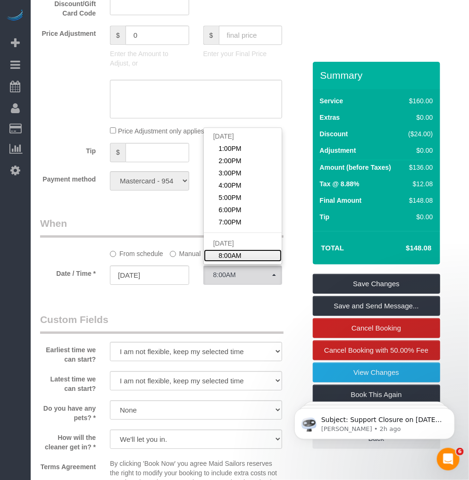
scroll to position [52, 0]
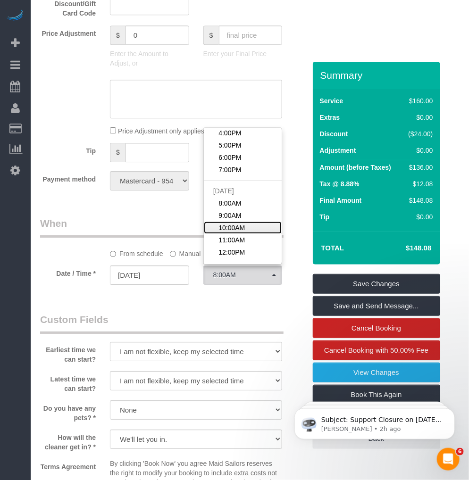
click at [233, 232] on span "10:00AM" at bounding box center [231, 227] width 26 height 9
select select "spot10"
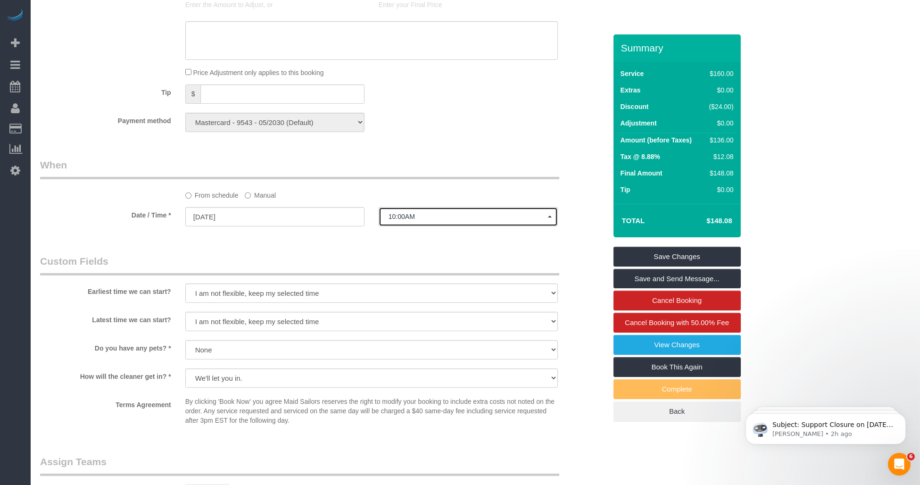
scroll to position [943, 0]
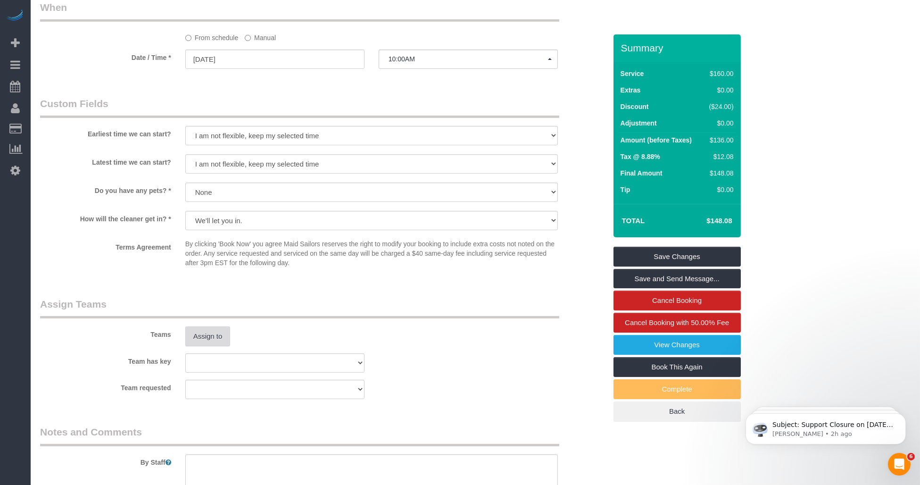
click at [211, 343] on button "Assign to" at bounding box center [207, 336] width 45 height 20
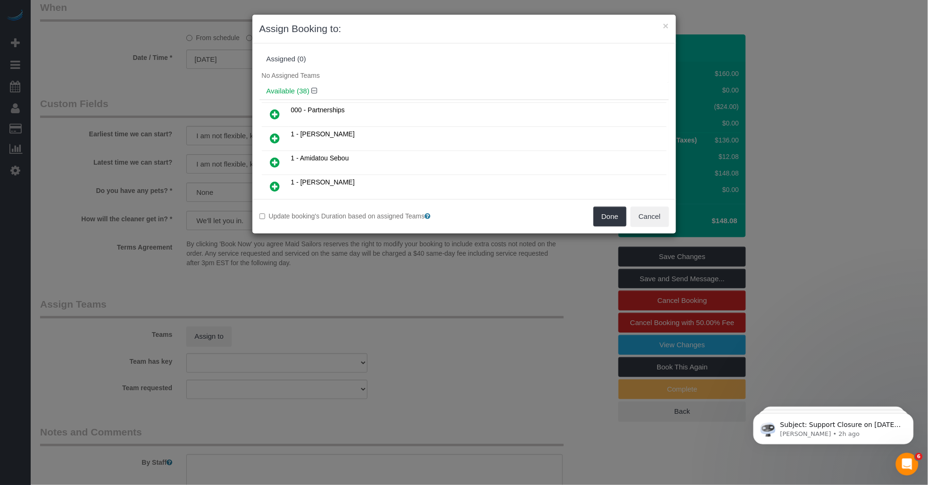
click at [275, 134] on icon at bounding box center [275, 138] width 10 height 11
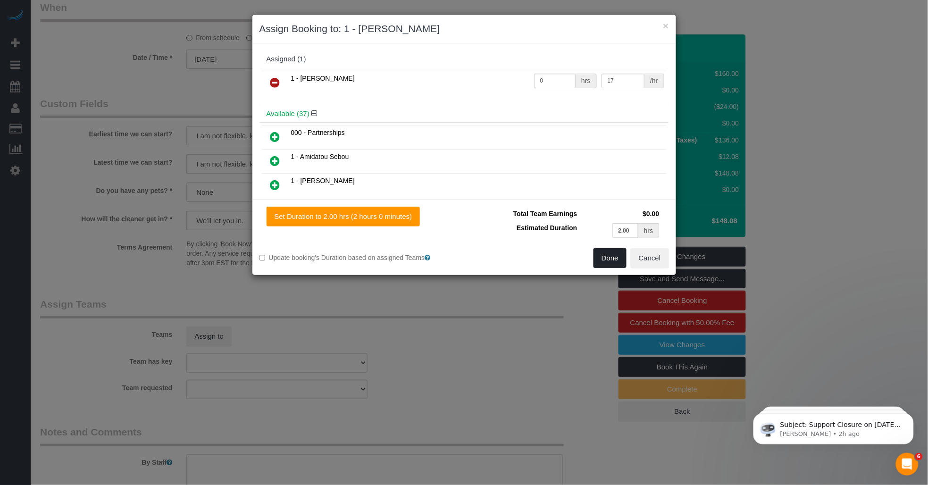
click at [468, 261] on button "Done" at bounding box center [609, 258] width 33 height 20
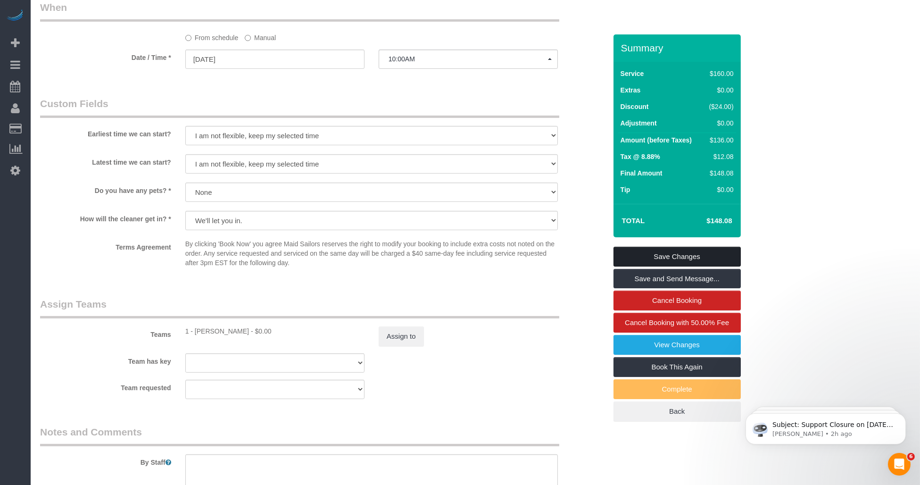
click at [468, 257] on link "Save Changes" at bounding box center [676, 257] width 127 height 20
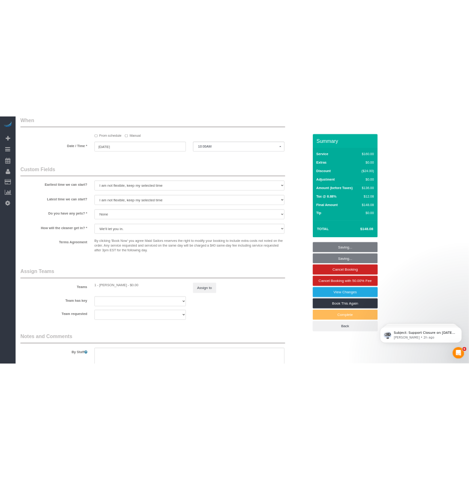
scroll to position [1001, 0]
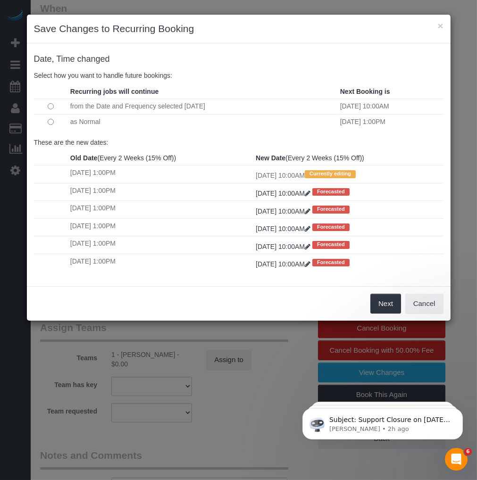
click at [48, 121] on td at bounding box center [51, 121] width 34 height 15
click at [52, 126] on td at bounding box center [51, 121] width 34 height 15
drag, startPoint x: 380, startPoint y: 307, endPoint x: 60, endPoint y: 280, distance: 320.9
click at [378, 307] on button "Next" at bounding box center [385, 304] width 31 height 20
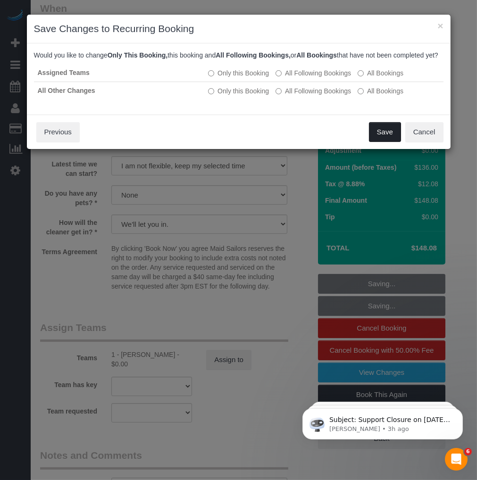
click at [383, 138] on button "Save" at bounding box center [385, 132] width 32 height 20
